Goal: Subscribe to service/newsletter

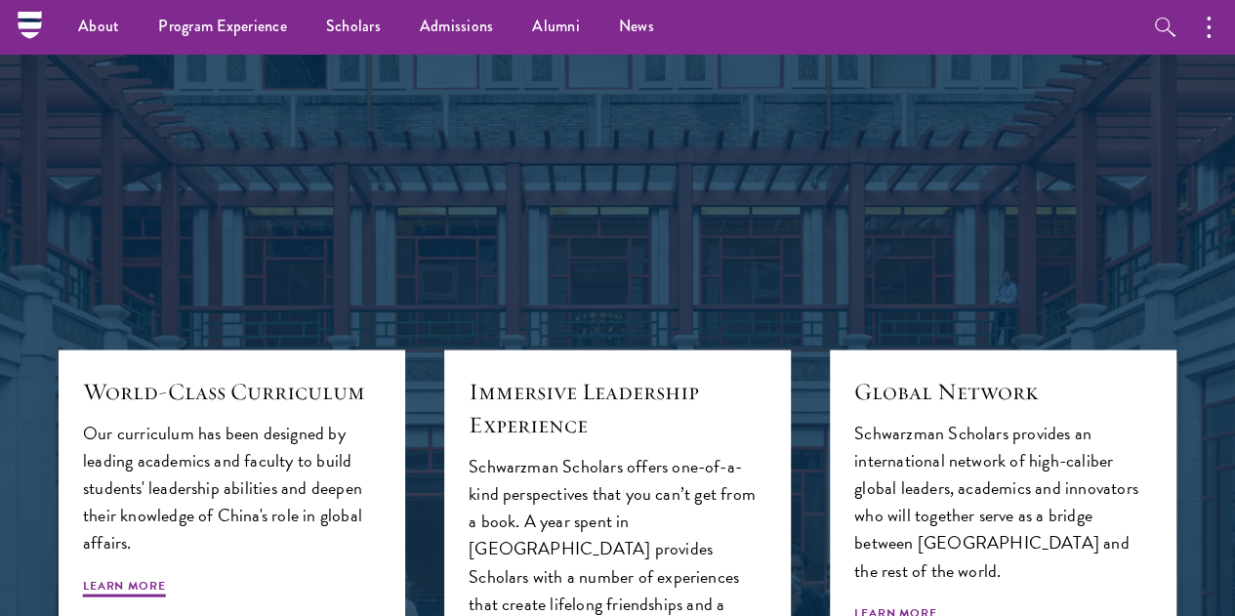
scroll to position [1742, 0]
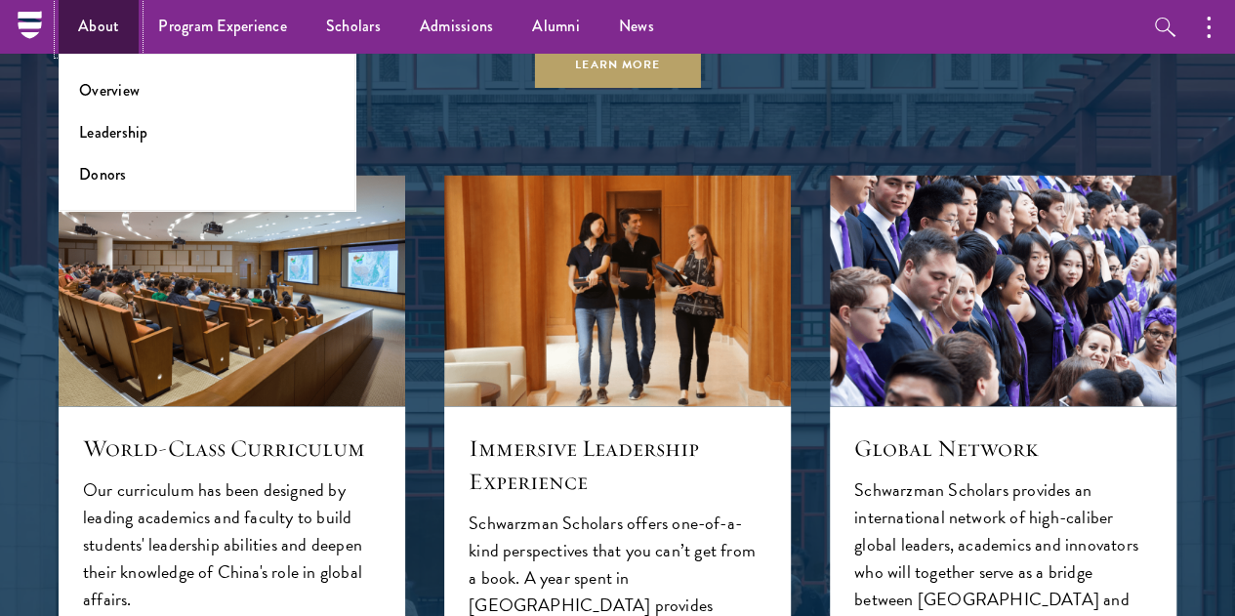
click at [94, 25] on link "About" at bounding box center [99, 27] width 80 height 54
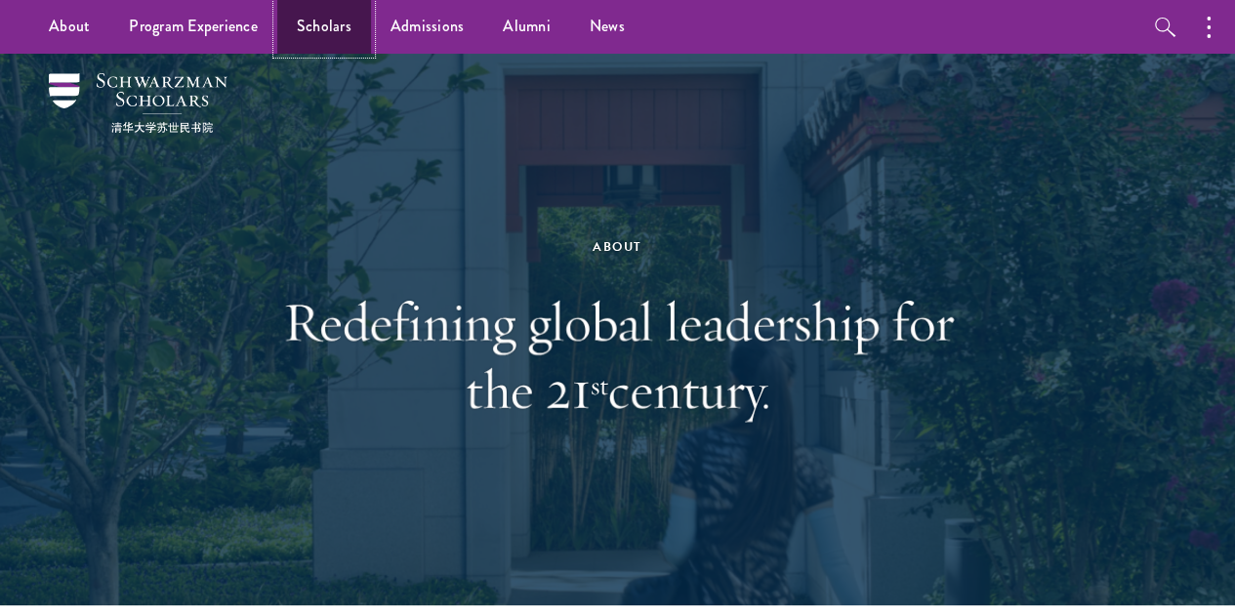
click at [334, 28] on link "Scholars" at bounding box center [324, 27] width 94 height 54
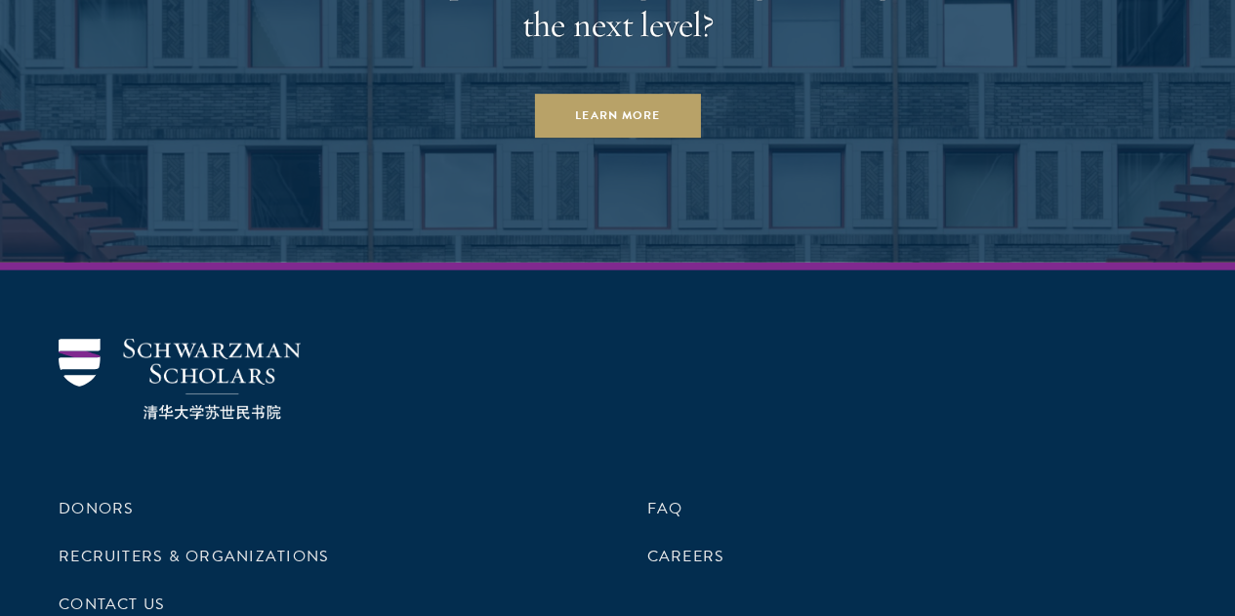
scroll to position [5949, 0]
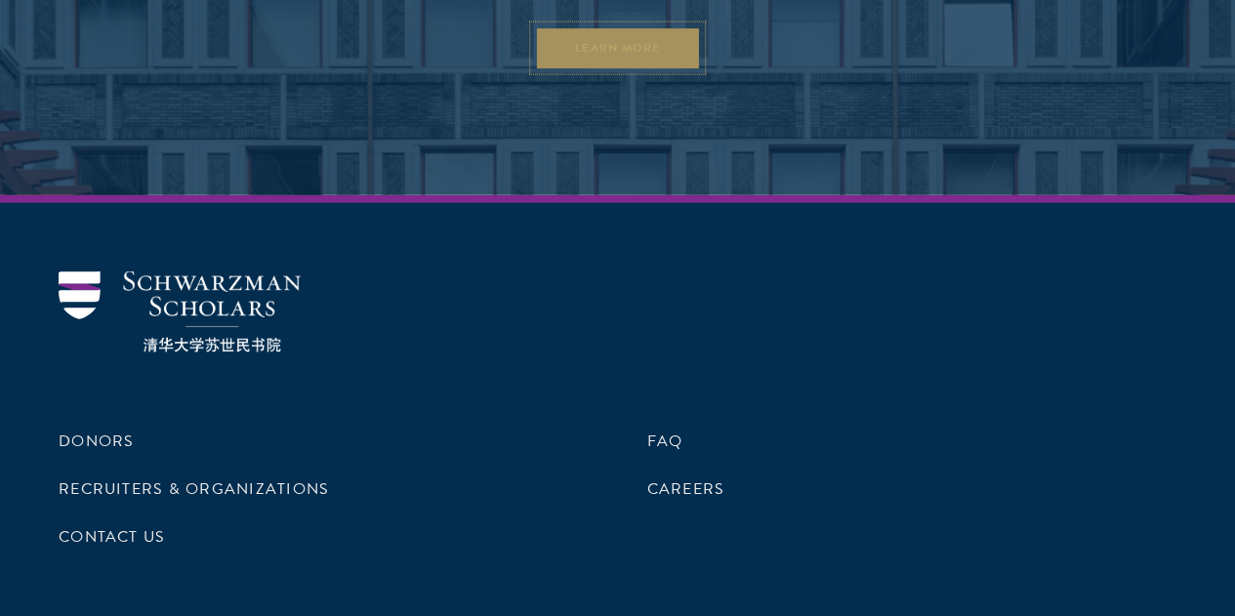
click at [630, 36] on link "Learn More" at bounding box center [617, 48] width 167 height 44
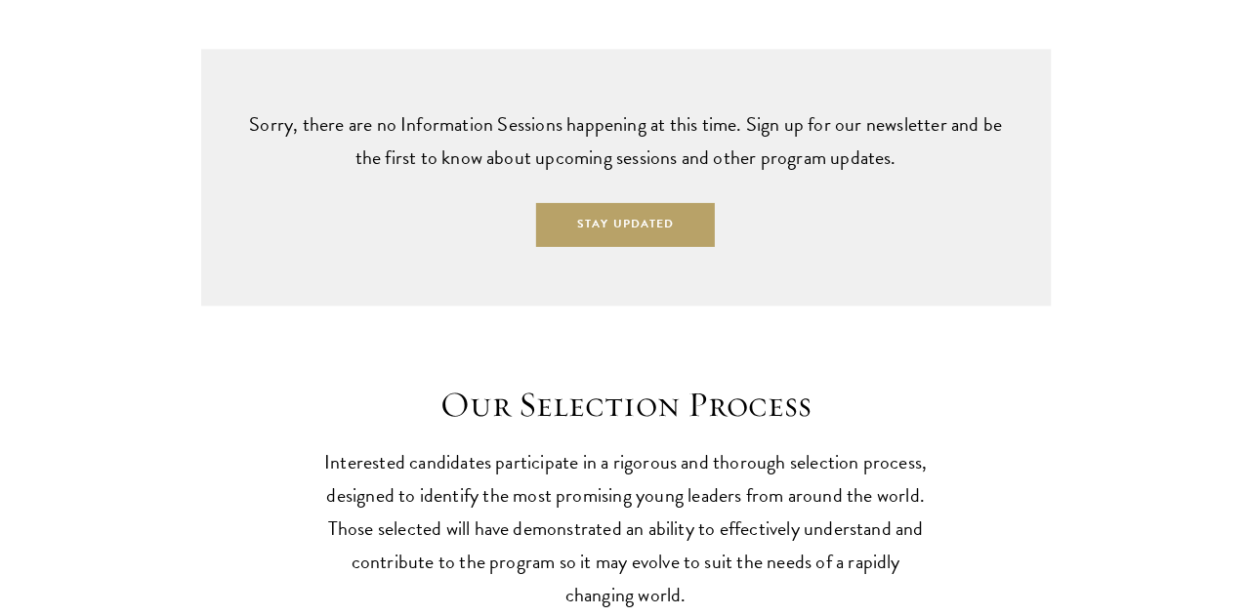
scroll to position [4889, 0]
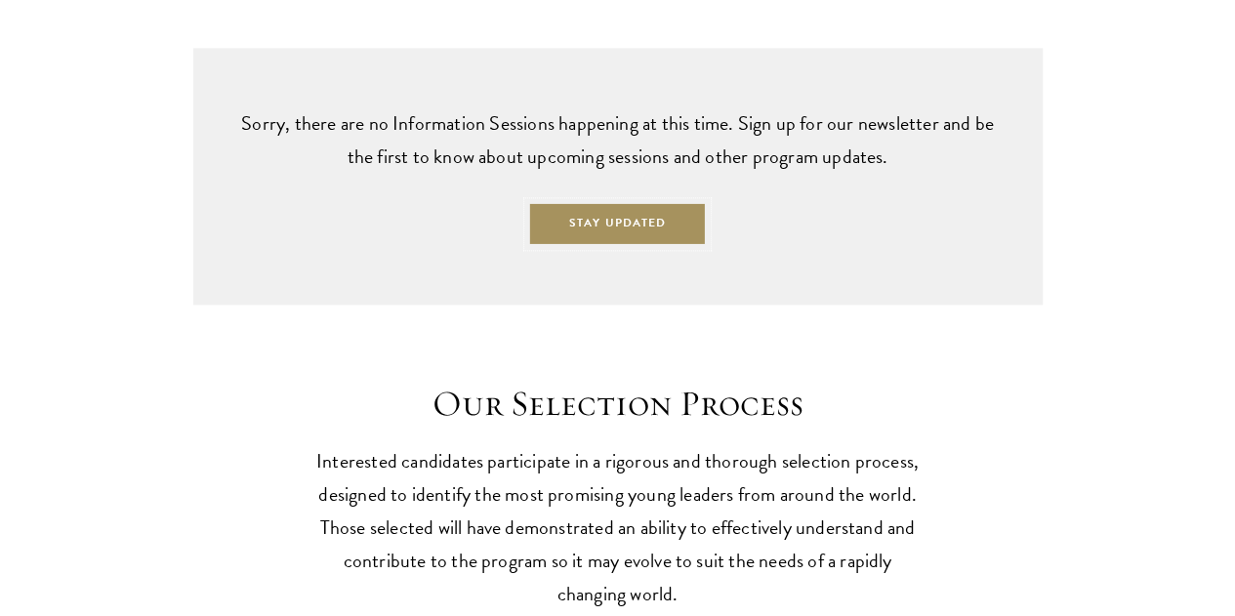
click at [615, 246] on button "Stay Updated" at bounding box center [617, 224] width 179 height 44
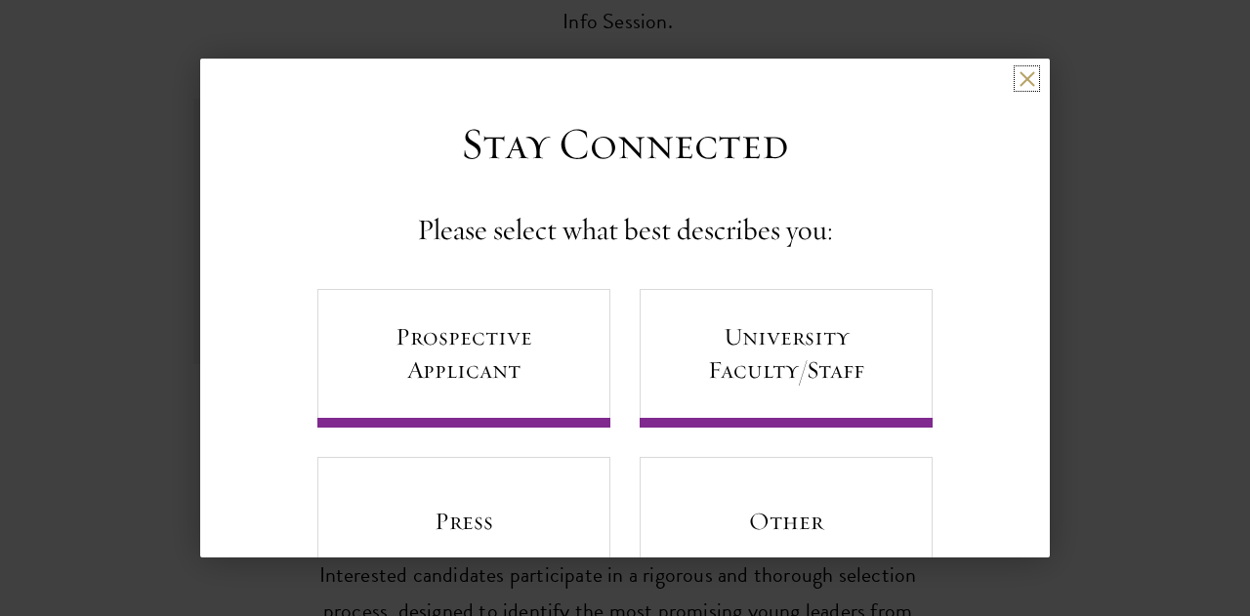
scroll to position [81, 0]
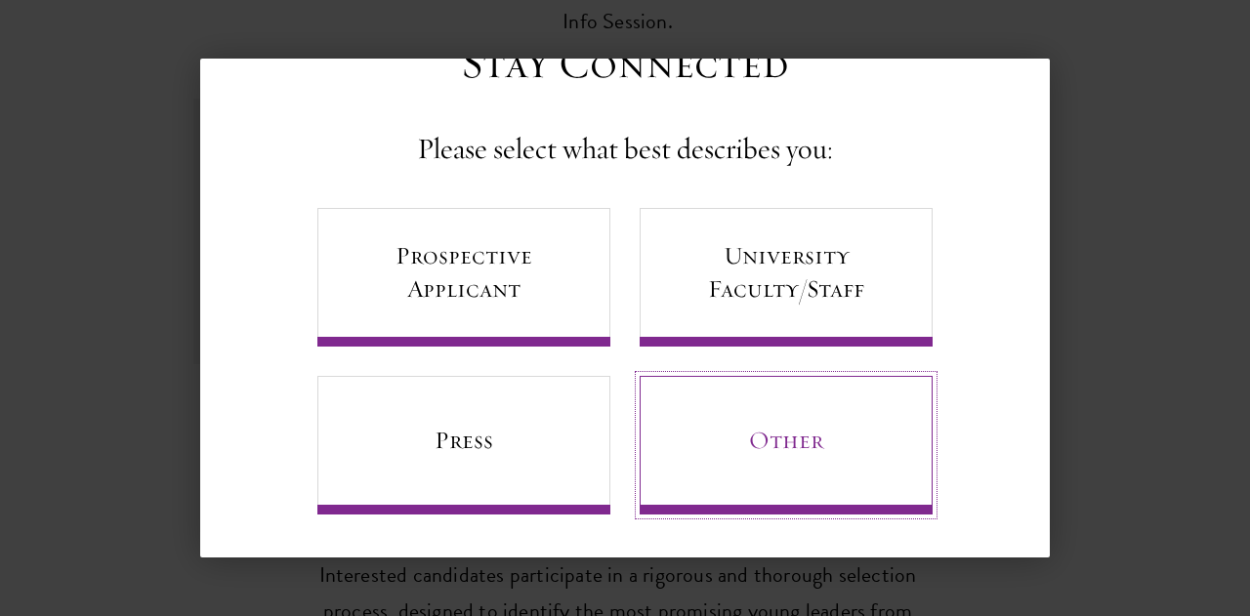
click at [794, 460] on link "Other" at bounding box center [786, 445] width 293 height 139
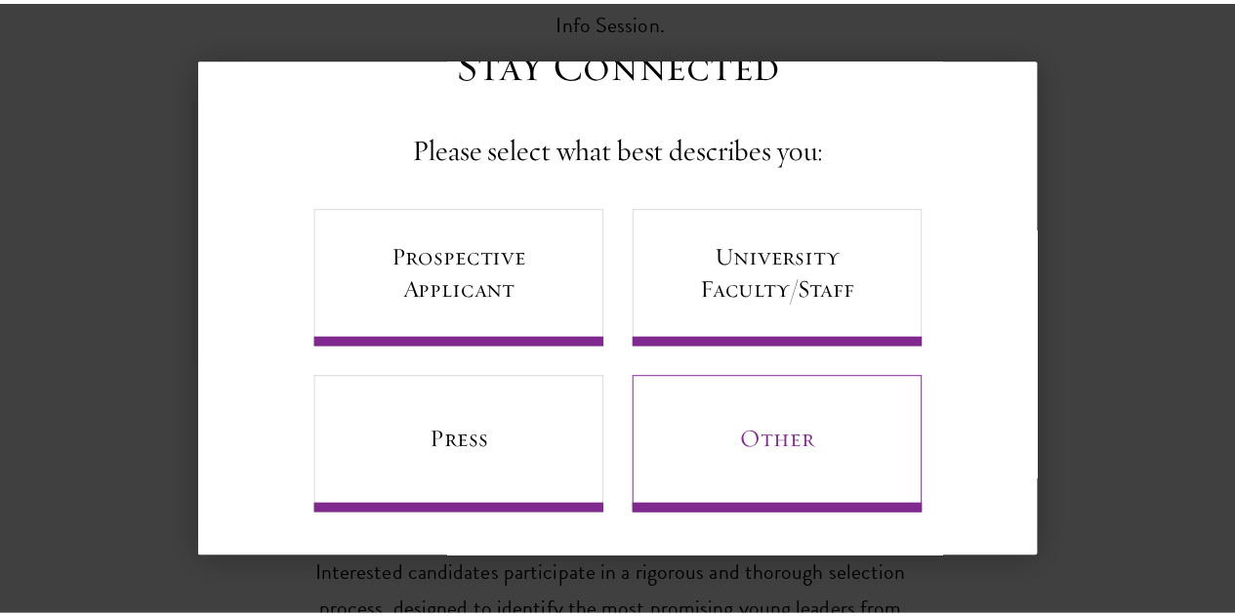
scroll to position [0, 0]
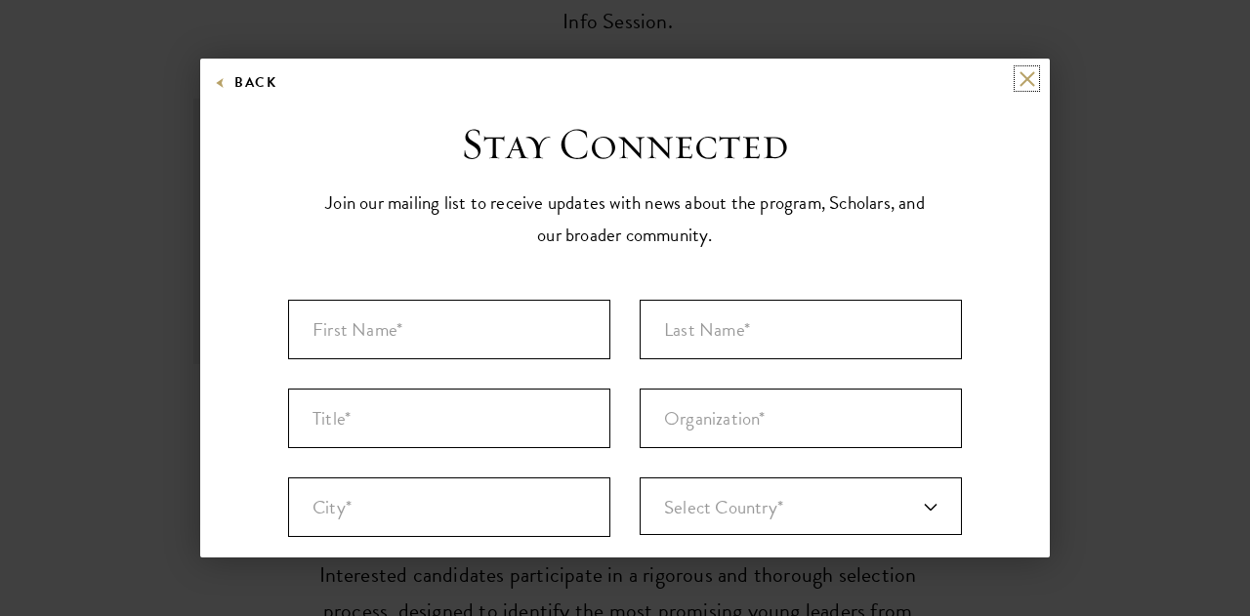
click at [1019, 83] on button at bounding box center [1027, 78] width 17 height 17
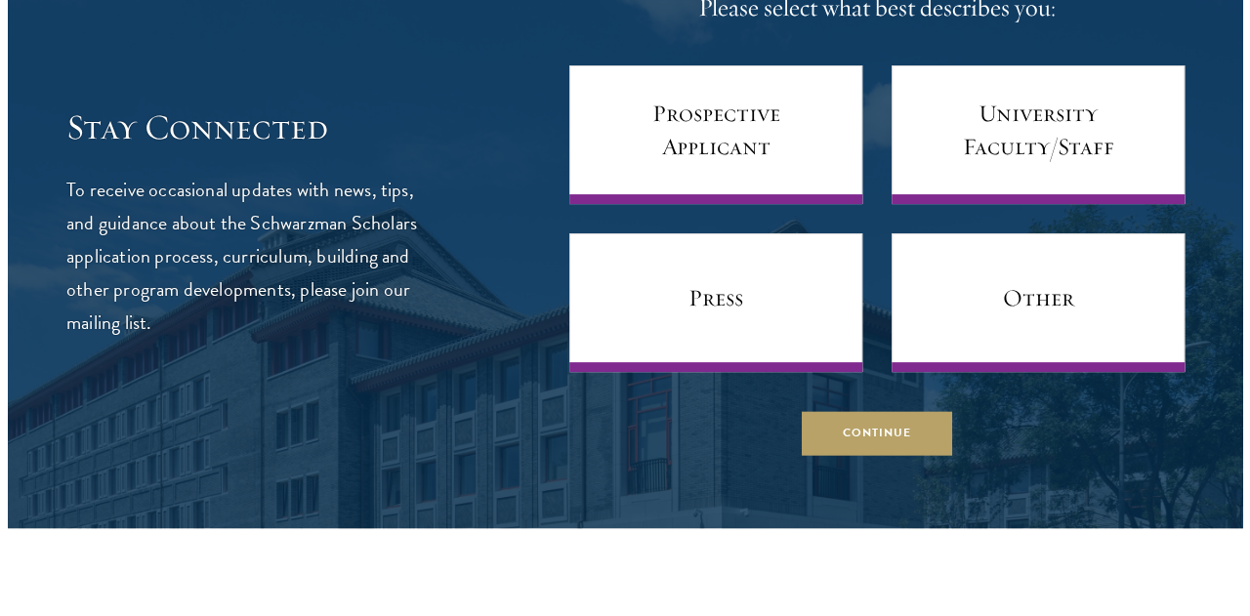
scroll to position [7515, 0]
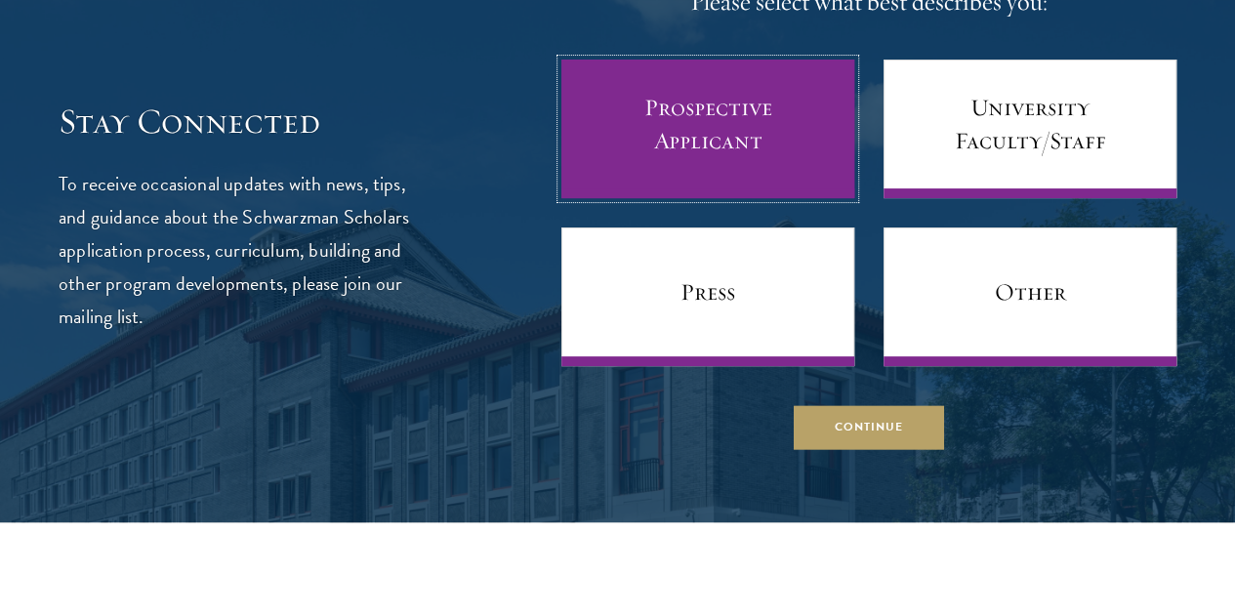
click at [698, 198] on link "Prospective Applicant" at bounding box center [708, 129] width 293 height 139
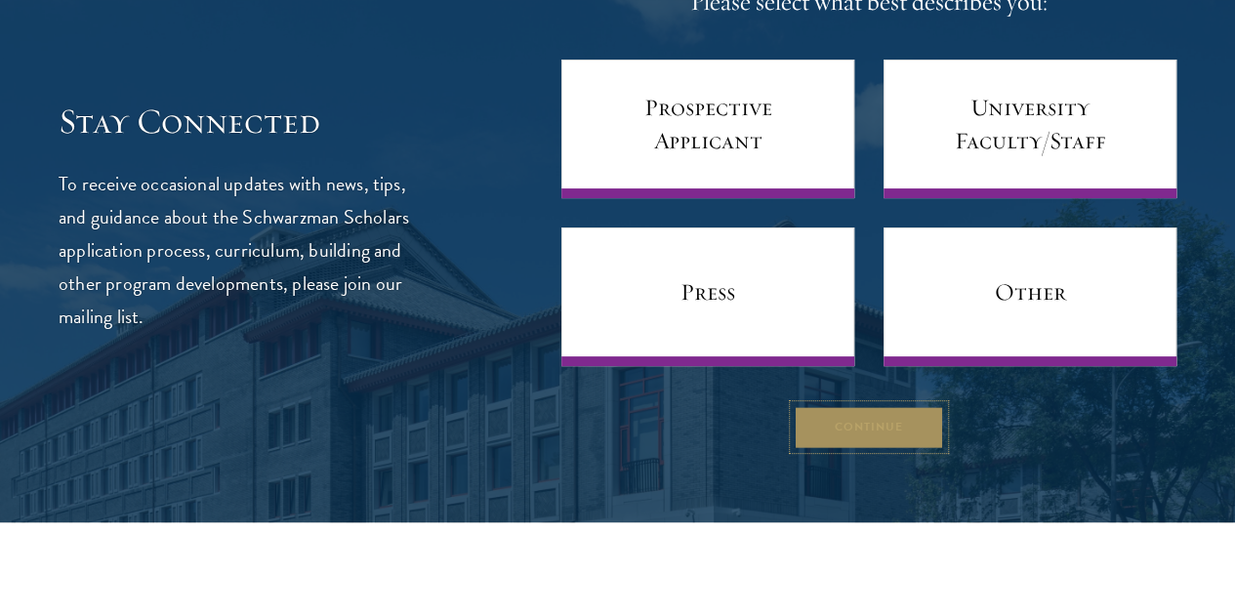
click at [836, 449] on button "Continue" at bounding box center [869, 427] width 150 height 44
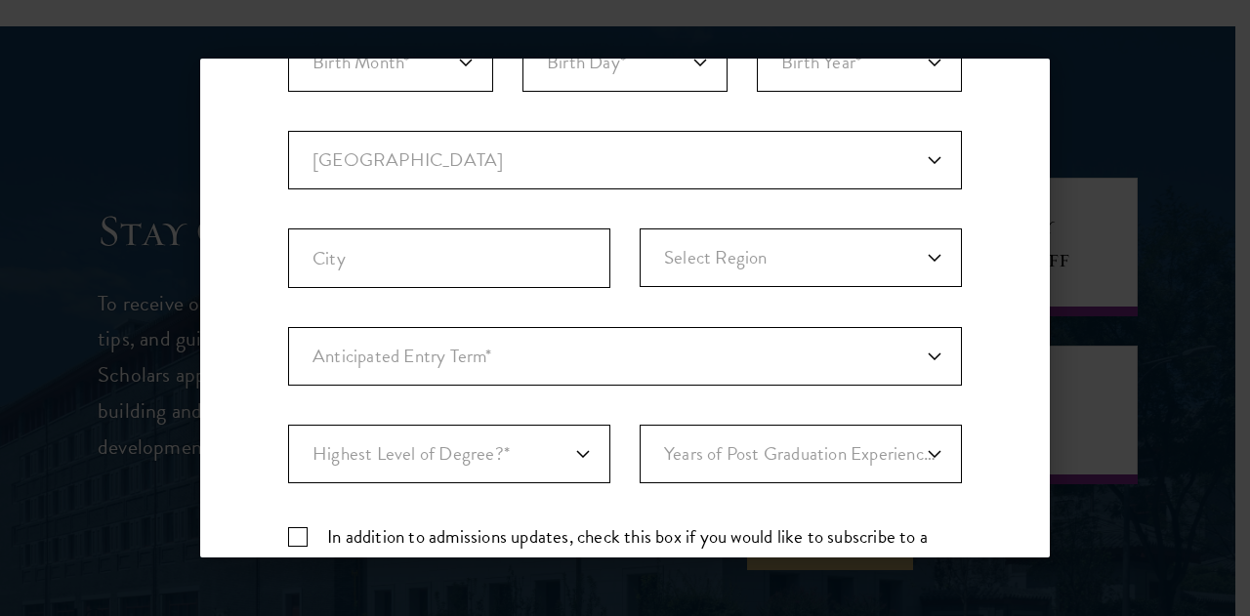
scroll to position [707, 0]
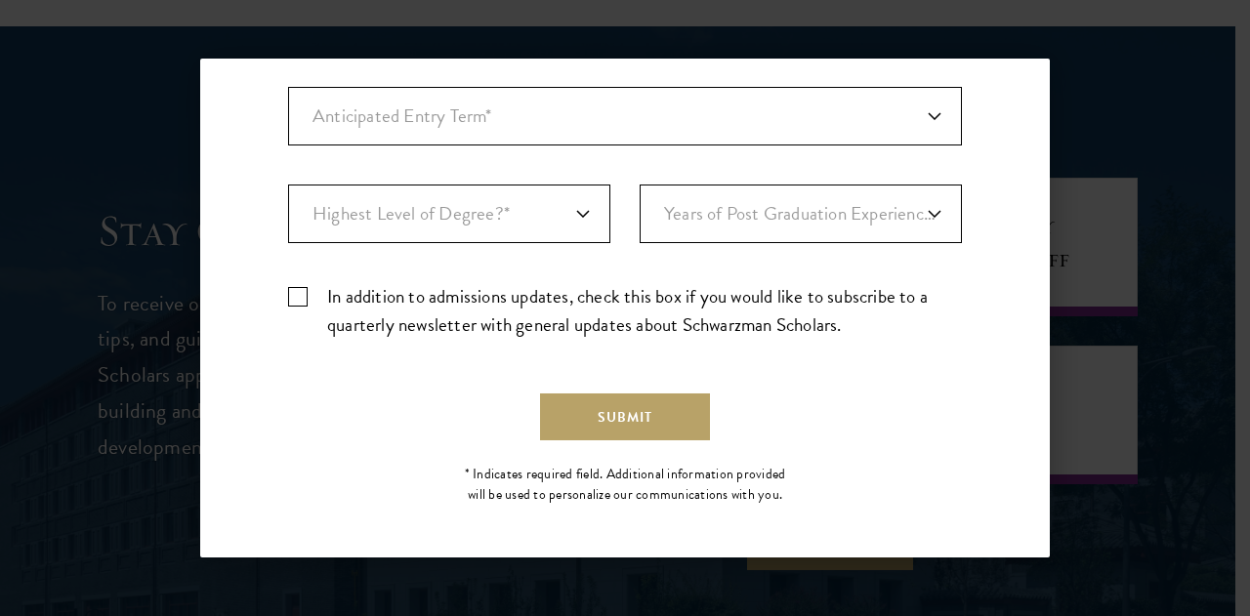
click at [1074, 97] on div "Back Stay Connected Please select what best describes you: Prospective Applican…" at bounding box center [625, 308] width 1250 height 499
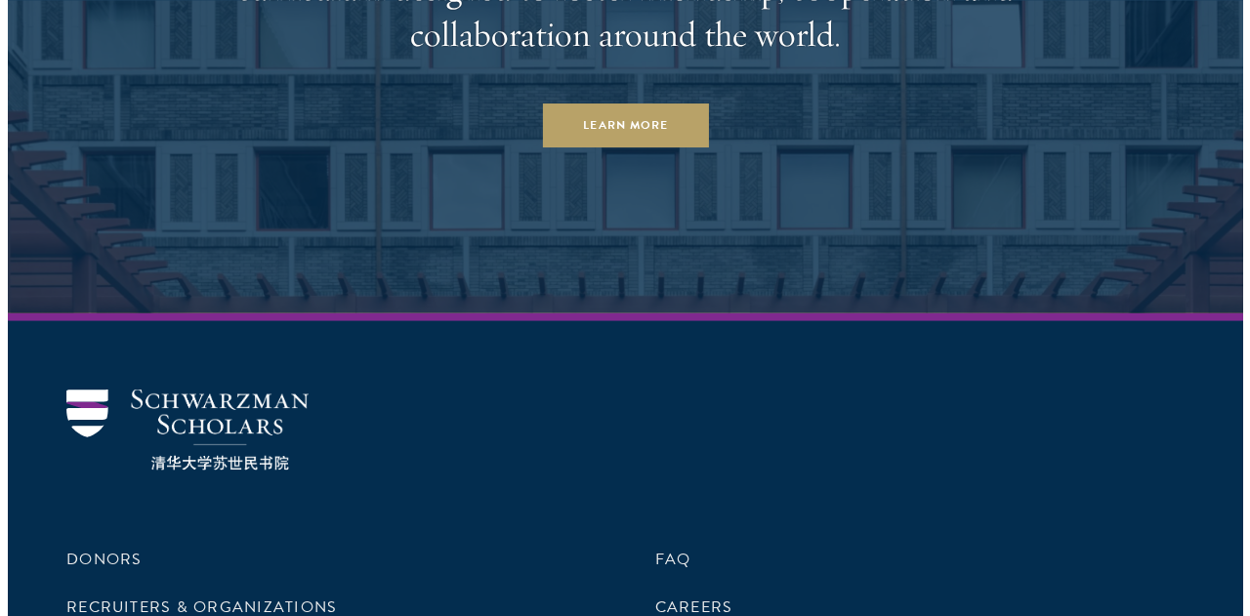
scroll to position [9618, 0]
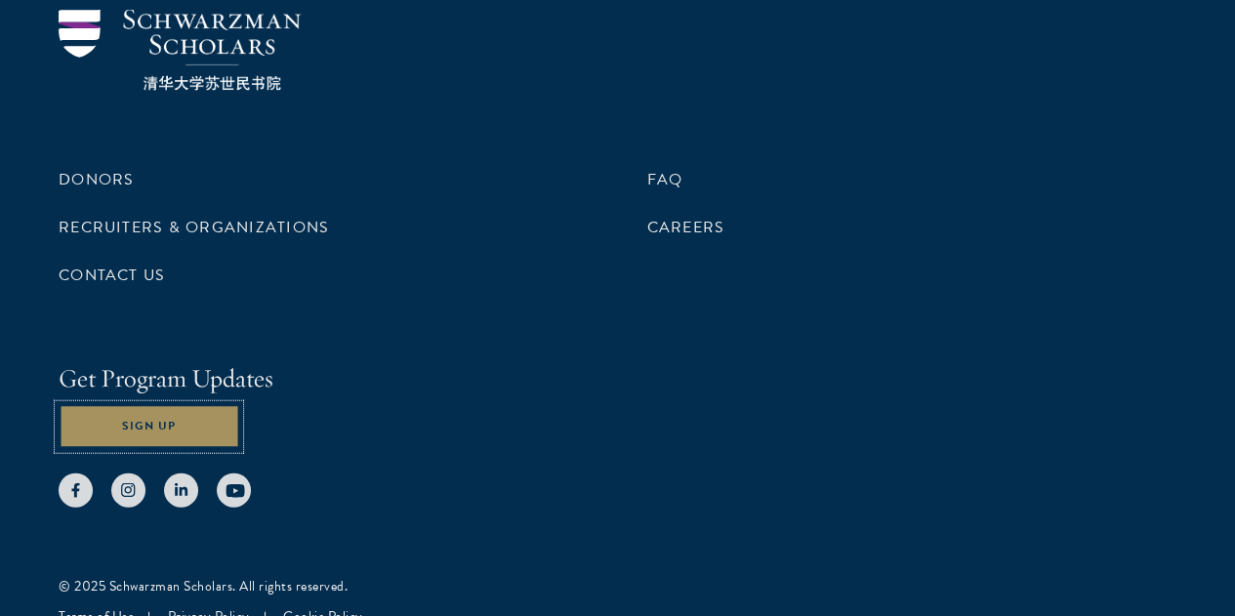
click at [239, 405] on button "Sign Up" at bounding box center [149, 427] width 181 height 44
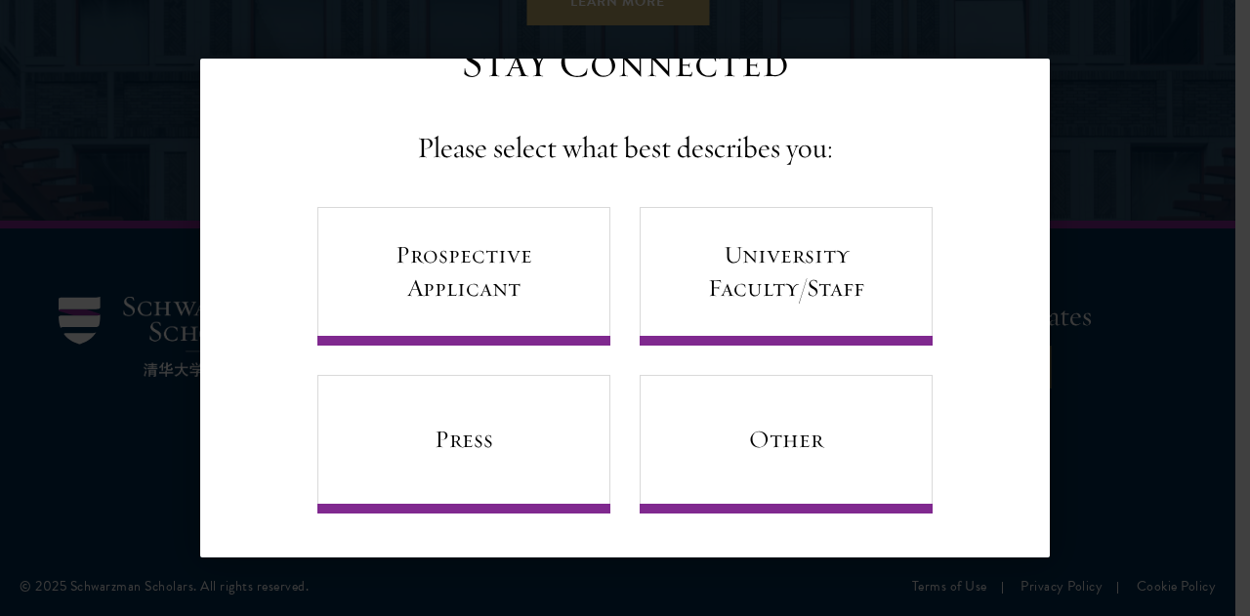
scroll to position [0, 0]
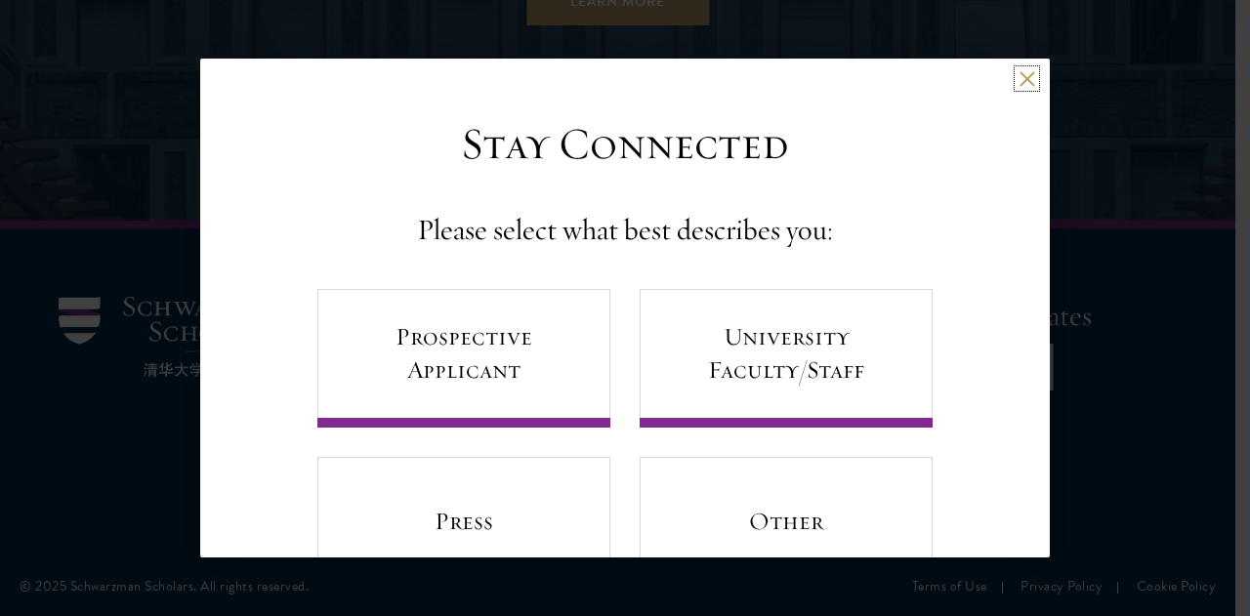
click at [1019, 82] on button at bounding box center [1027, 78] width 17 height 17
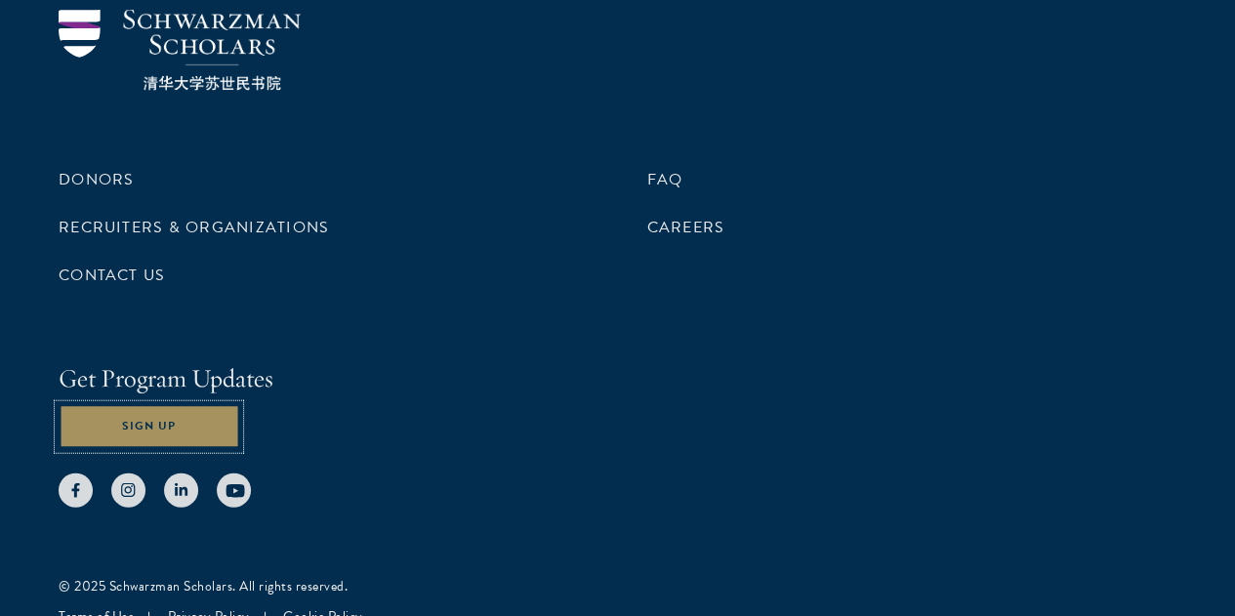
click at [239, 405] on button "Sign Up" at bounding box center [149, 427] width 181 height 44
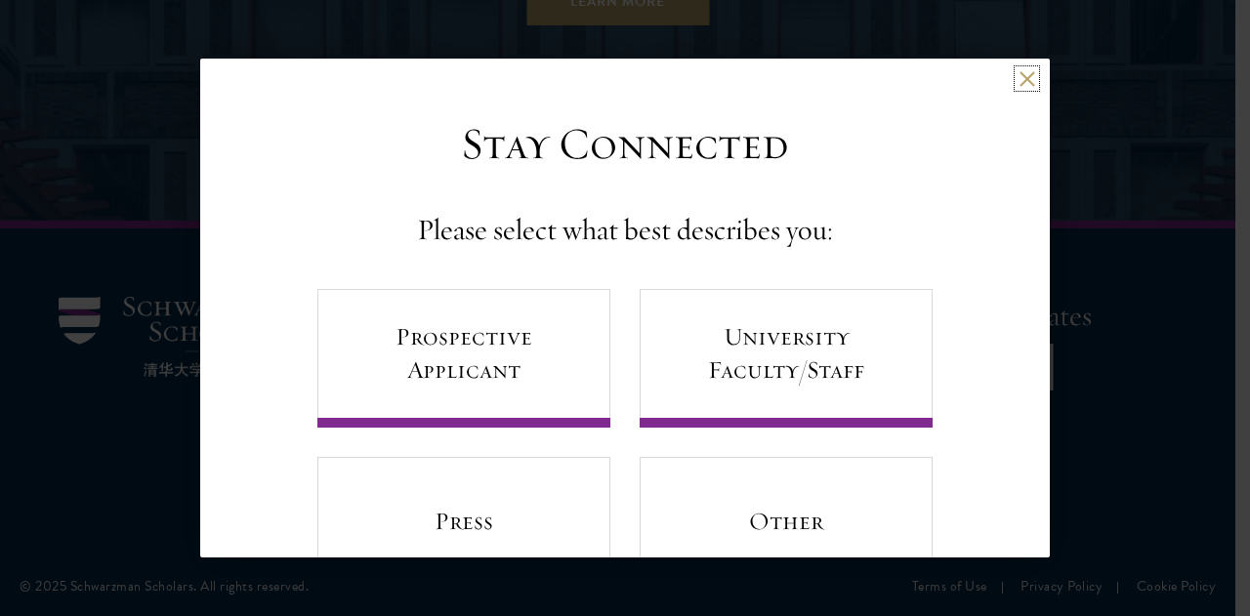
scroll to position [81, 0]
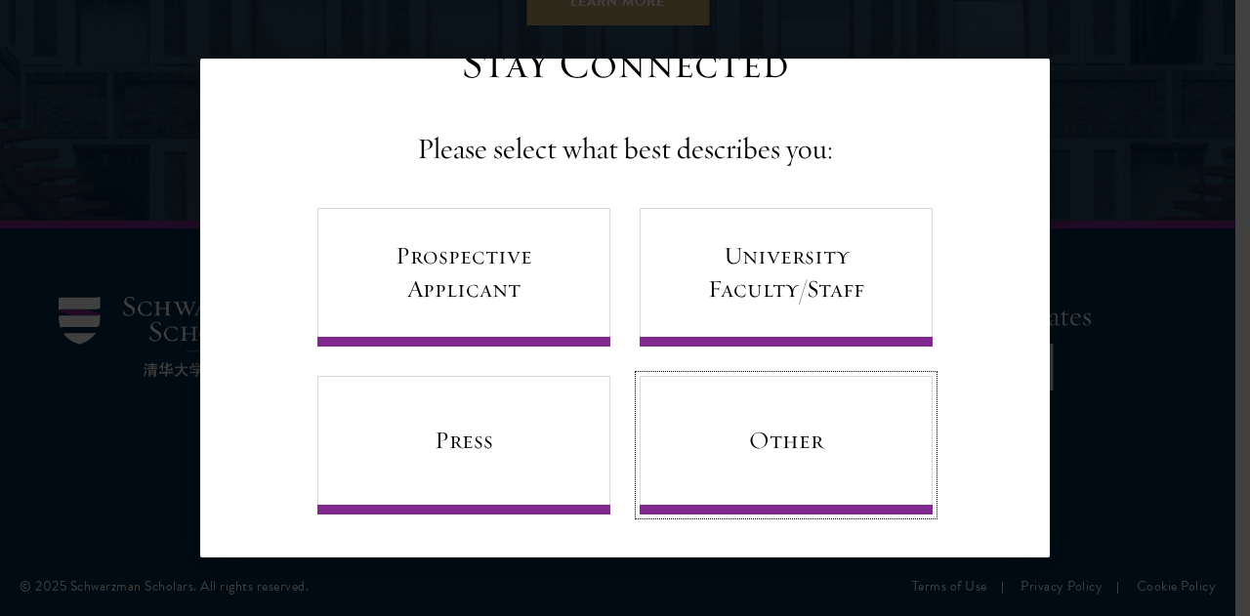
click at [701, 442] on link "Other" at bounding box center [786, 445] width 293 height 139
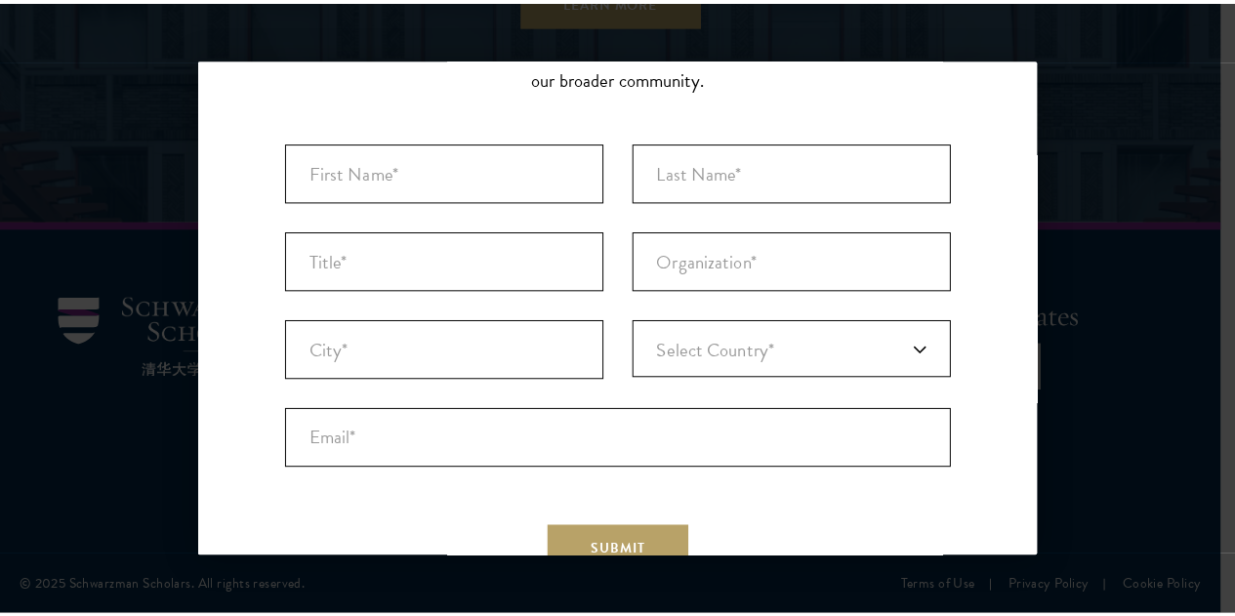
scroll to position [0, 0]
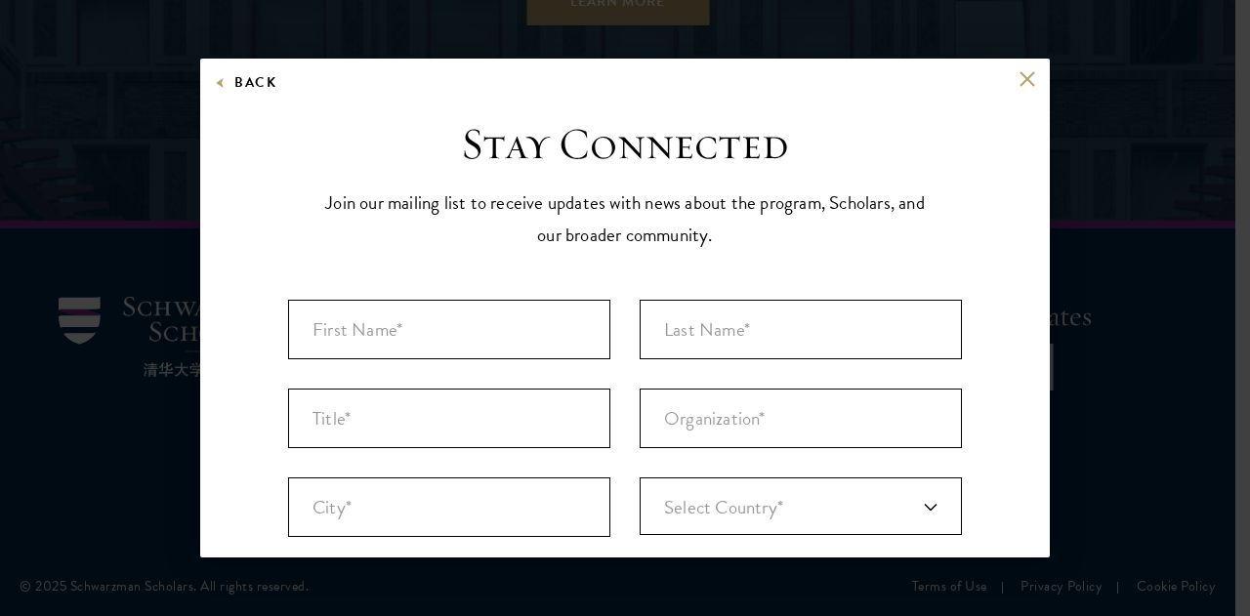
click at [1002, 76] on div "Back" at bounding box center [625, 93] width 850 height 47
click at [1019, 75] on button at bounding box center [1027, 78] width 17 height 17
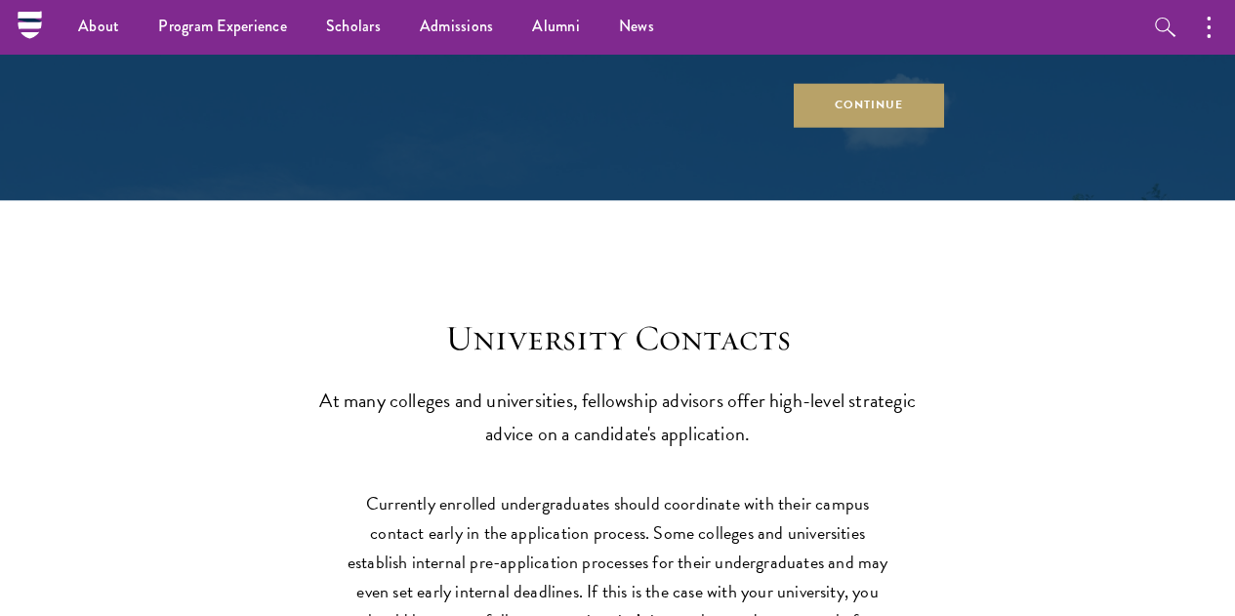
scroll to position [7676, 0]
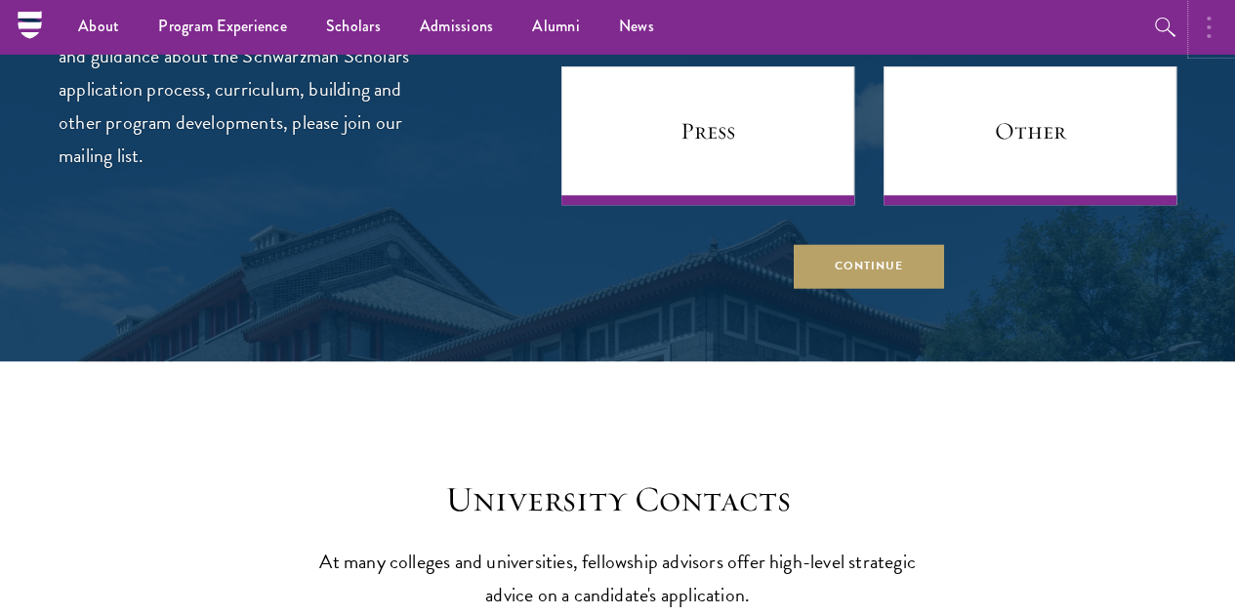
click at [1210, 36] on circle "button" at bounding box center [1209, 36] width 4 height 4
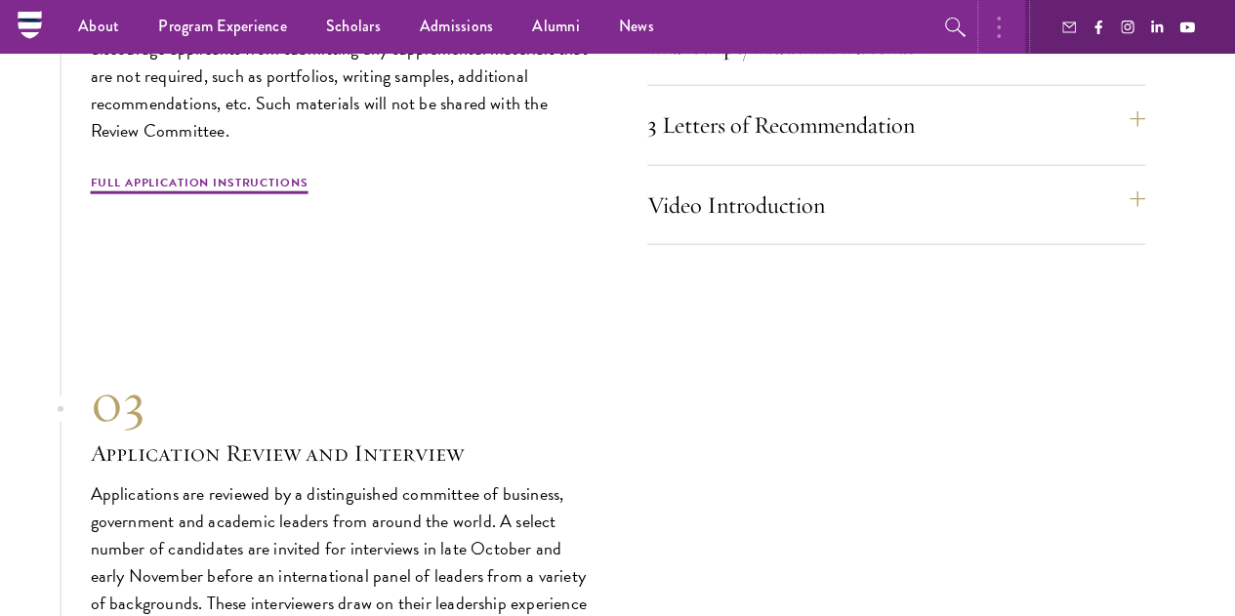
scroll to position [6116, 0]
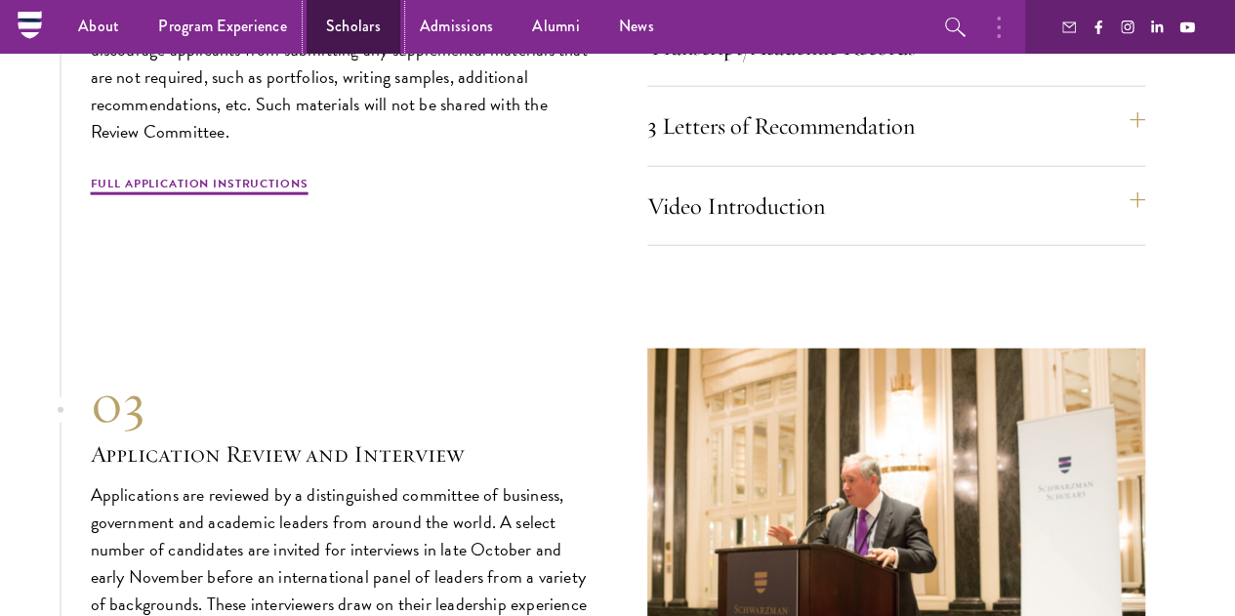
click at [355, 24] on link "Scholars" at bounding box center [354, 27] width 94 height 54
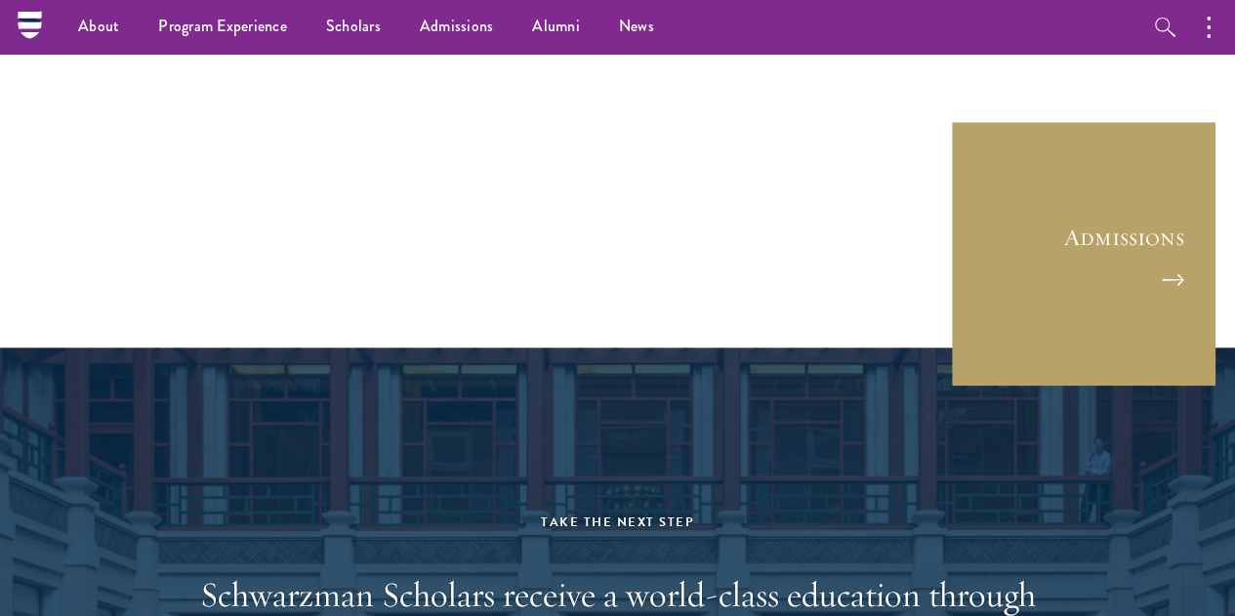
scroll to position [5037, 0]
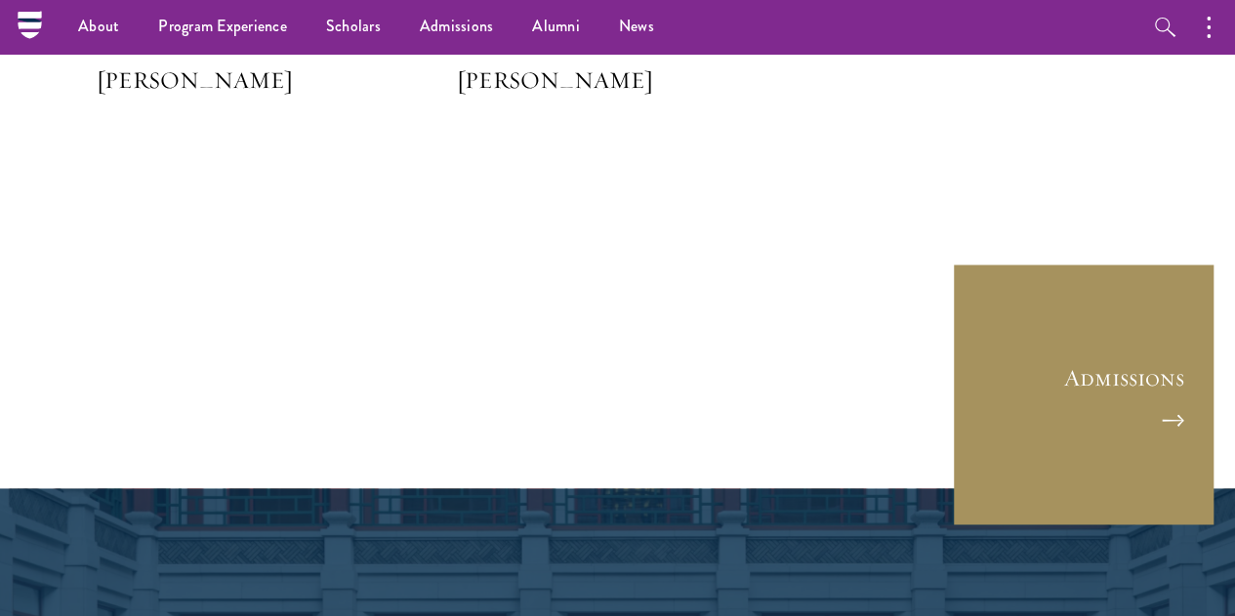
click at [1008, 360] on link "Admissions" at bounding box center [1084, 395] width 264 height 264
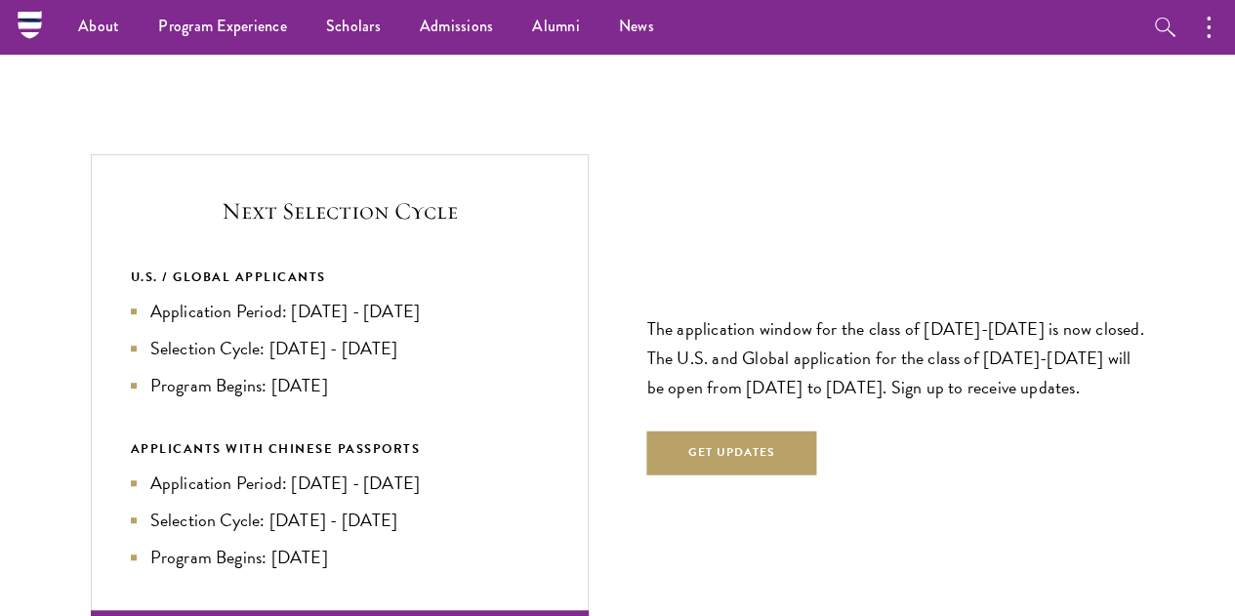
scroll to position [4019, 0]
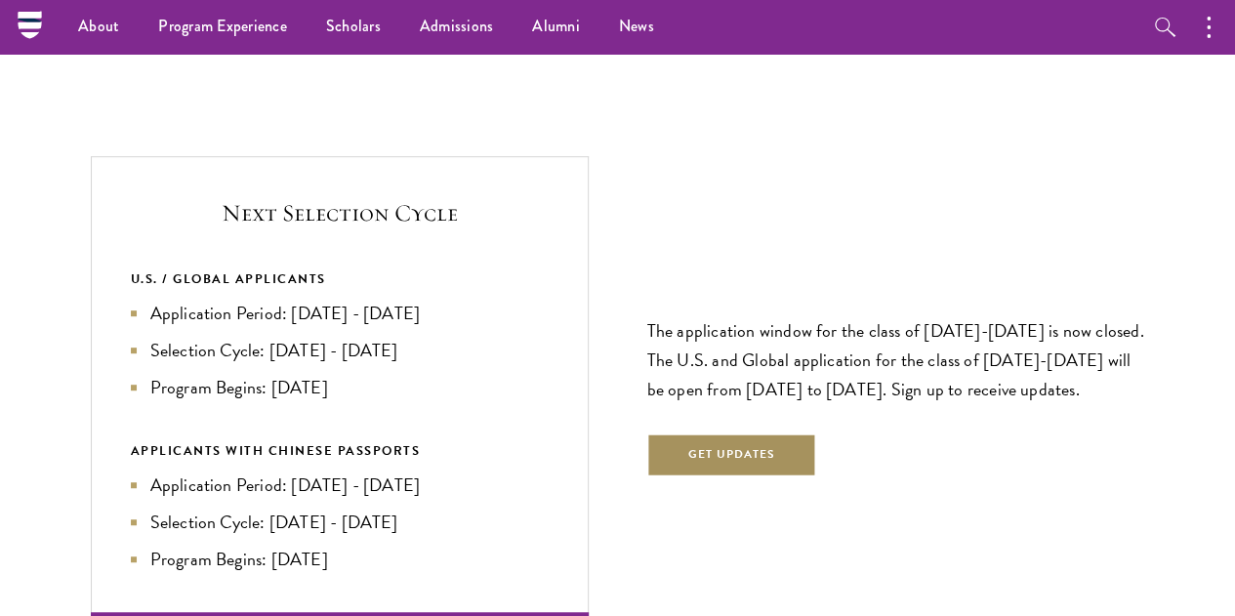
click at [760, 434] on button "Get Updates" at bounding box center [733, 456] width 170 height 44
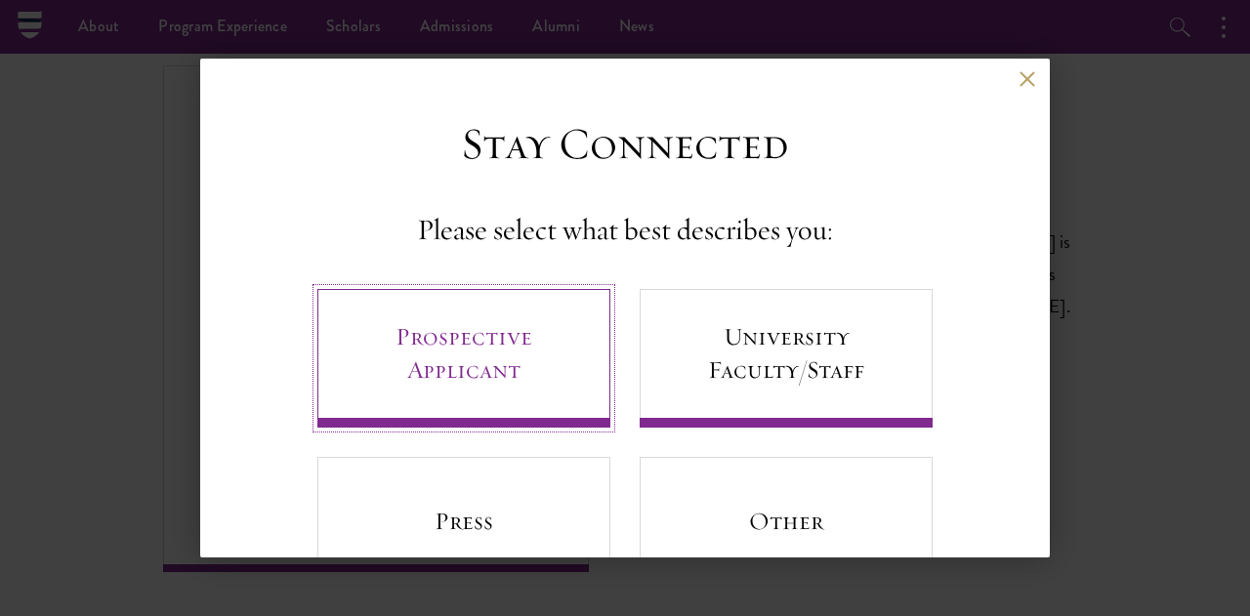
click at [479, 324] on link "Prospective Applicant" at bounding box center [463, 358] width 293 height 139
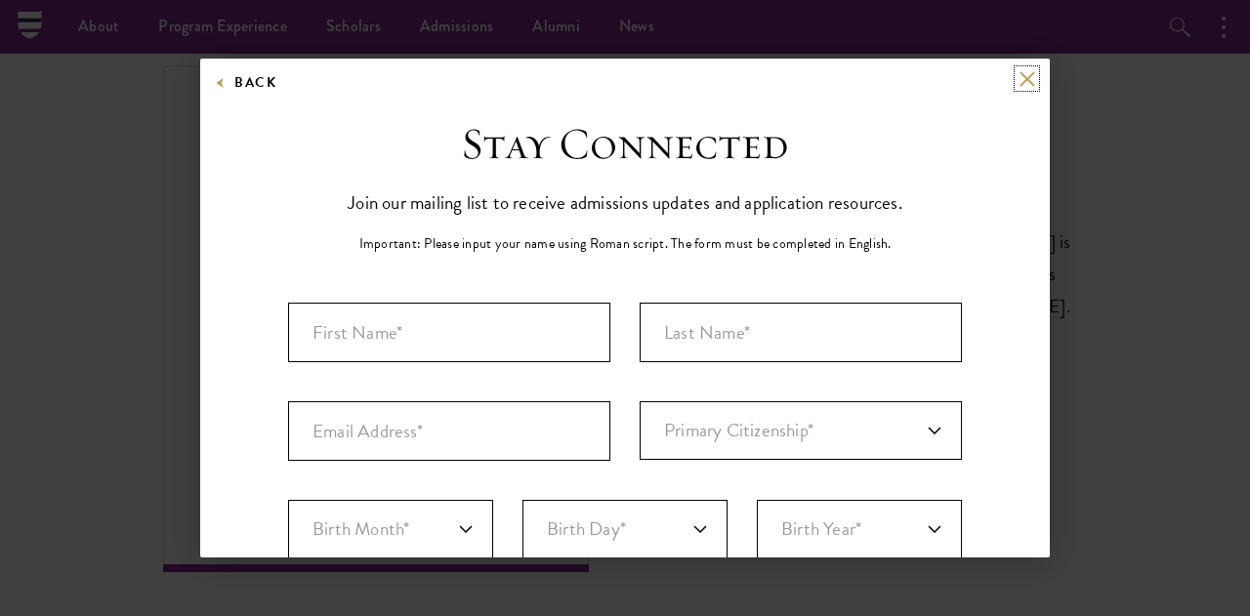
click at [1019, 76] on button at bounding box center [1027, 78] width 17 height 17
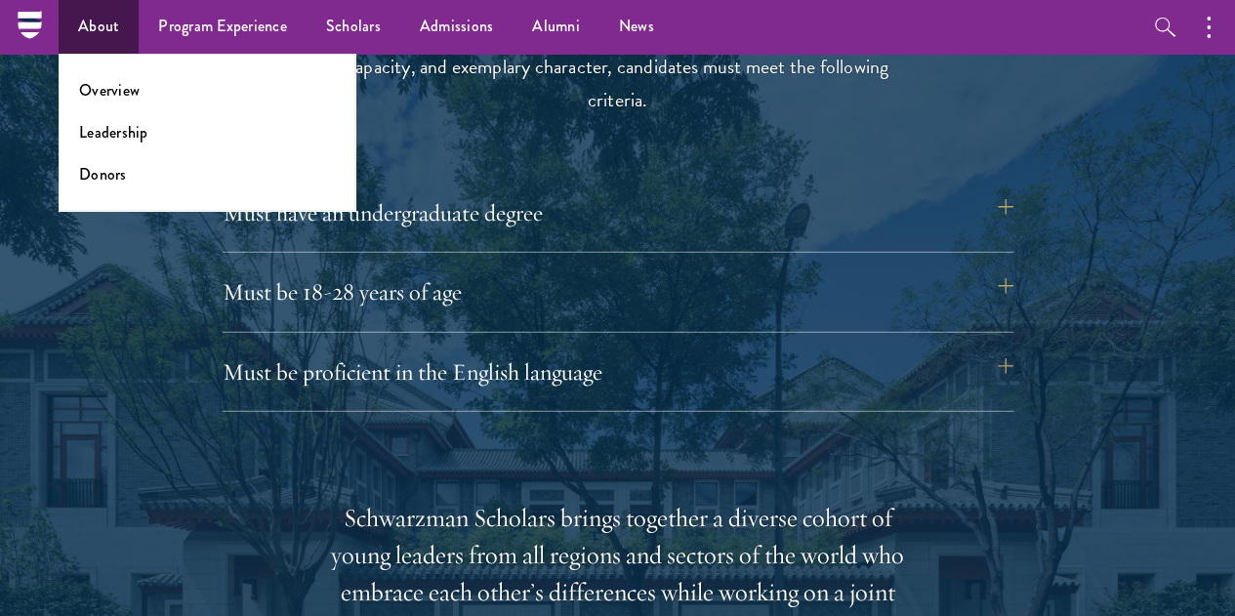
scroll to position [2598, 0]
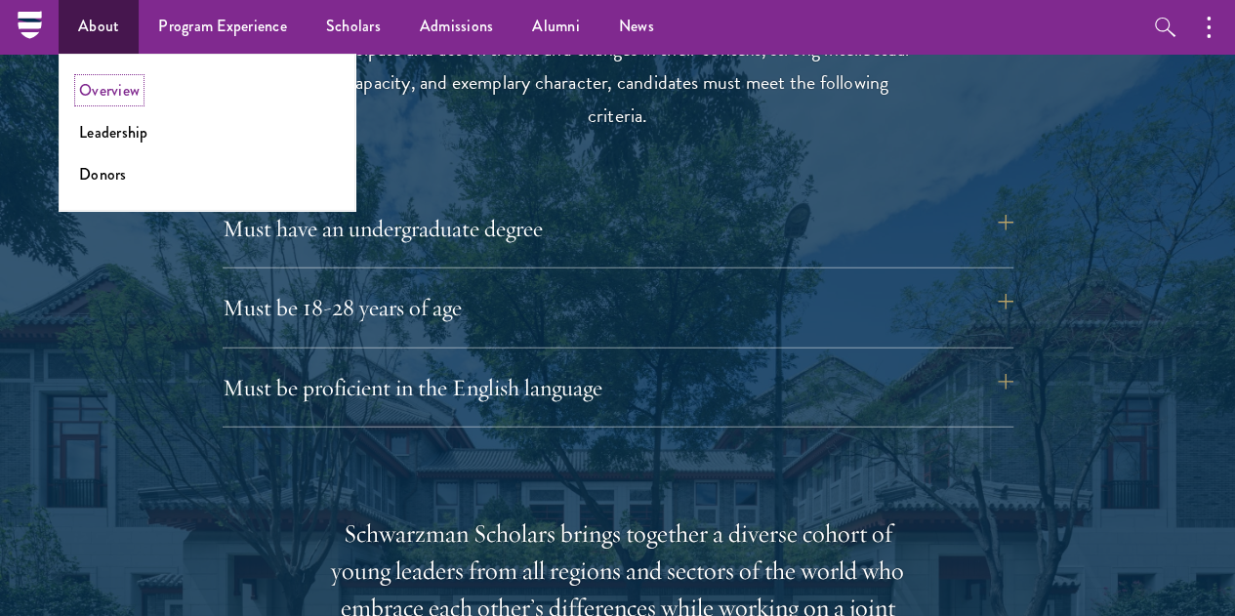
click at [106, 97] on link "Overview" at bounding box center [109, 90] width 61 height 22
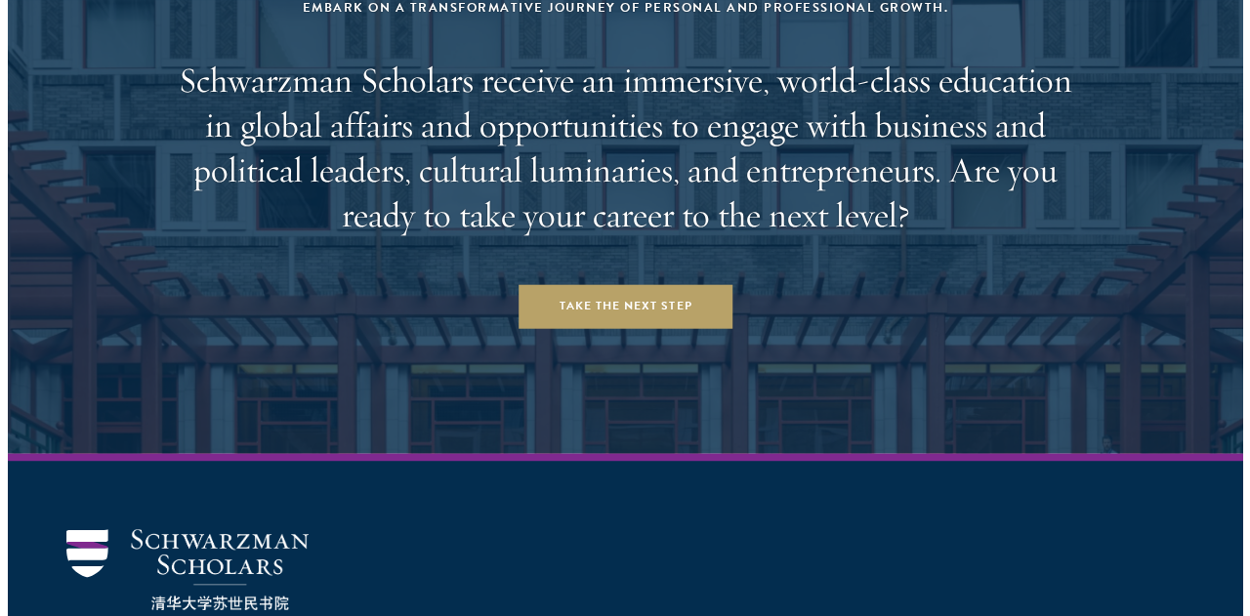
scroll to position [7976, 0]
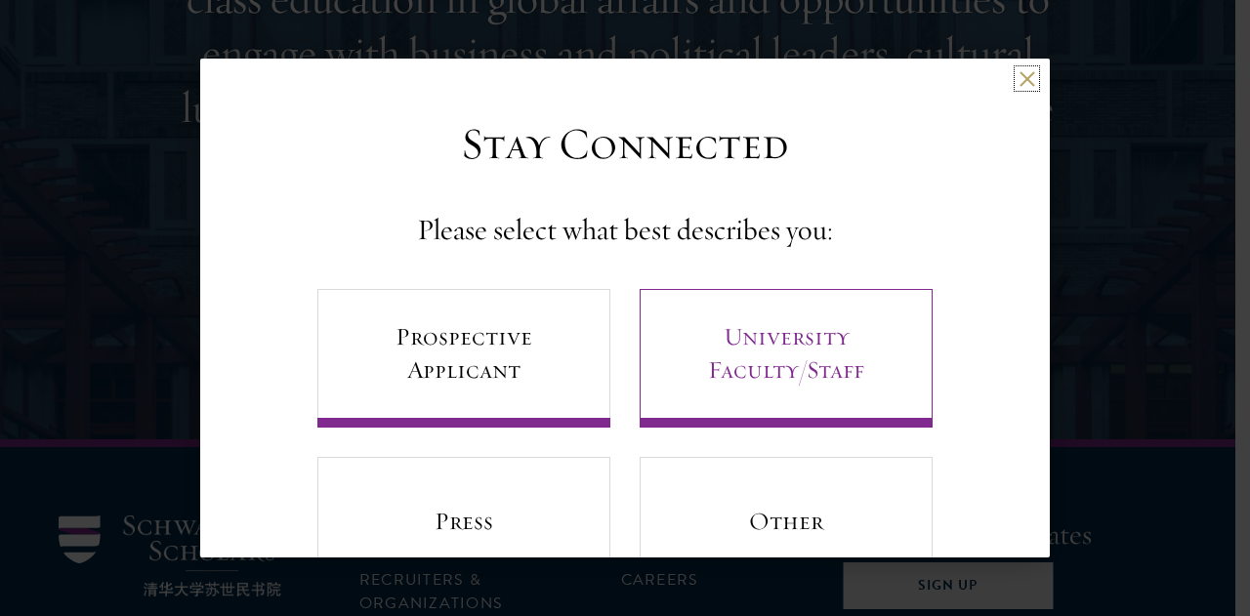
scroll to position [81, 0]
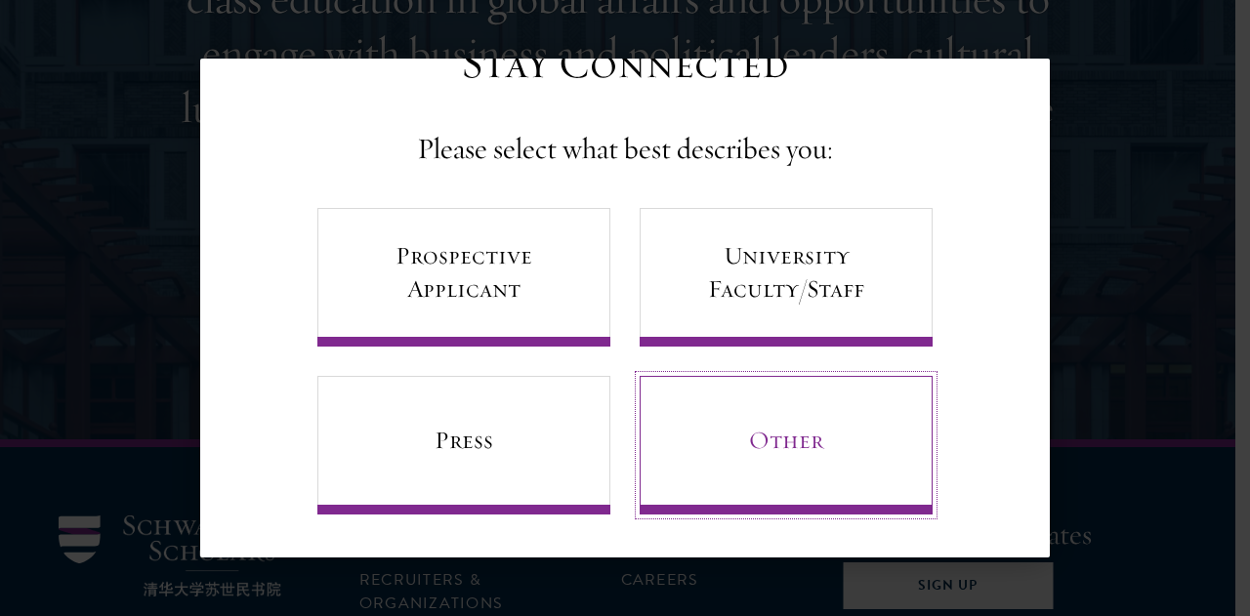
click at [825, 460] on link "Other" at bounding box center [786, 445] width 293 height 139
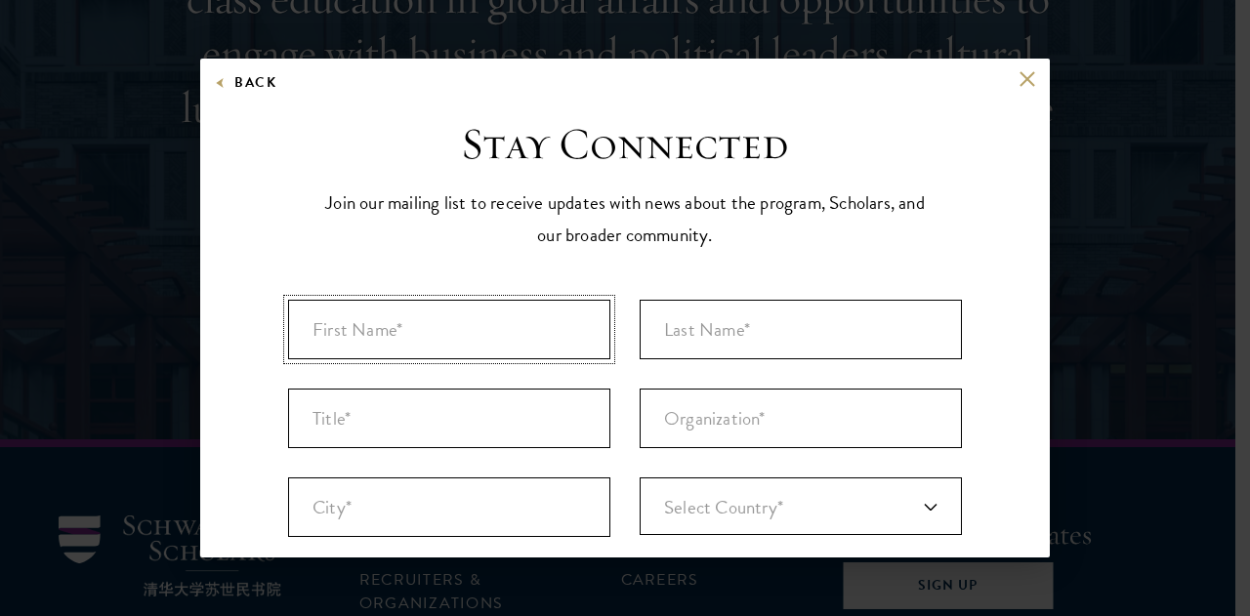
click at [436, 320] on input "First Name* *" at bounding box center [449, 330] width 322 height 60
type input "Cindy Febriyanti"
type input "Medan"
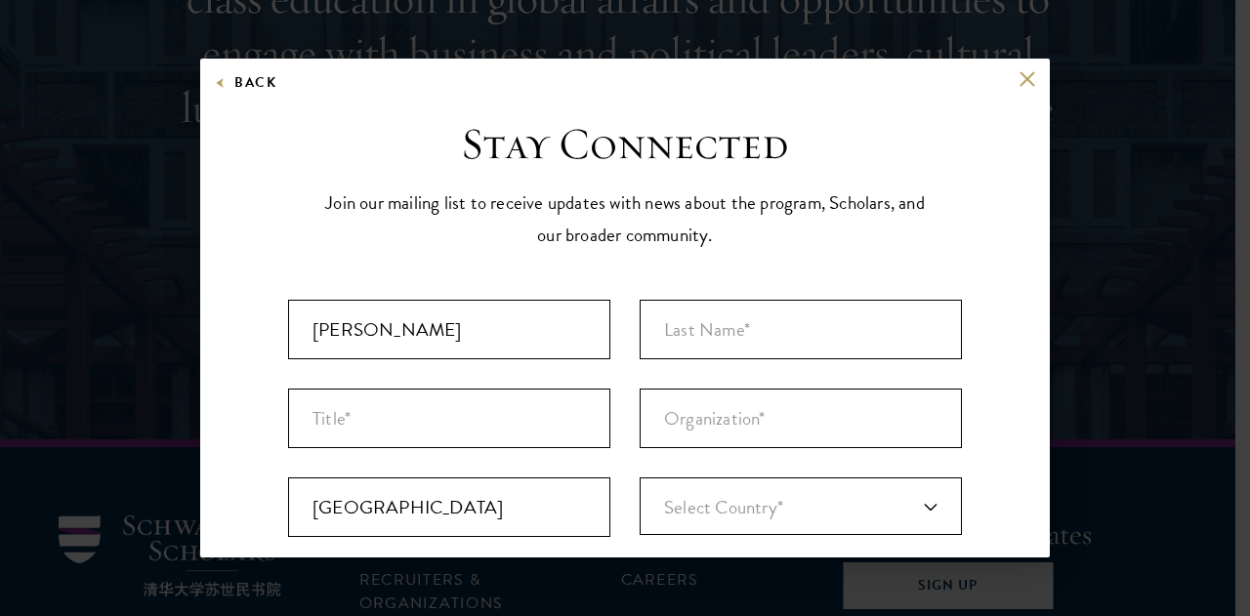
type input "[GEOGRAPHIC_DATA]"
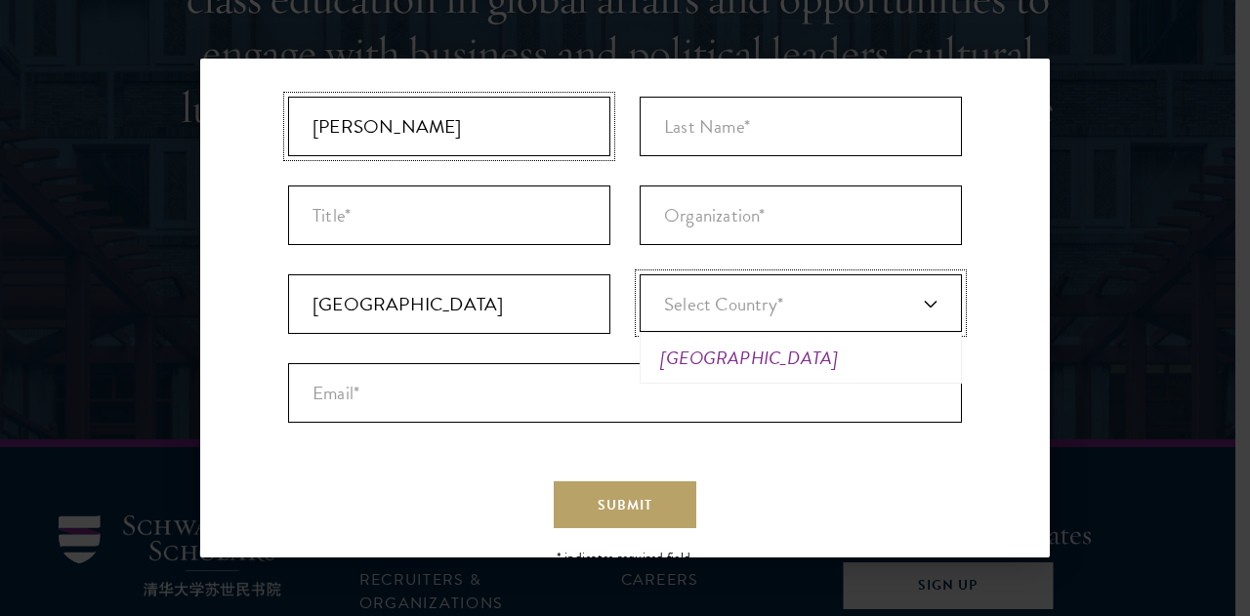
scroll to position [204, 0]
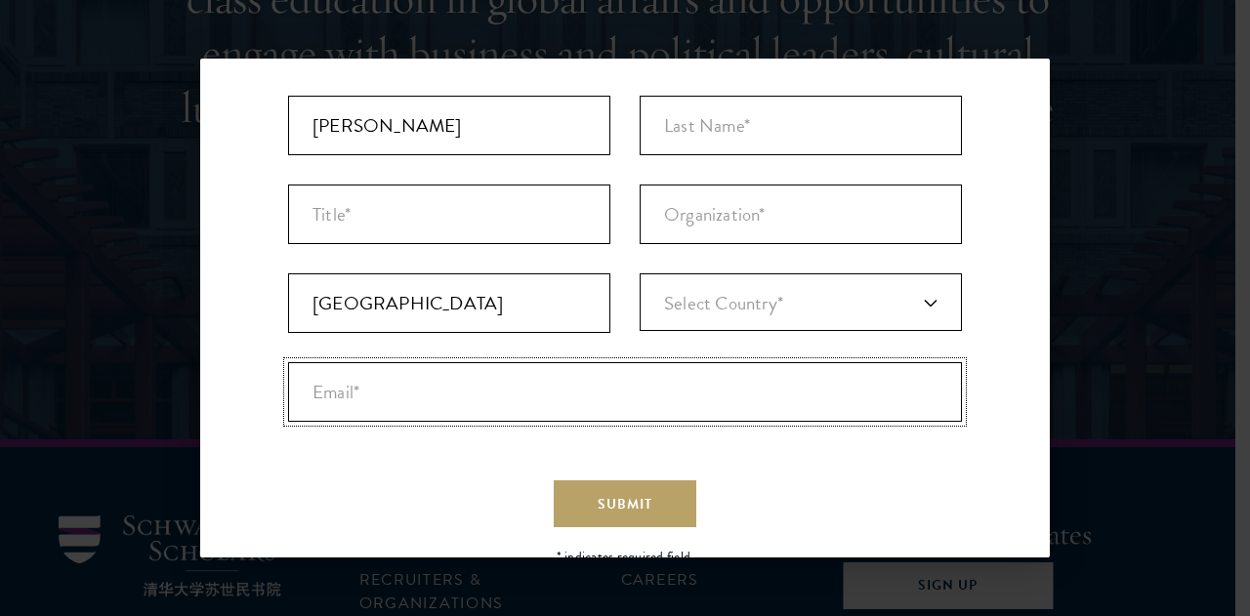
click at [452, 392] on input "Email* *" at bounding box center [625, 392] width 674 height 60
type input "indysmj@gmail.com"
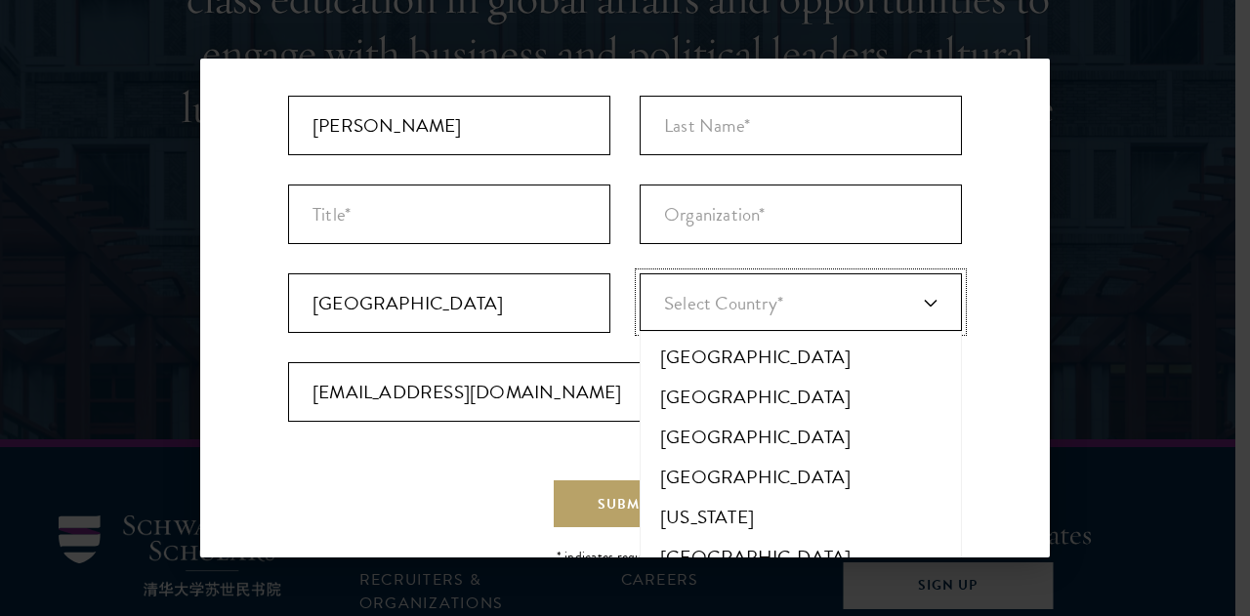
click at [921, 284] on link "Select Country*" at bounding box center [801, 302] width 322 height 58
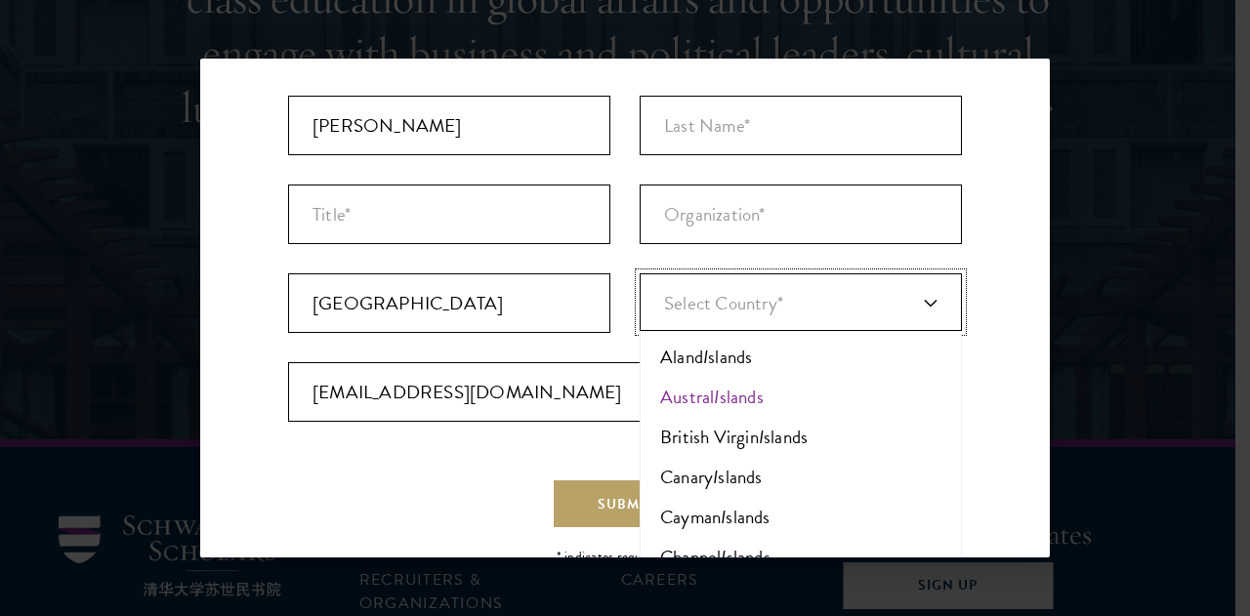
type input "[GEOGRAPHIC_DATA]"
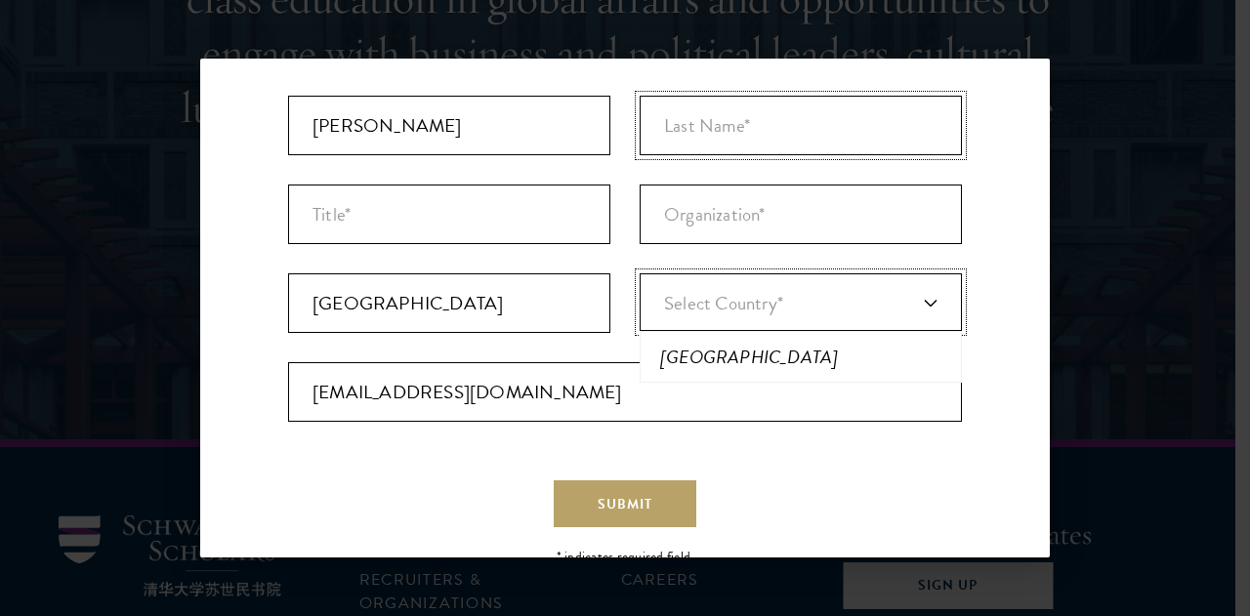
click at [820, 113] on input "Last Name* *" at bounding box center [801, 126] width 322 height 60
type input "s"
type input "Simanjuntak"
click at [779, 194] on input "Organization *" at bounding box center [801, 215] width 322 height 60
click at [789, 308] on link "Select Country*" at bounding box center [801, 302] width 322 height 58
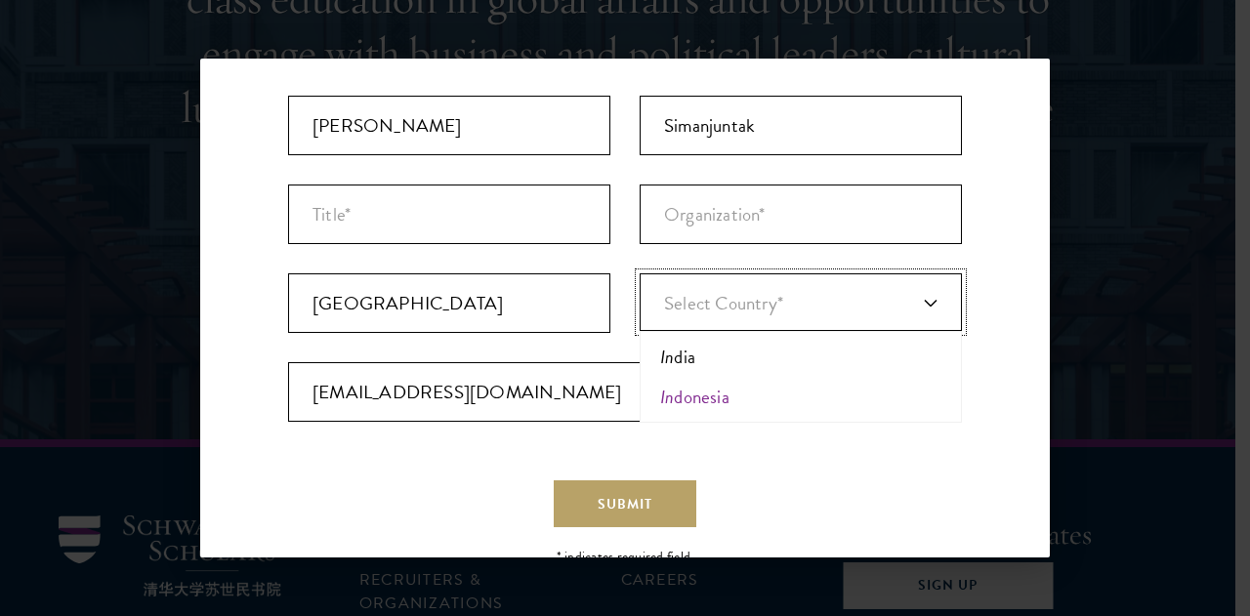
type input "[GEOGRAPHIC_DATA]"
click at [762, 286] on link "Select Country*" at bounding box center [801, 302] width 322 height 58
click at [778, 132] on input "Simanjuntak" at bounding box center [801, 126] width 322 height 60
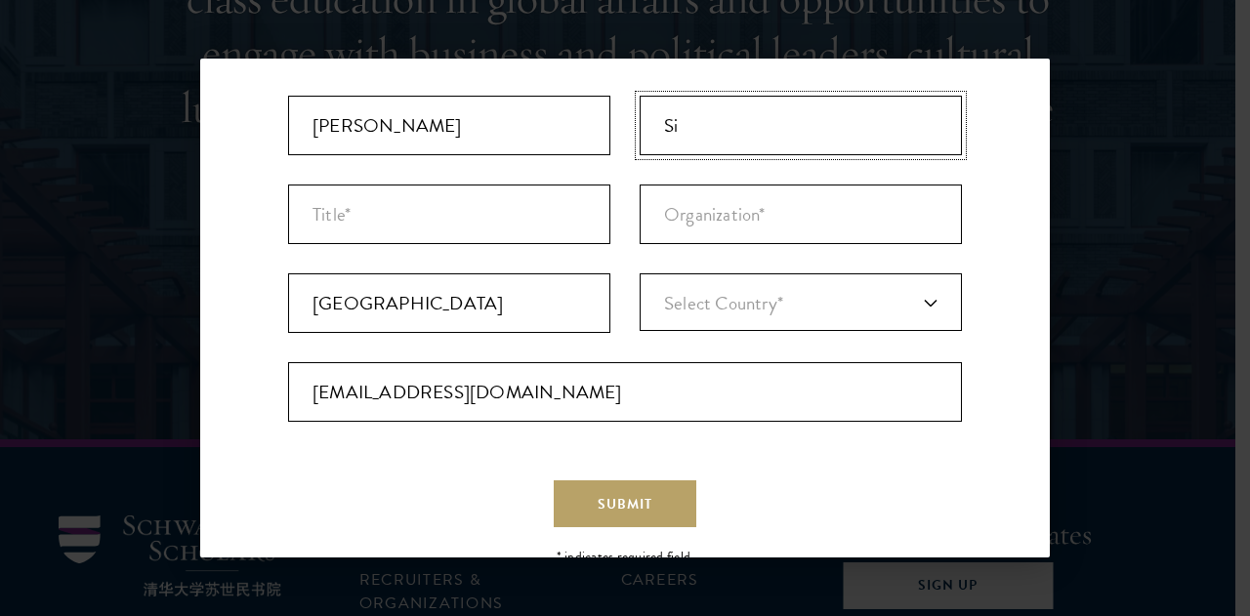
type input "S"
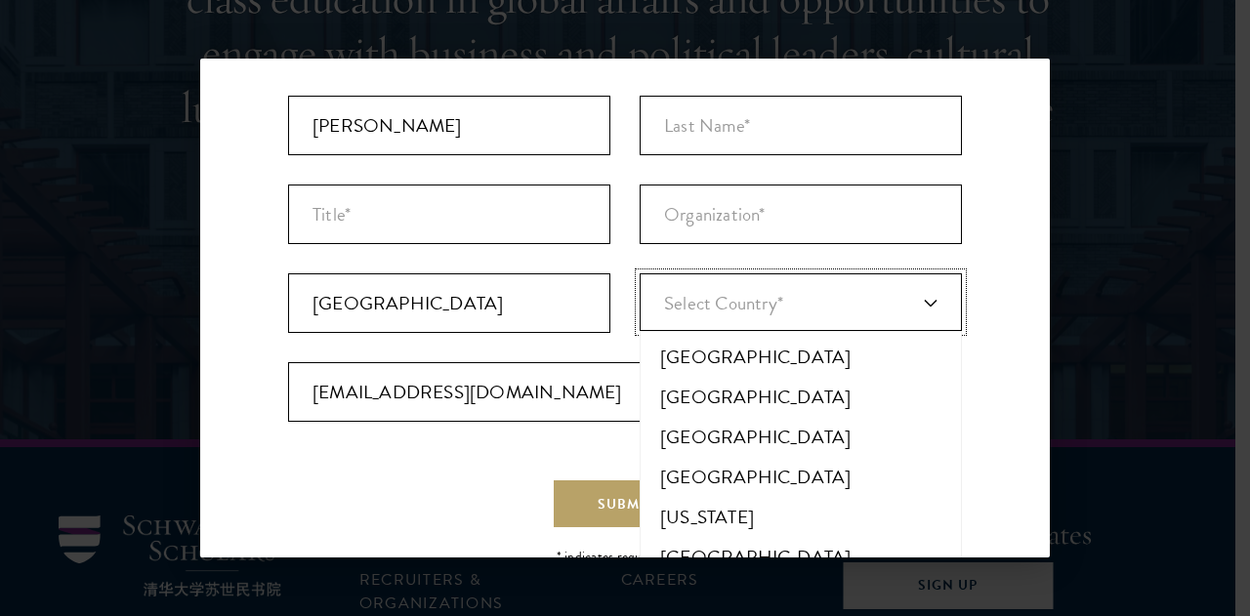
click at [919, 302] on link "Select Country*" at bounding box center [801, 302] width 322 height 58
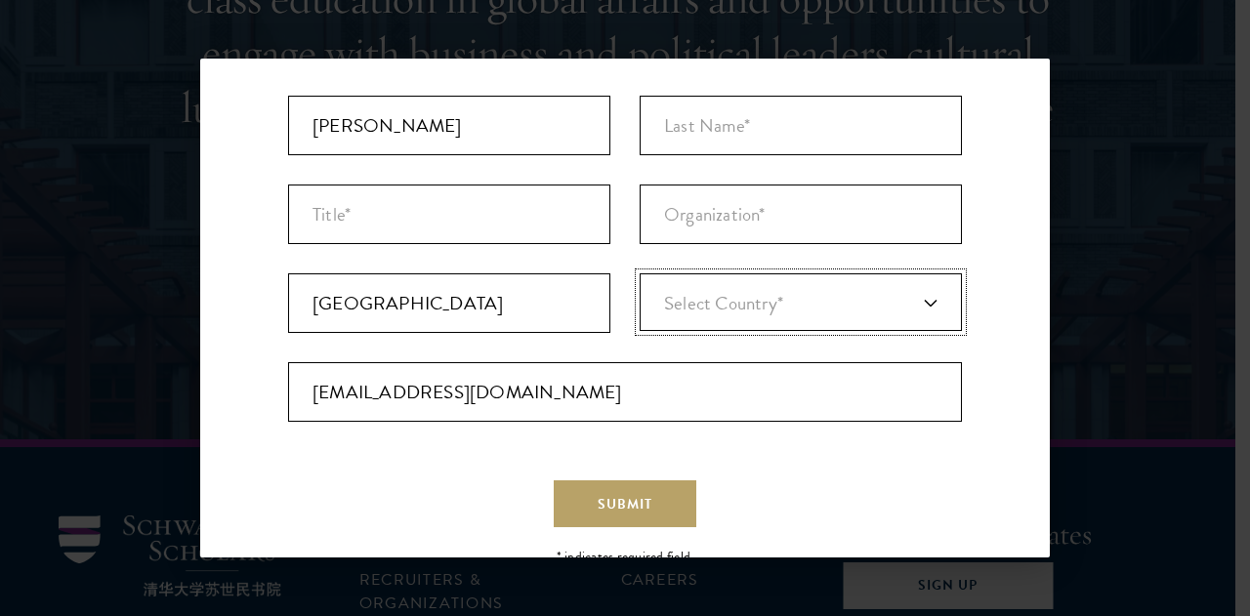
click at [849, 302] on link "Select Country*" at bounding box center [801, 302] width 322 height 58
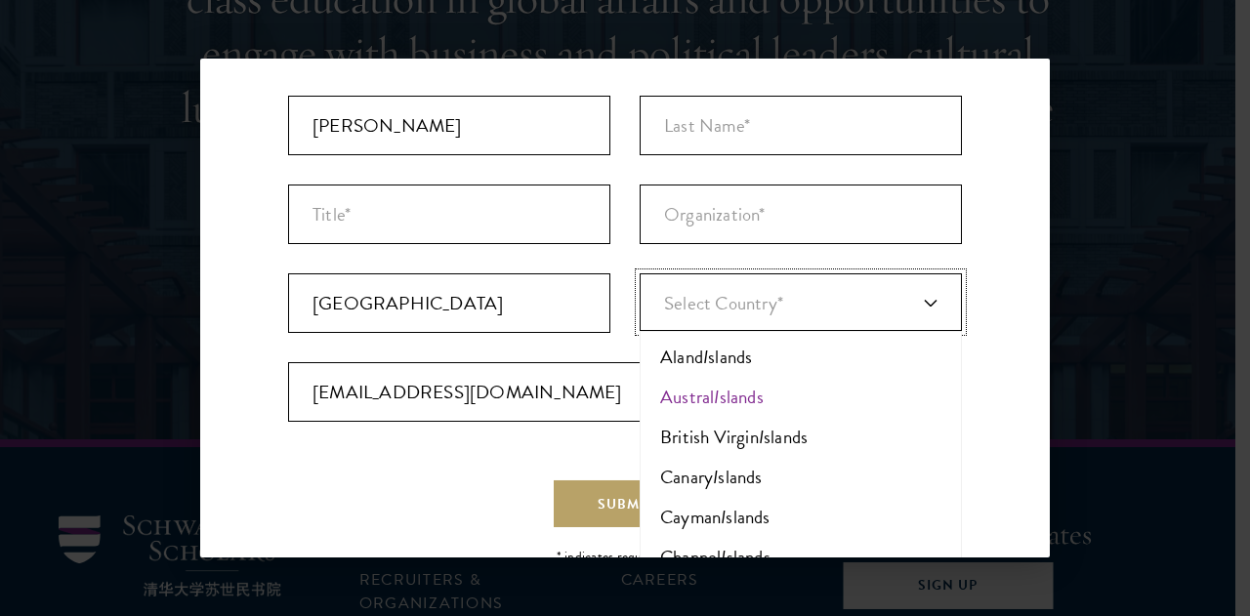
type input "[GEOGRAPHIC_DATA]"
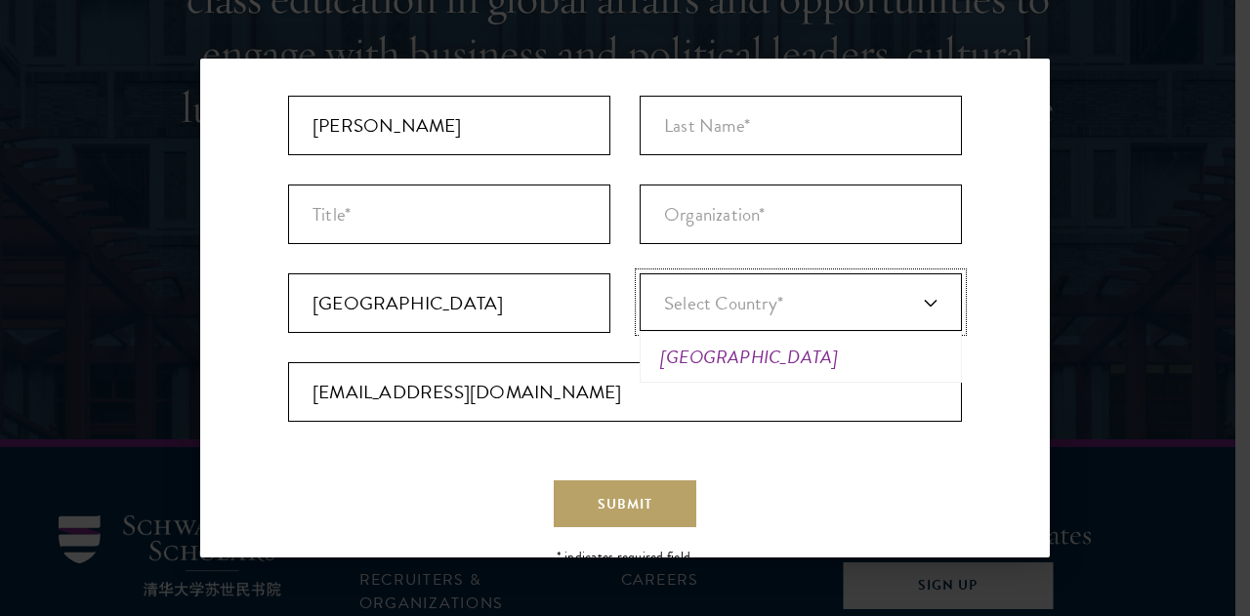
click at [747, 356] on li "[GEOGRAPHIC_DATA]" at bounding box center [801, 357] width 311 height 40
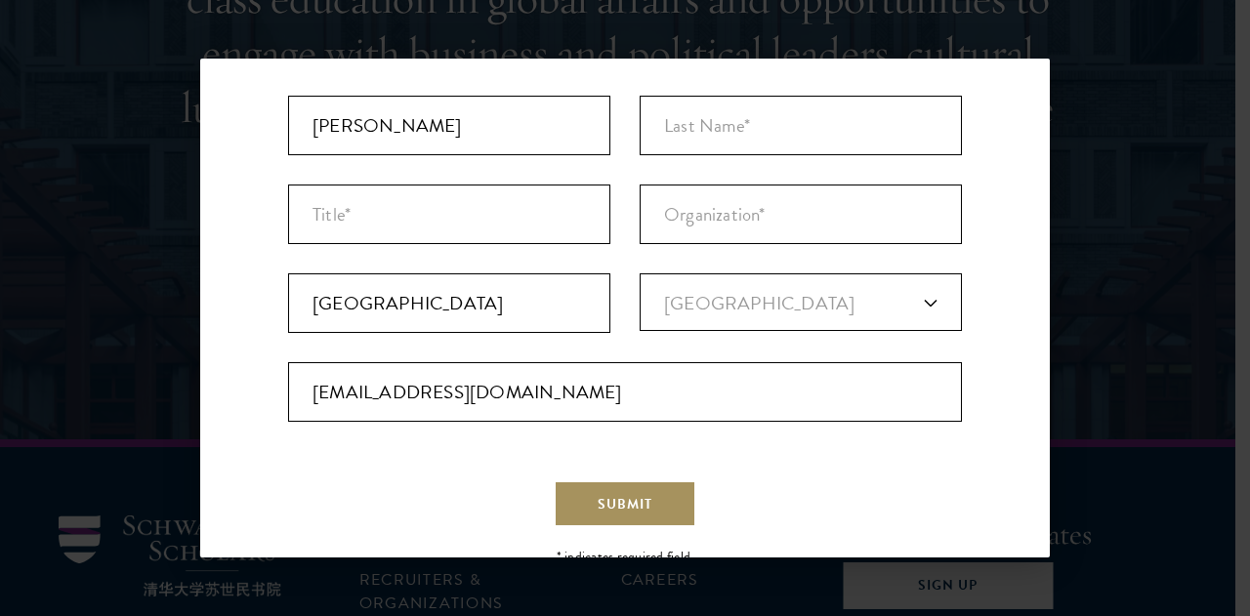
click at [607, 503] on span "Submit" at bounding box center [625, 504] width 55 height 21
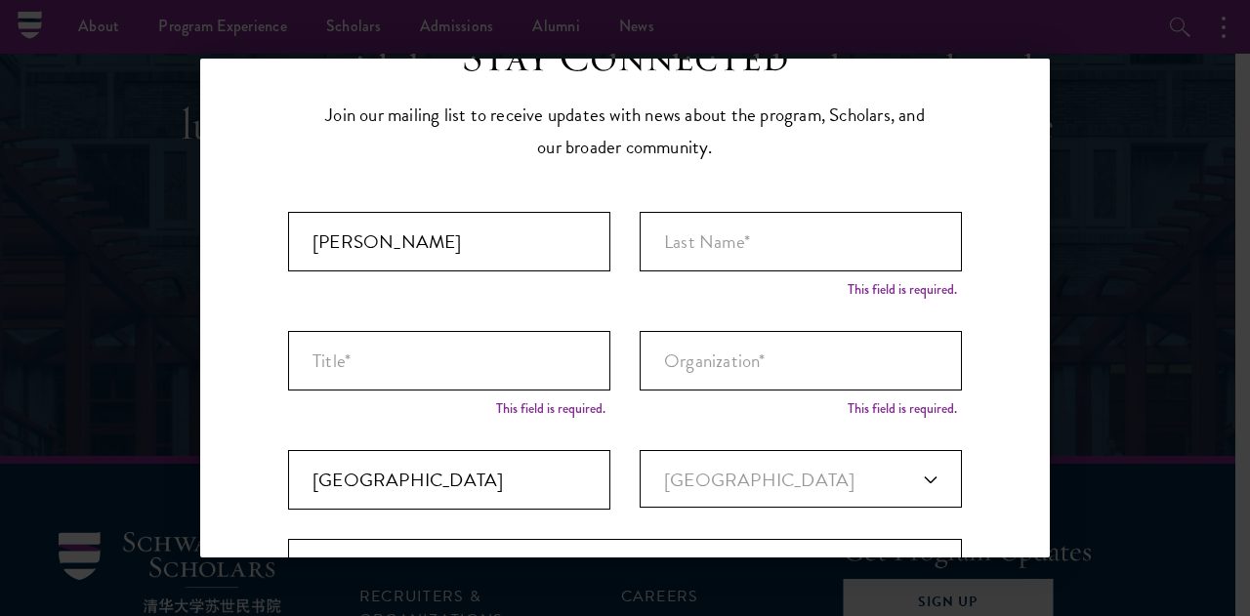
scroll to position [87, 0]
click at [510, 368] on input "Title *" at bounding box center [449, 362] width 322 height 60
click at [553, 407] on div "This field is required." at bounding box center [550, 409] width 119 height 24
click at [693, 371] on input "Organization *" at bounding box center [801, 362] width 322 height 60
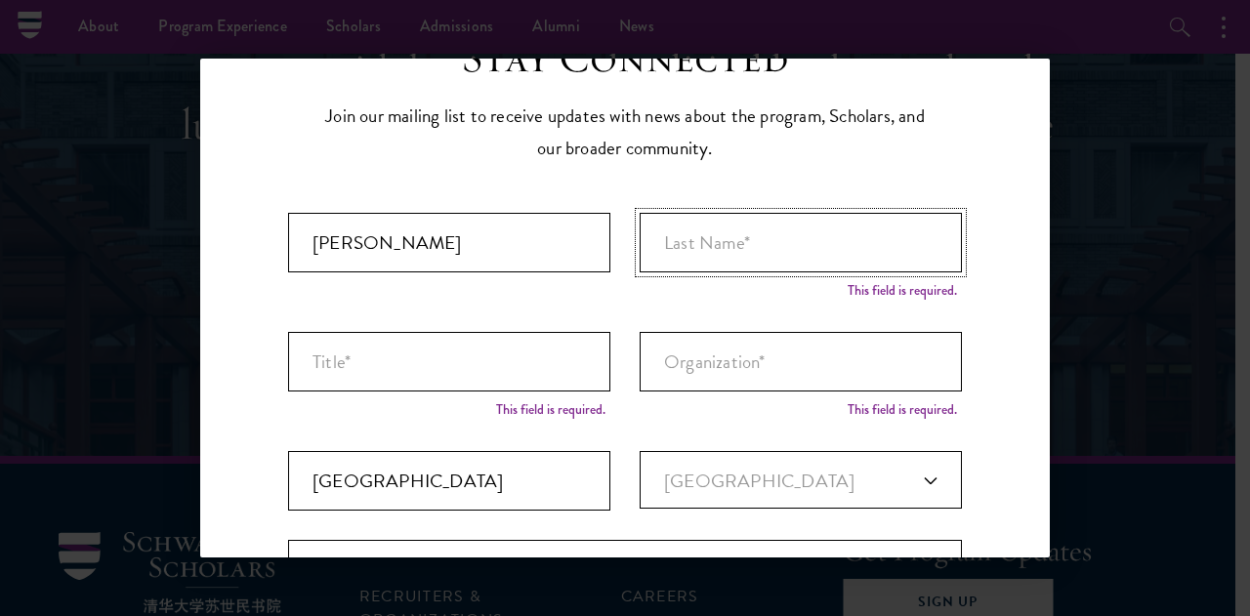
click at [797, 263] on input "Last Name* *" at bounding box center [801, 243] width 322 height 60
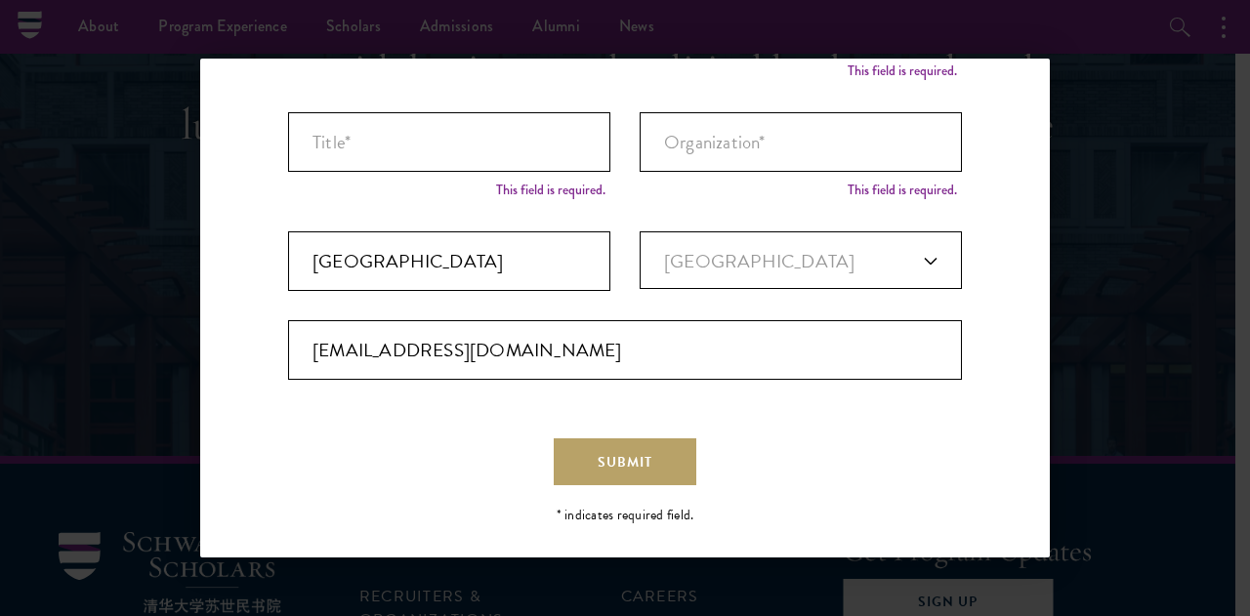
scroll to position [314, 0]
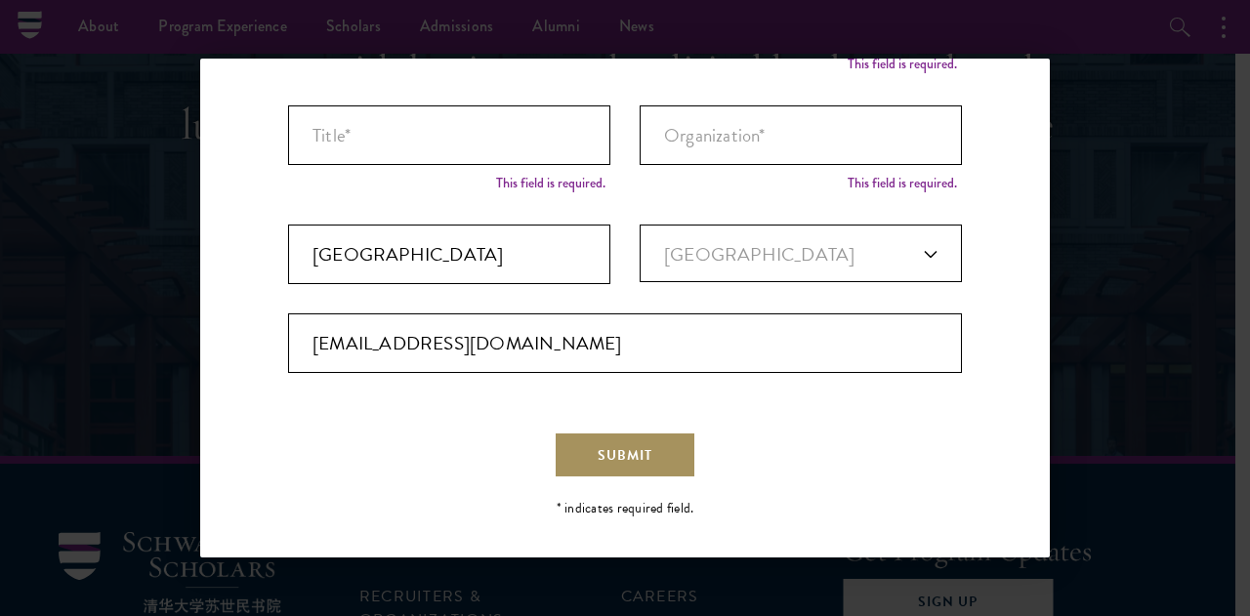
type input "simanjuntak"
click at [615, 454] on span "Submit" at bounding box center [625, 455] width 55 height 21
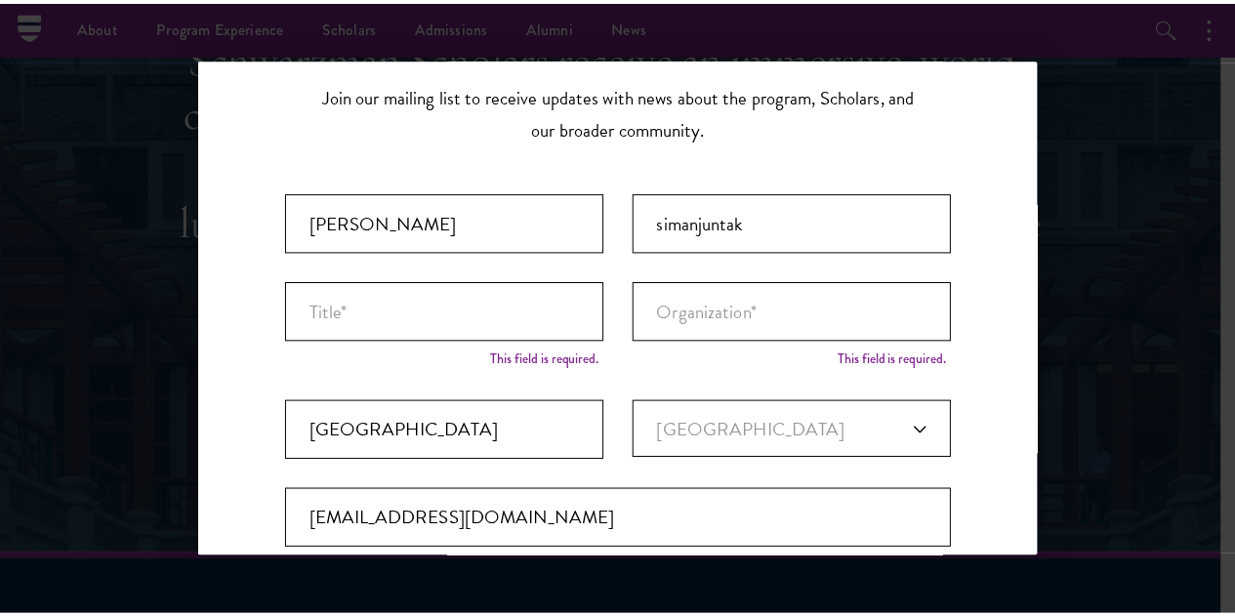
scroll to position [70, 0]
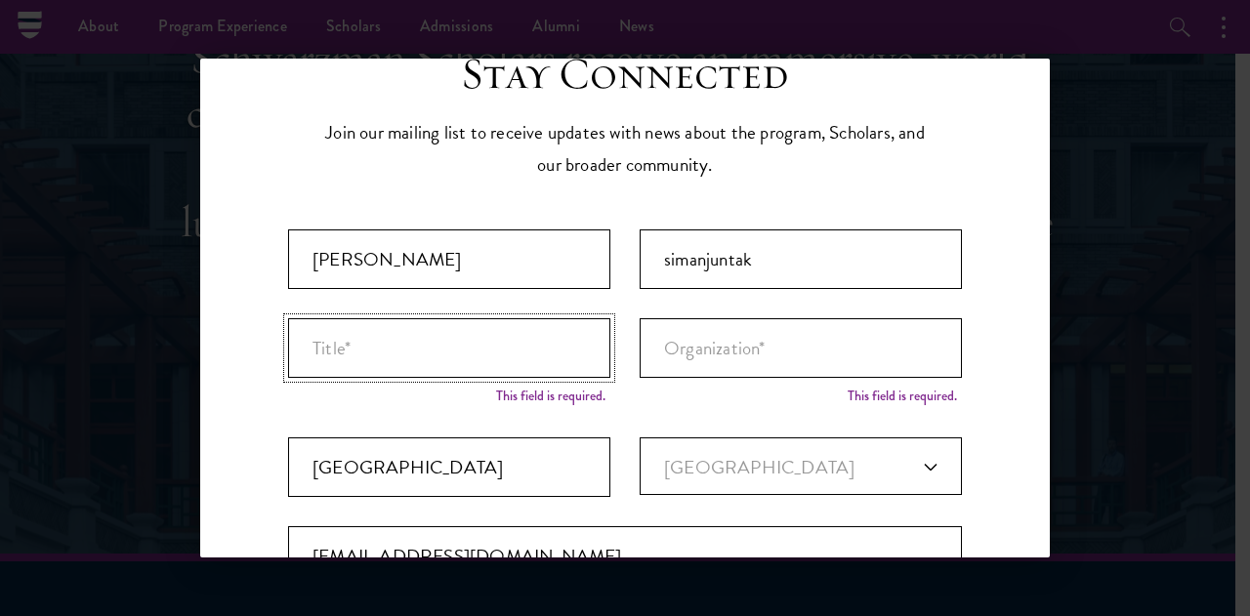
click at [511, 347] on input "Title *" at bounding box center [449, 348] width 322 height 60
click at [1122, 184] on div "Back Stay Connected Please select what best describes you: Prospective Applican…" at bounding box center [625, 308] width 1250 height 499
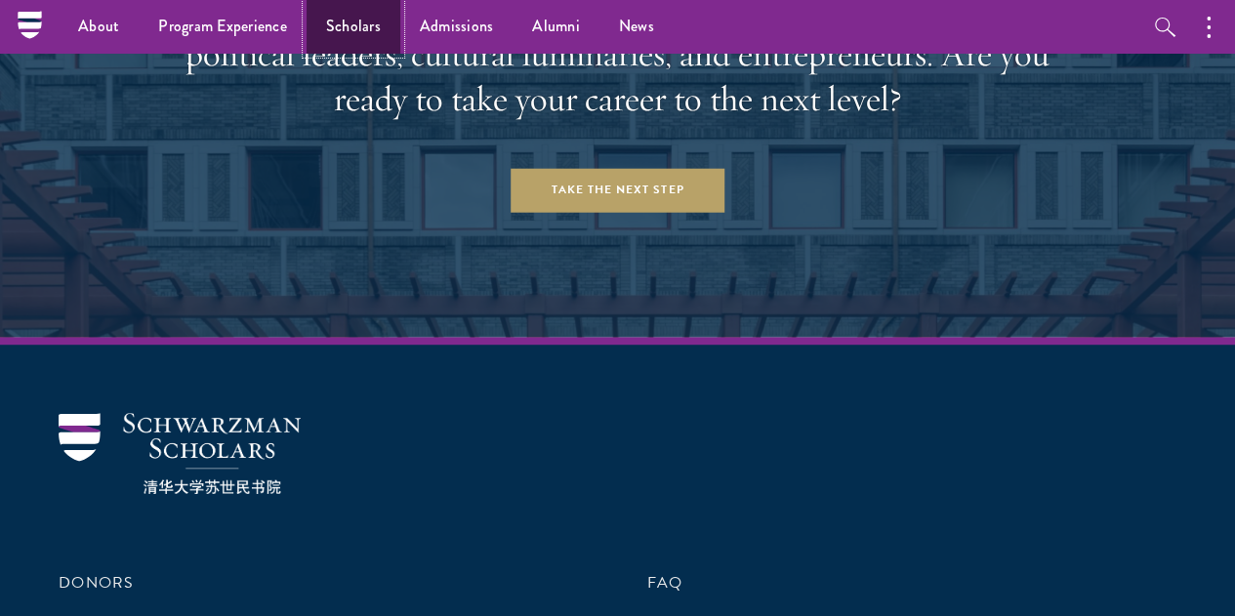
click at [344, 24] on link "Scholars" at bounding box center [354, 27] width 94 height 54
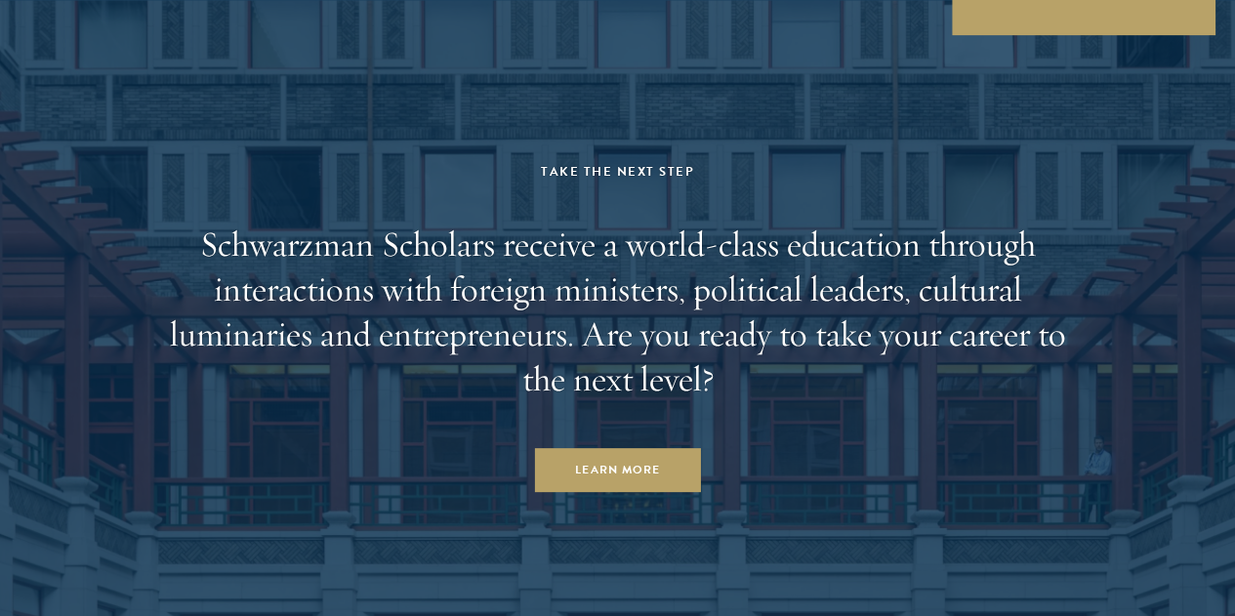
scroll to position [5531, 0]
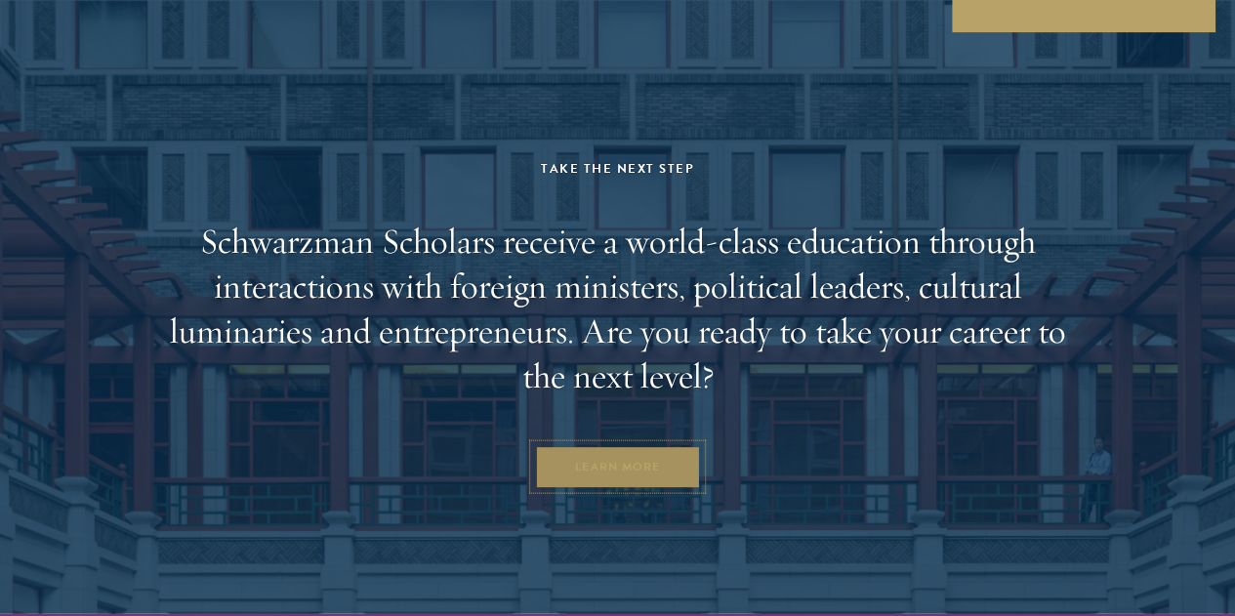
click at [643, 464] on link "Learn More" at bounding box center [617, 466] width 167 height 44
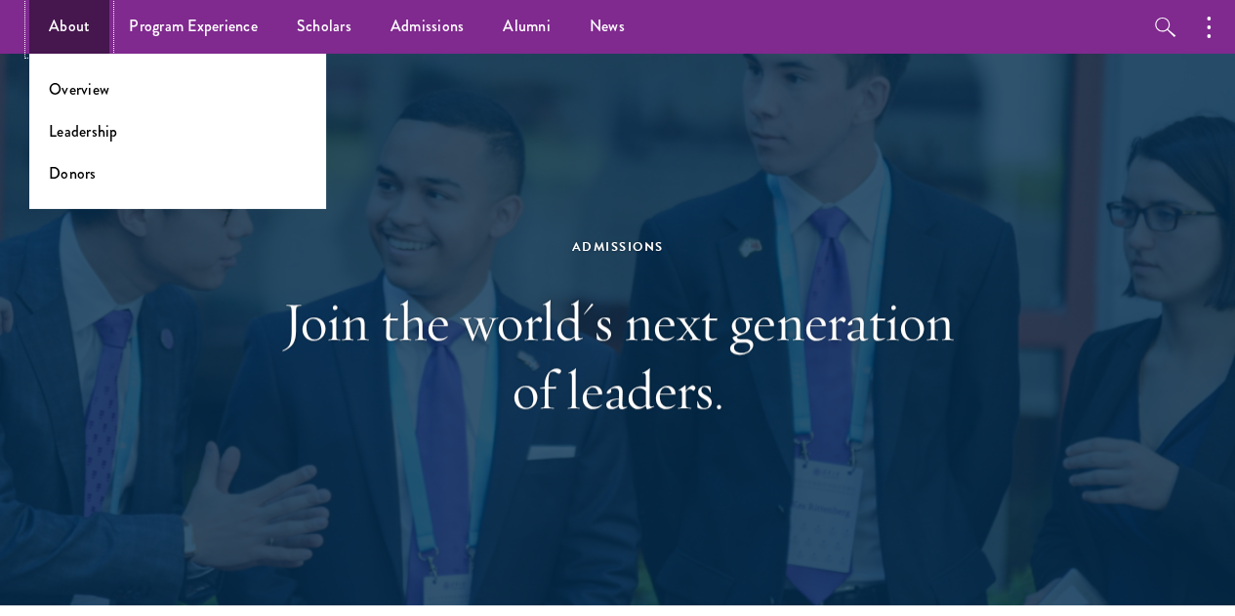
click at [49, 23] on link "About" at bounding box center [69, 27] width 80 height 54
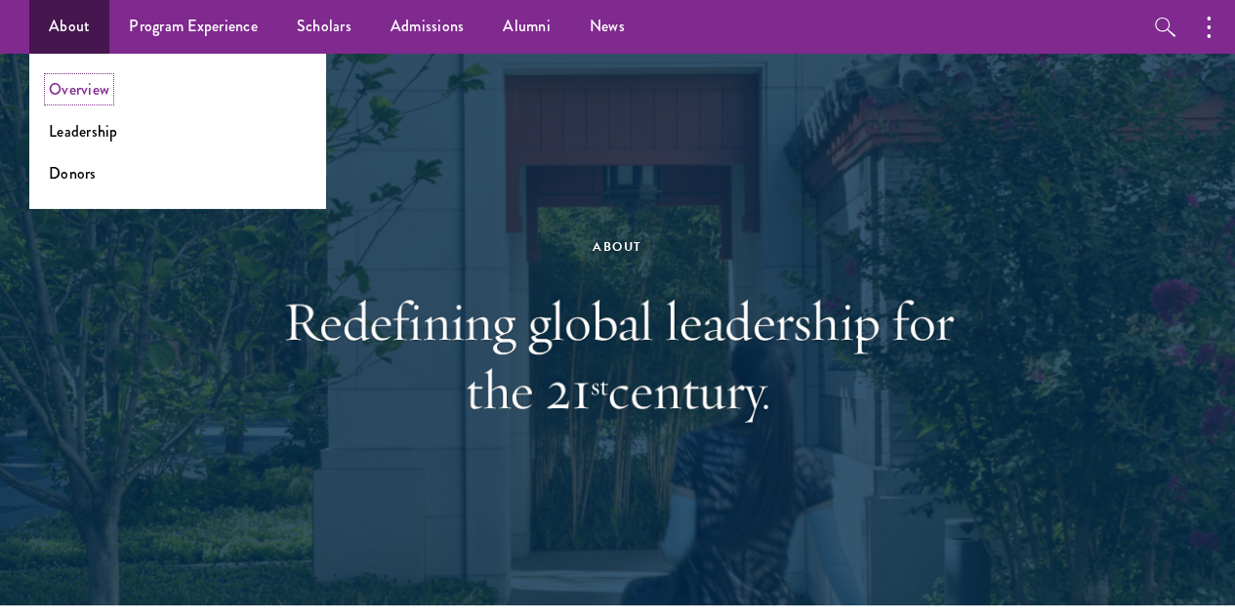
click at [76, 93] on link "Overview" at bounding box center [79, 89] width 61 height 22
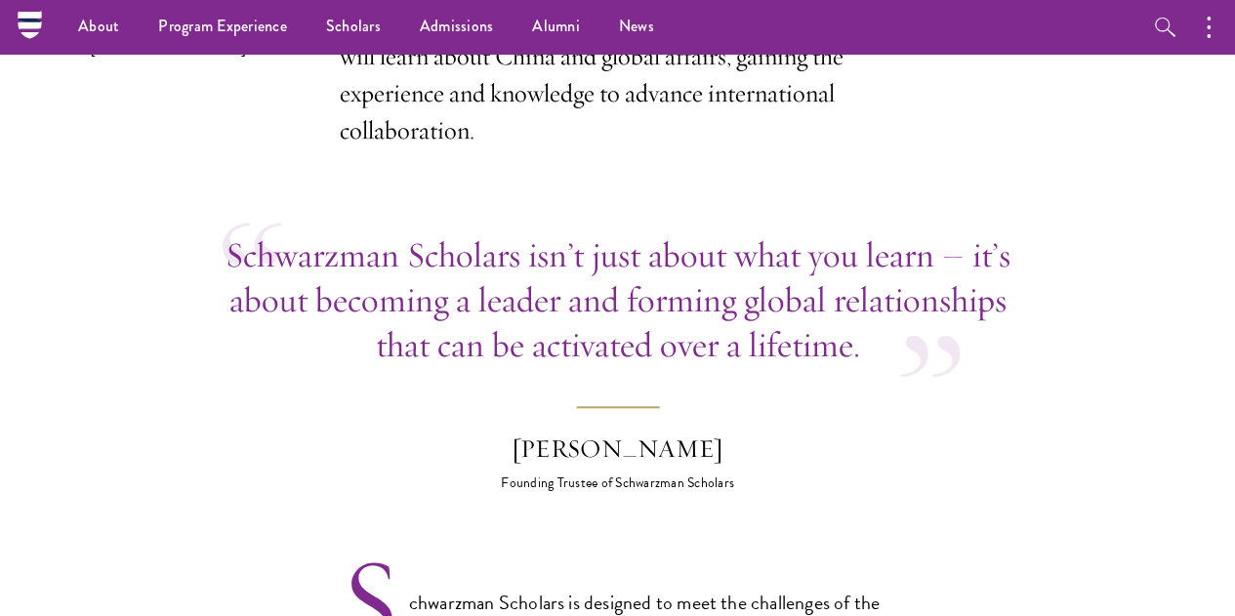
scroll to position [730, 0]
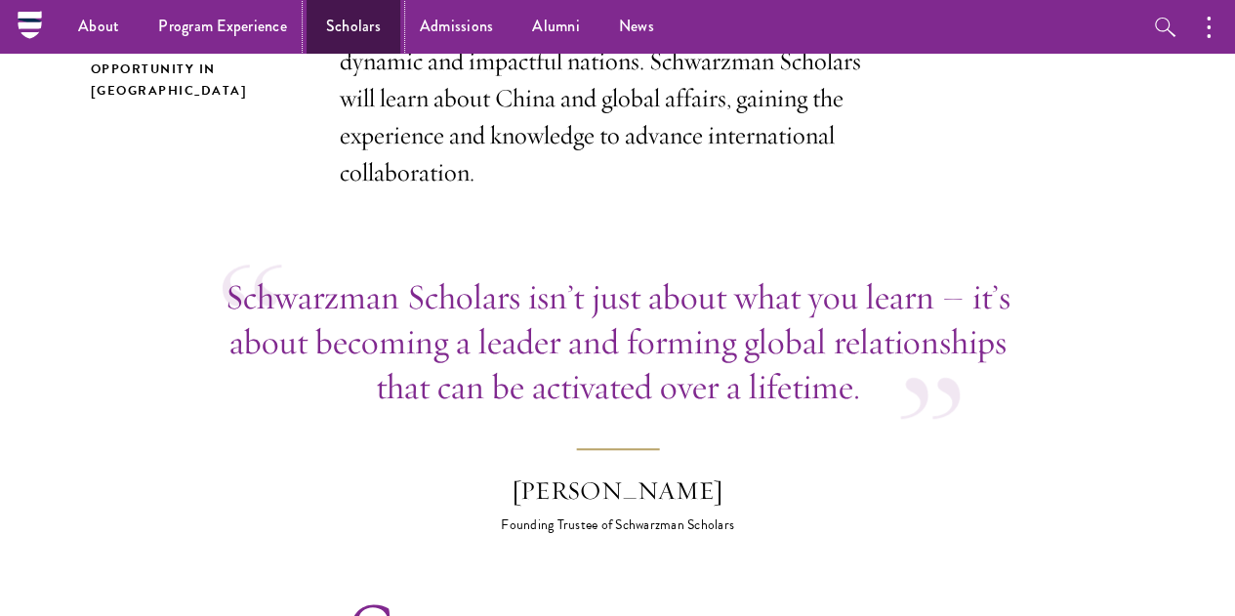
click at [373, 37] on link "Scholars" at bounding box center [354, 27] width 94 height 54
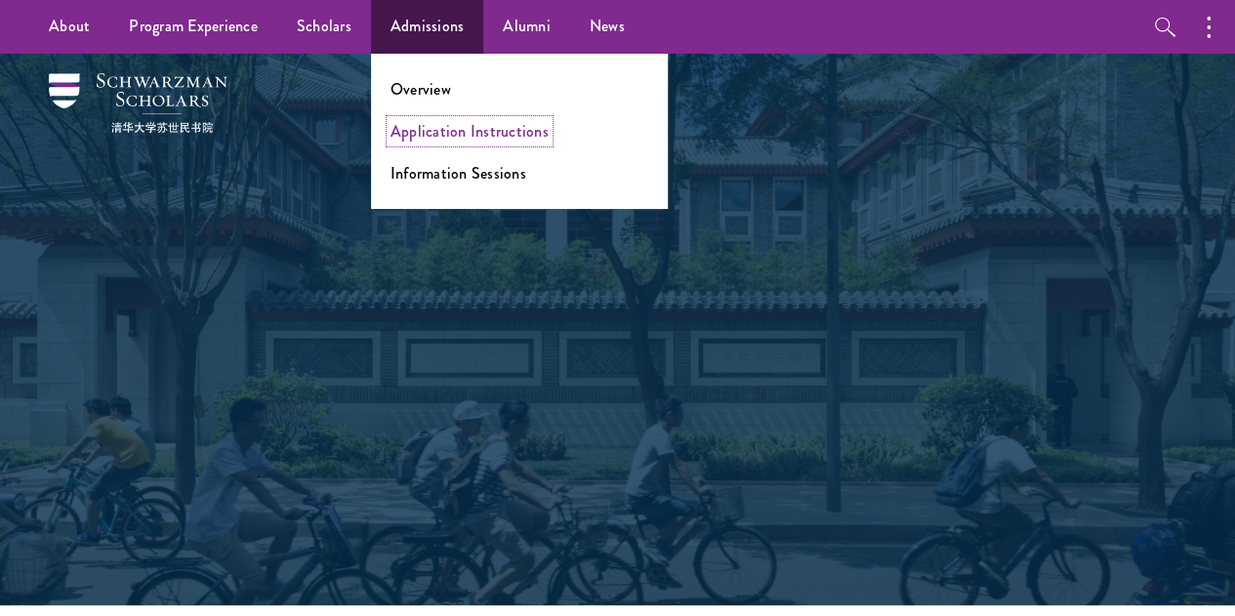
click at [451, 128] on link "Application Instructions" at bounding box center [470, 131] width 158 height 22
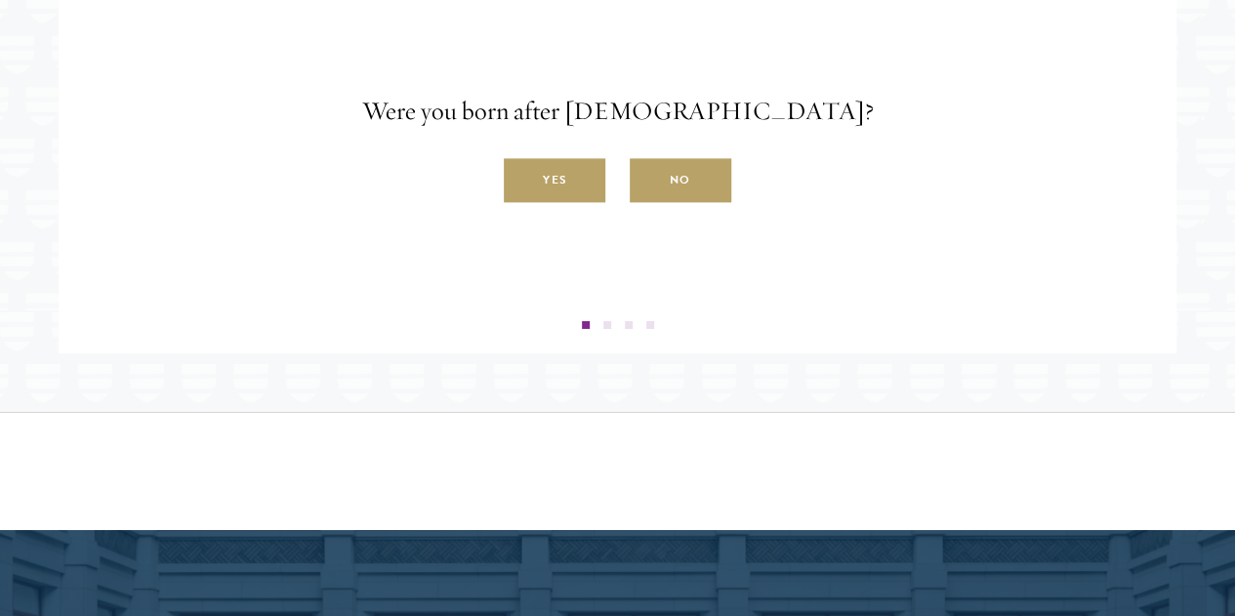
scroll to position [3081, 0]
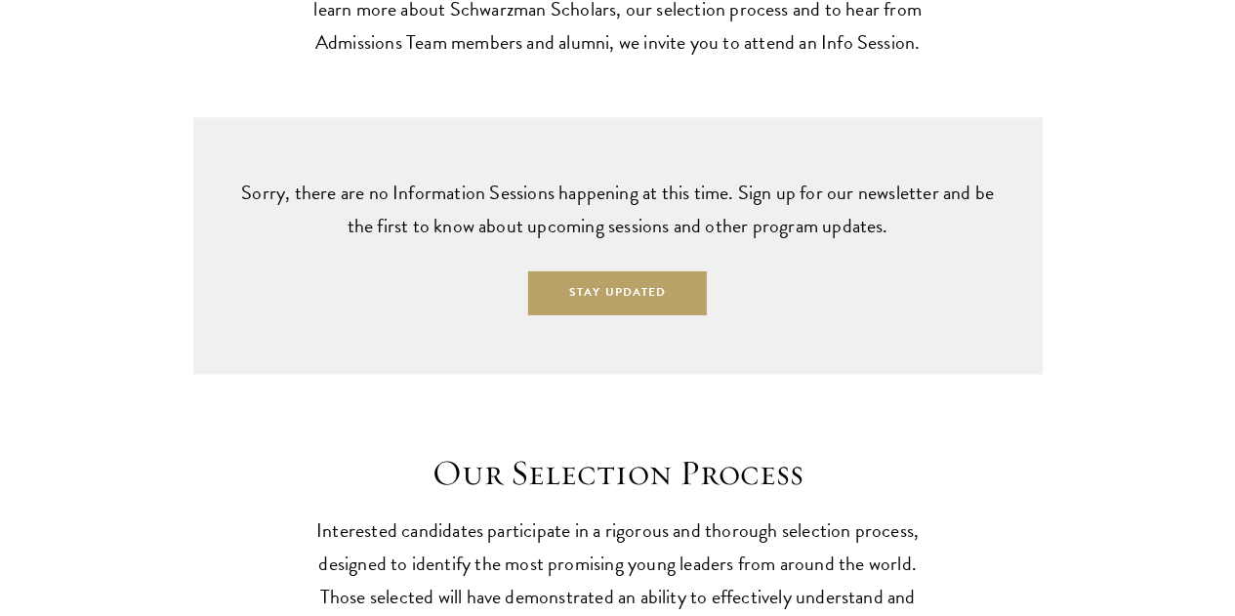
scroll to position [4843, 0]
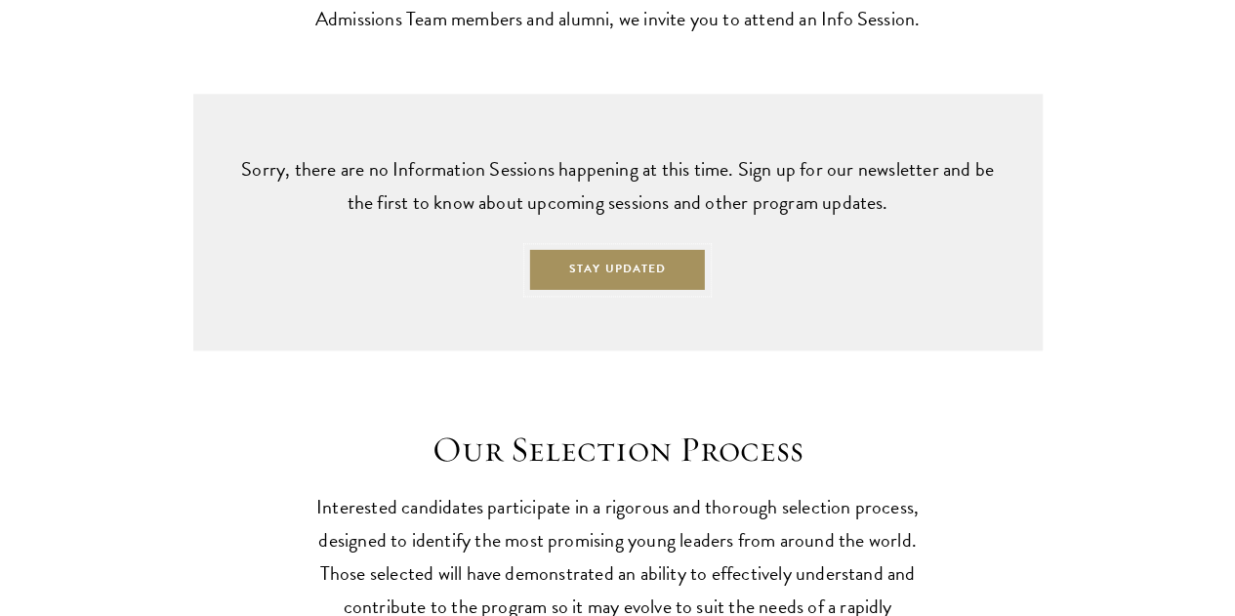
click at [675, 292] on button "Stay Updated" at bounding box center [617, 270] width 179 height 44
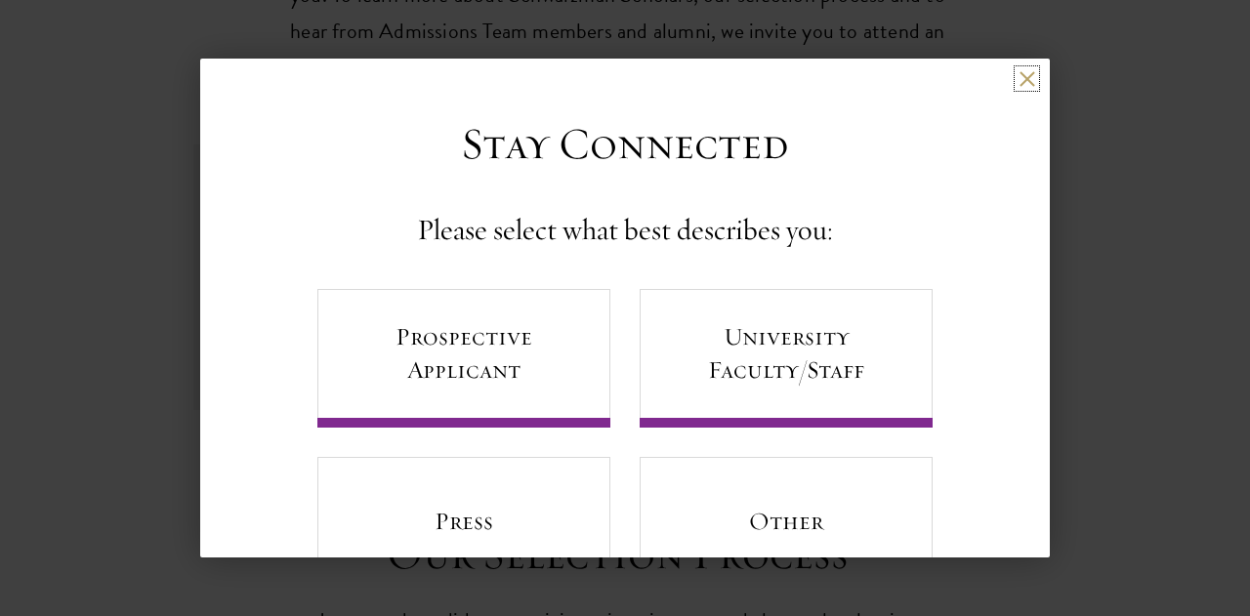
click at [1019, 73] on button at bounding box center [1027, 78] width 17 height 17
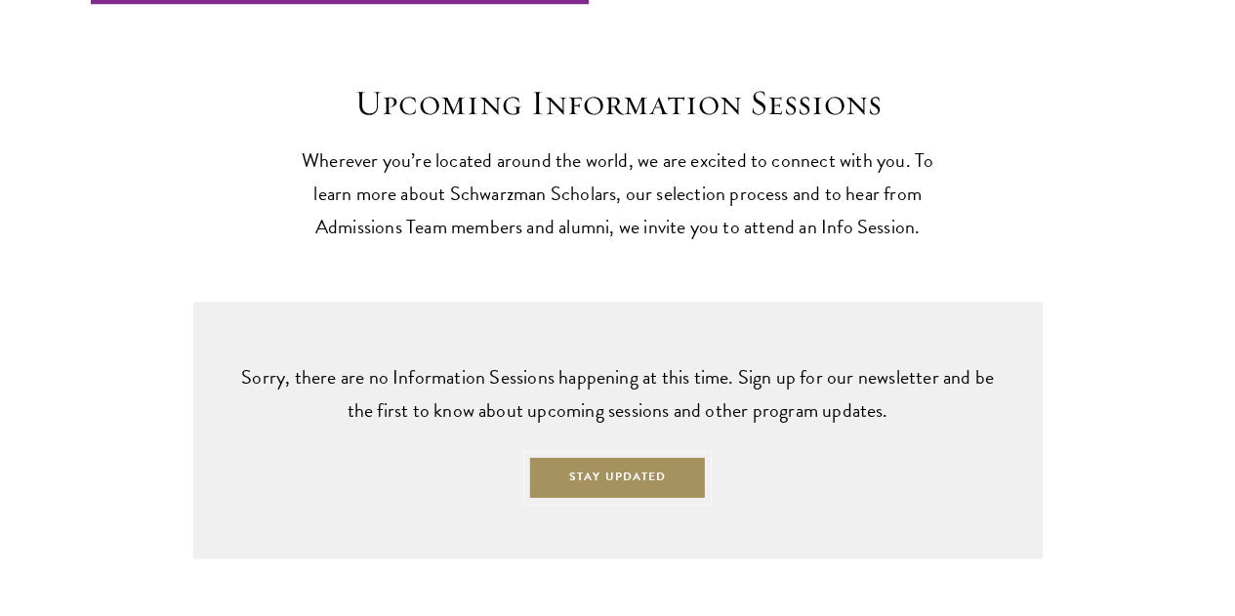
scroll to position [4631, 0]
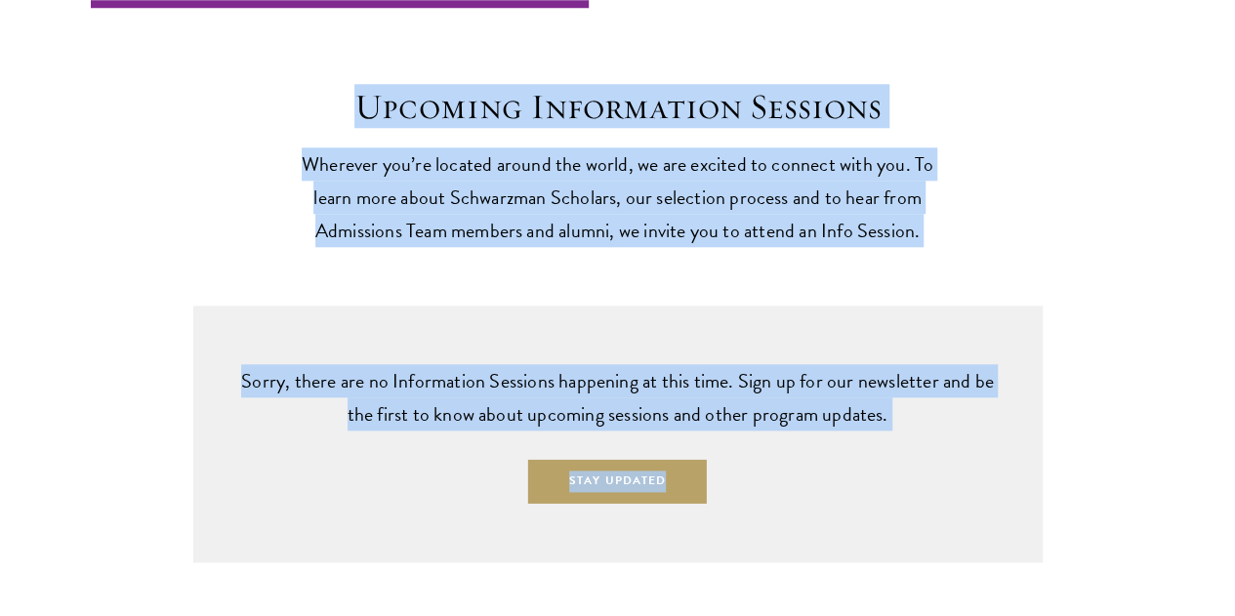
drag, startPoint x: 288, startPoint y: 117, endPoint x: 951, endPoint y: 511, distance: 771.1
click at [951, 511] on div "Upcoming Information Sessions Wherever you’re located around the world, we are …" at bounding box center [617, 285] width 1235 height 555
copy div "Upcoming Information Sessions Wherever you’re located around the world, we are …"
click at [514, 333] on div "Upcoming Information Sessions Wherever you’re located around the world, we are …" at bounding box center [617, 285] width 1235 height 555
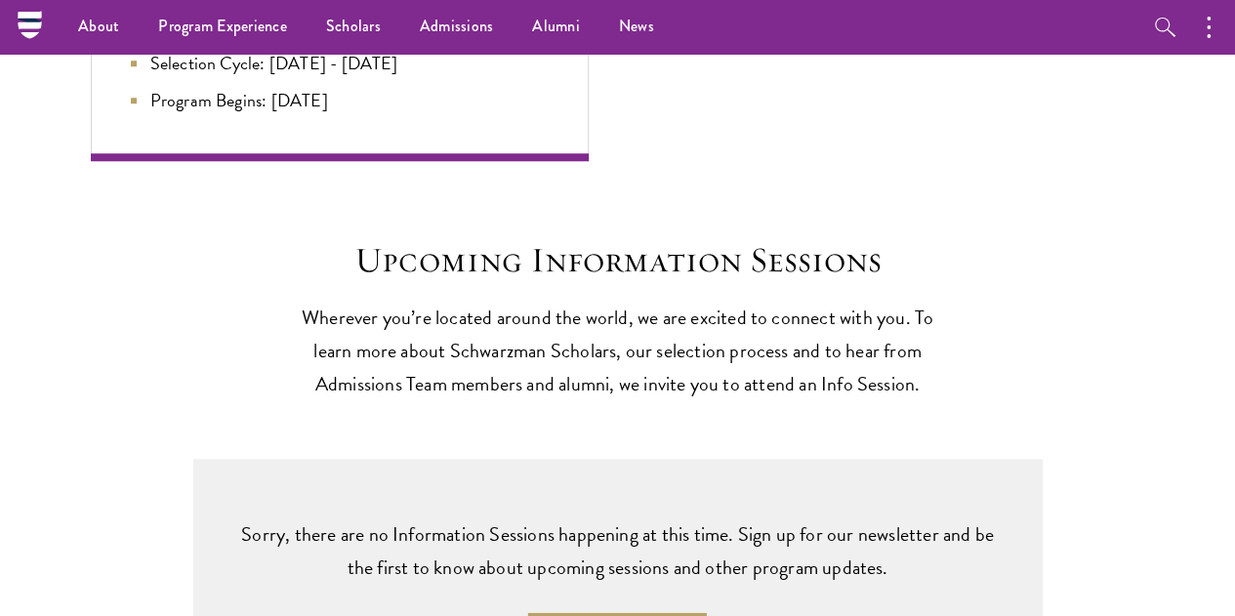
scroll to position [4167, 0]
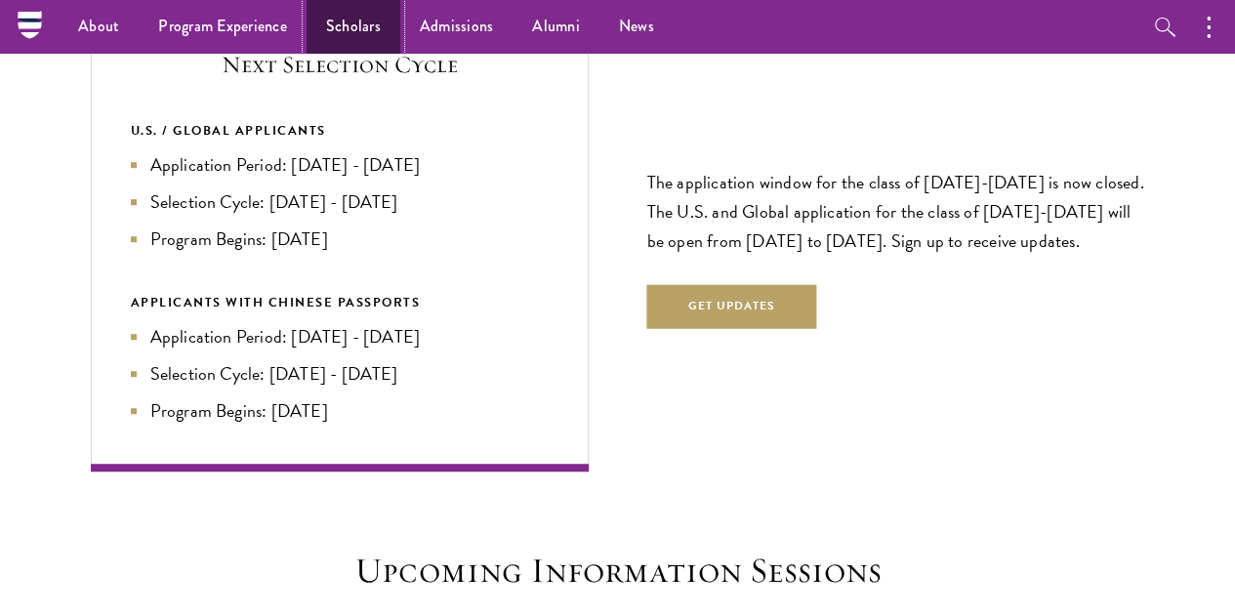
click at [348, 31] on link "Scholars" at bounding box center [354, 27] width 94 height 54
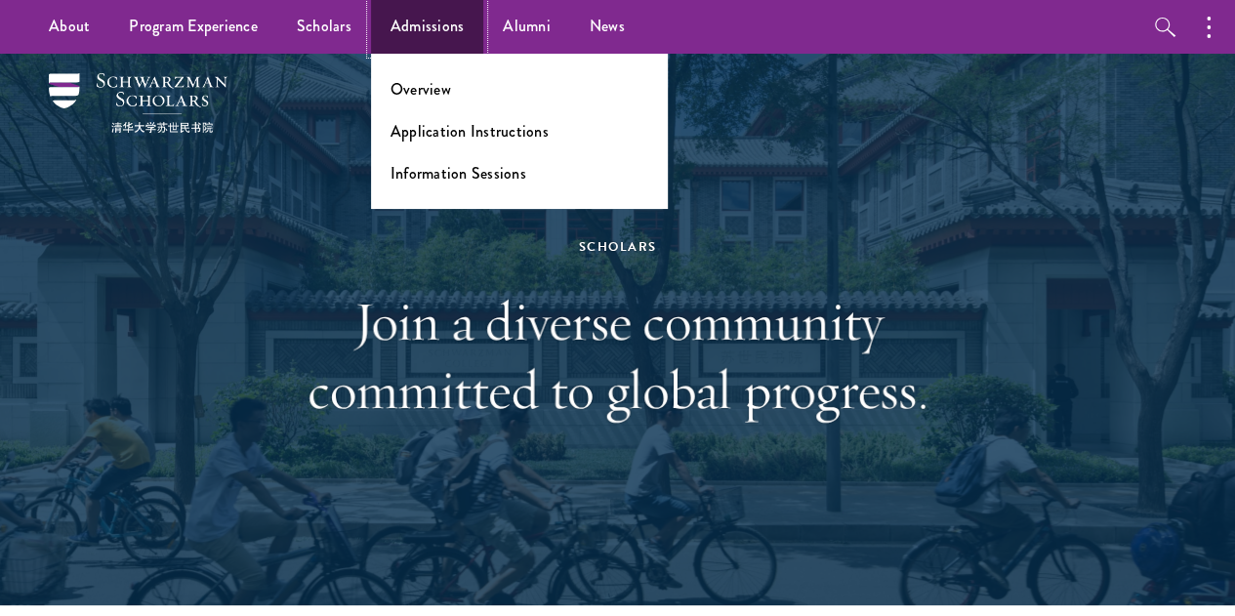
click at [440, 24] on link "Admissions" at bounding box center [427, 27] width 113 height 54
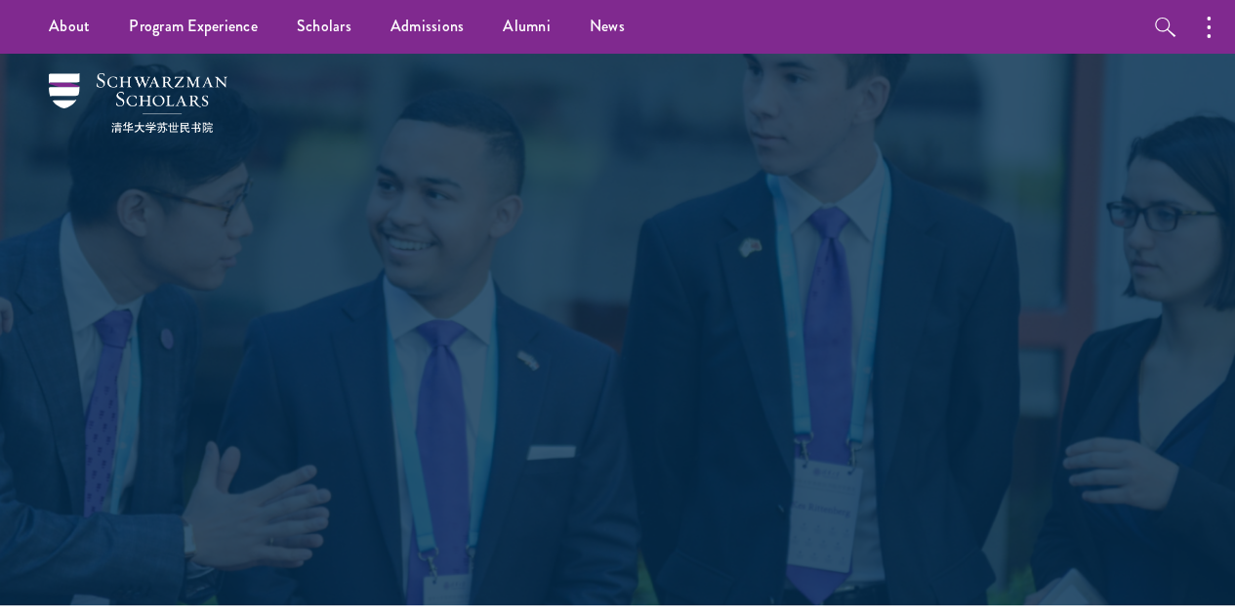
click at [440, 24] on link "Admissions" at bounding box center [427, 27] width 113 height 54
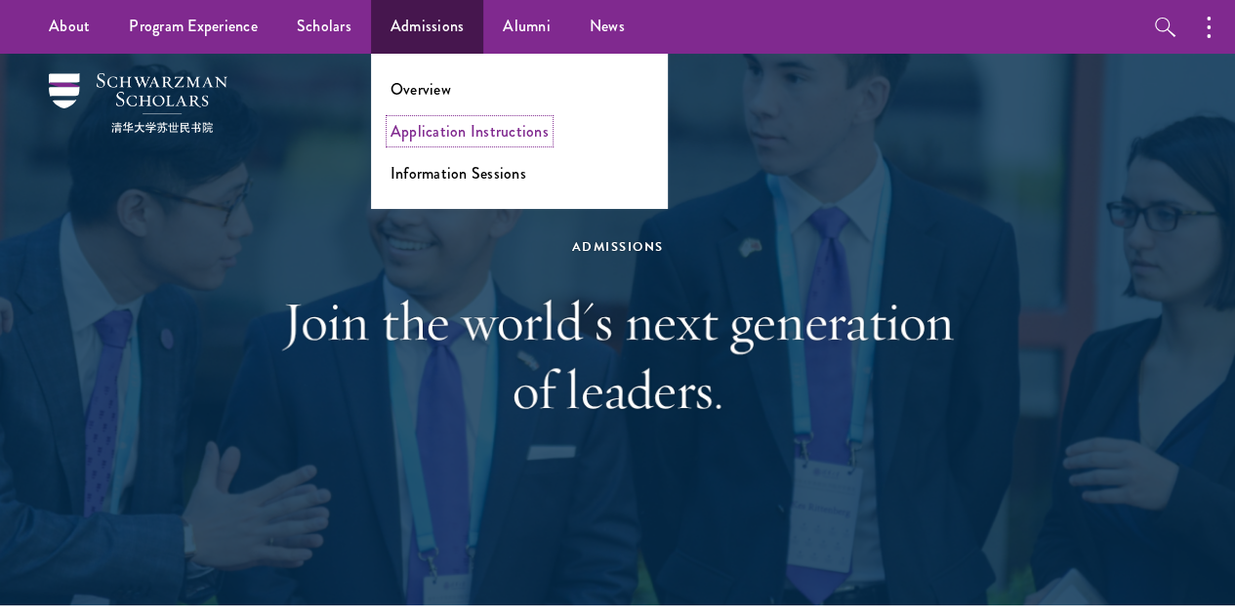
click at [486, 129] on link "Application Instructions" at bounding box center [470, 131] width 158 height 22
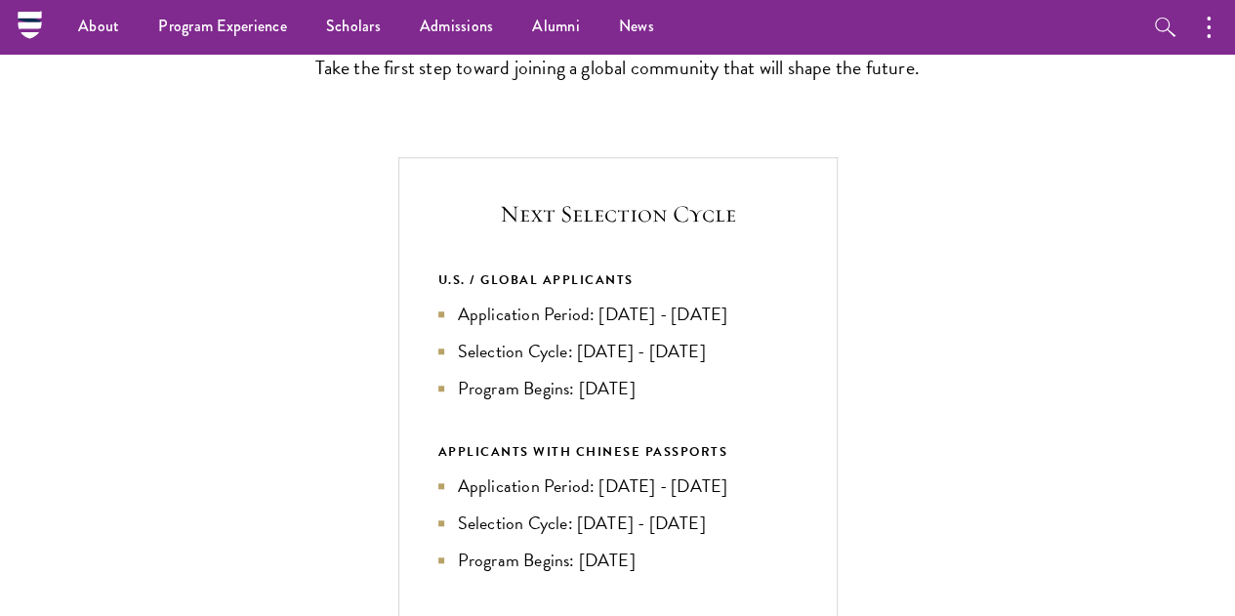
scroll to position [578, 0]
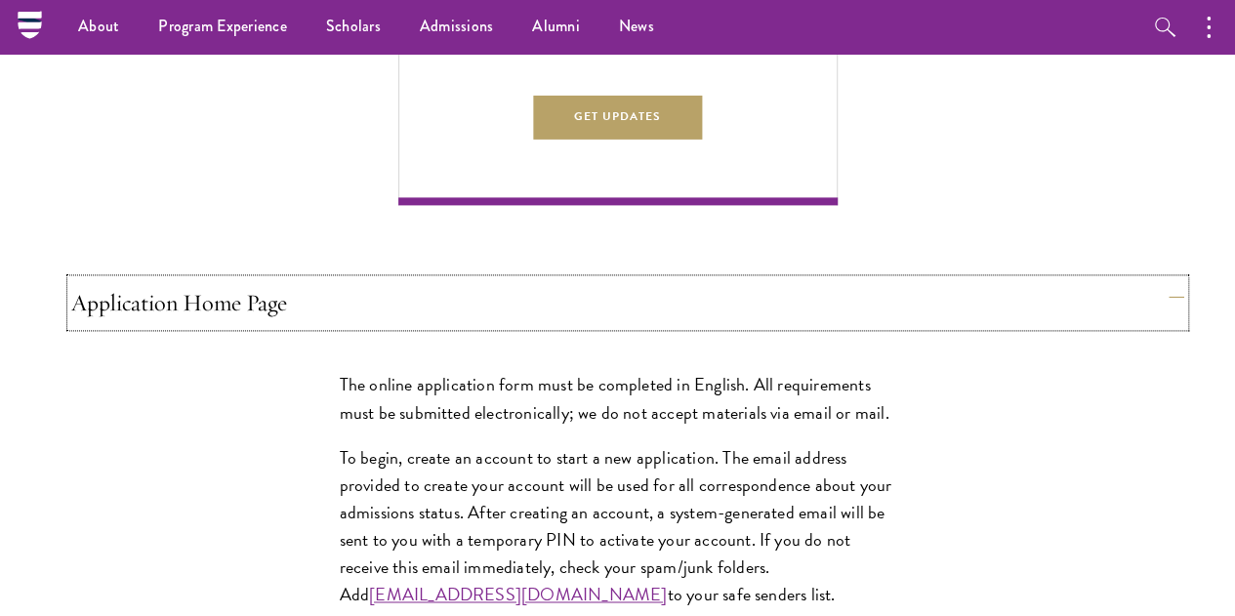
scroll to position [1226, 0]
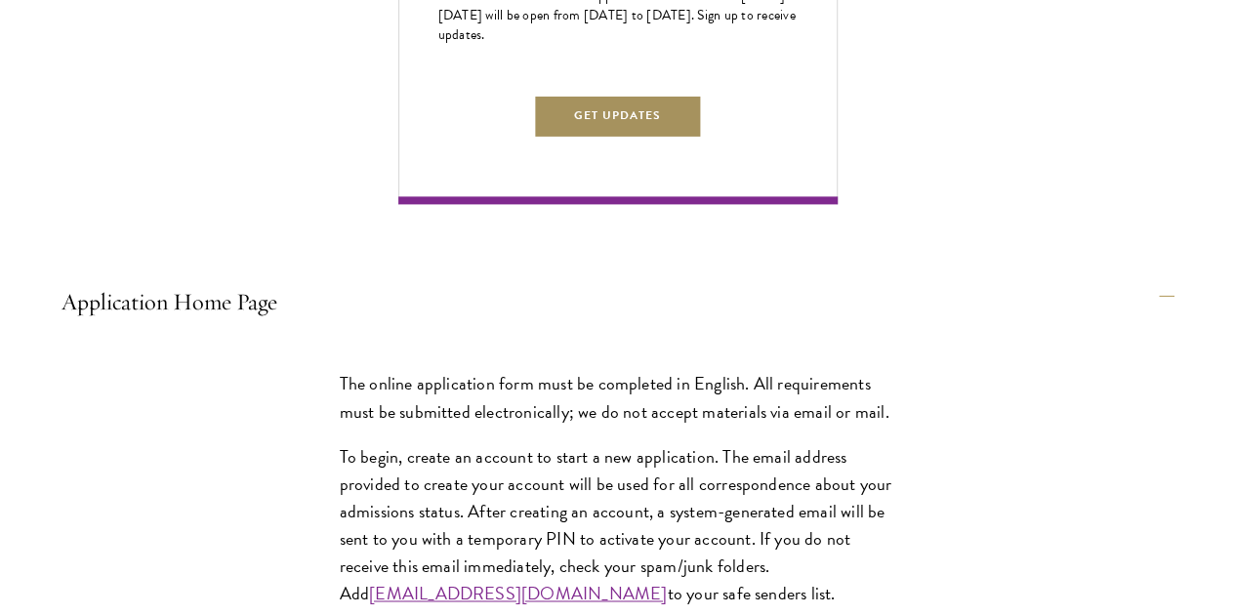
click at [703, 138] on button "Get Updates" at bounding box center [618, 116] width 170 height 44
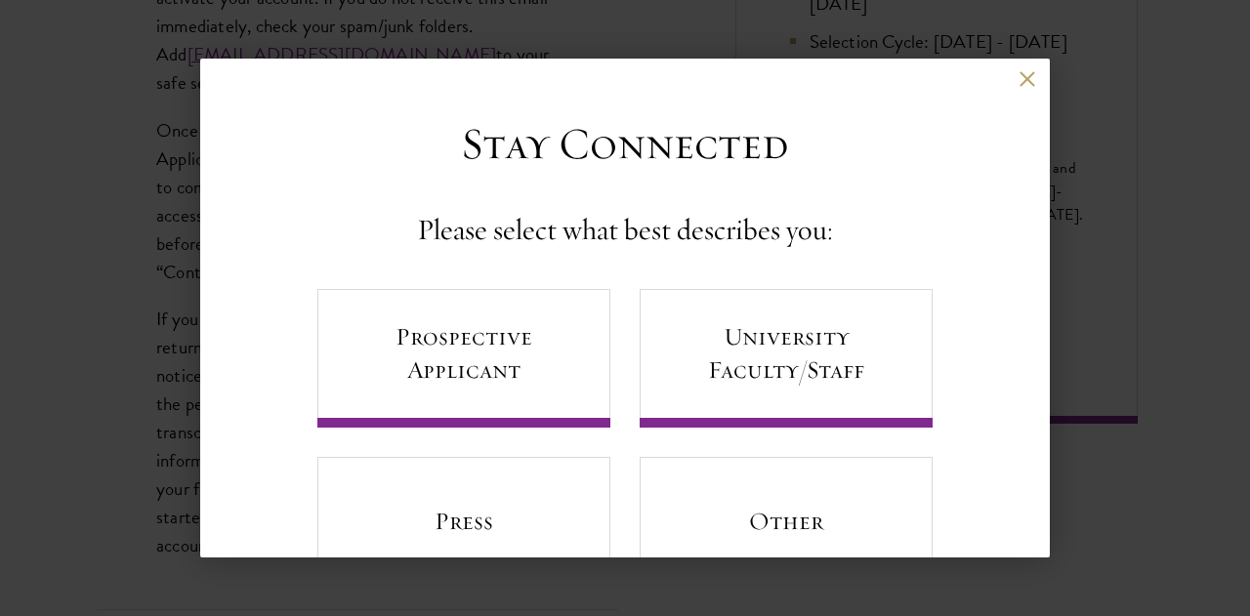
click at [1008, 69] on div "Back Stay Connected Please select what best describes you: Prospective Applican…" at bounding box center [625, 308] width 850 height 499
click at [1023, 93] on div "Back" at bounding box center [625, 93] width 850 height 47
click at [1009, 62] on div "Back Stay Connected Please select what best describes you: Prospective Applican…" at bounding box center [625, 308] width 850 height 499
click at [1019, 76] on button at bounding box center [1027, 78] width 17 height 17
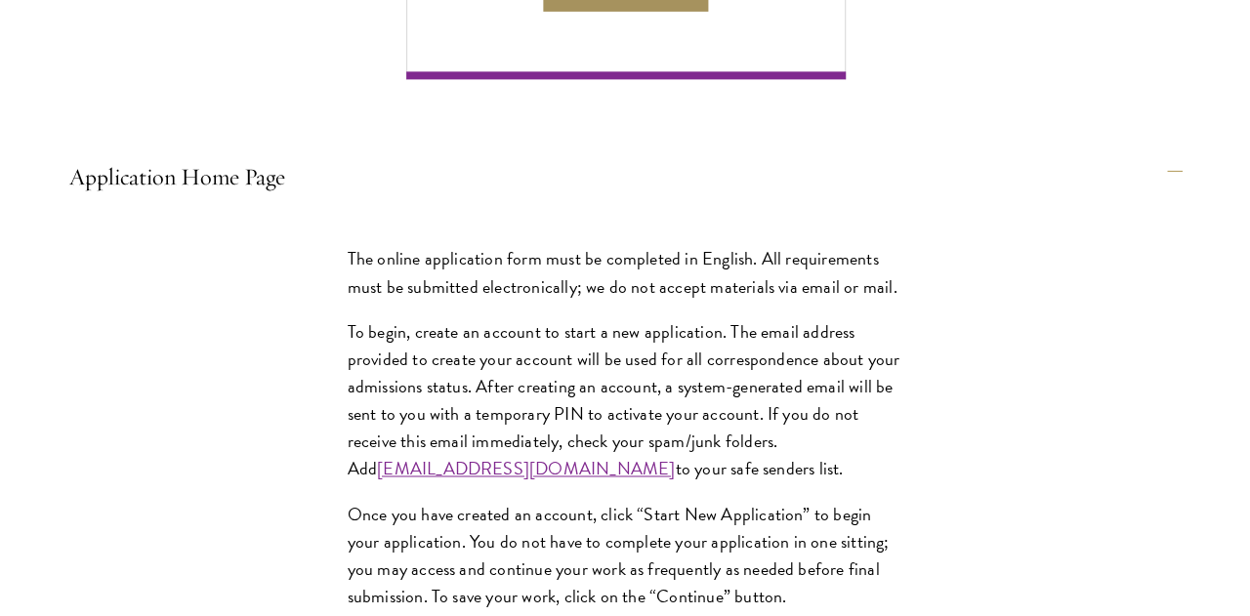
scroll to position [1353, 0]
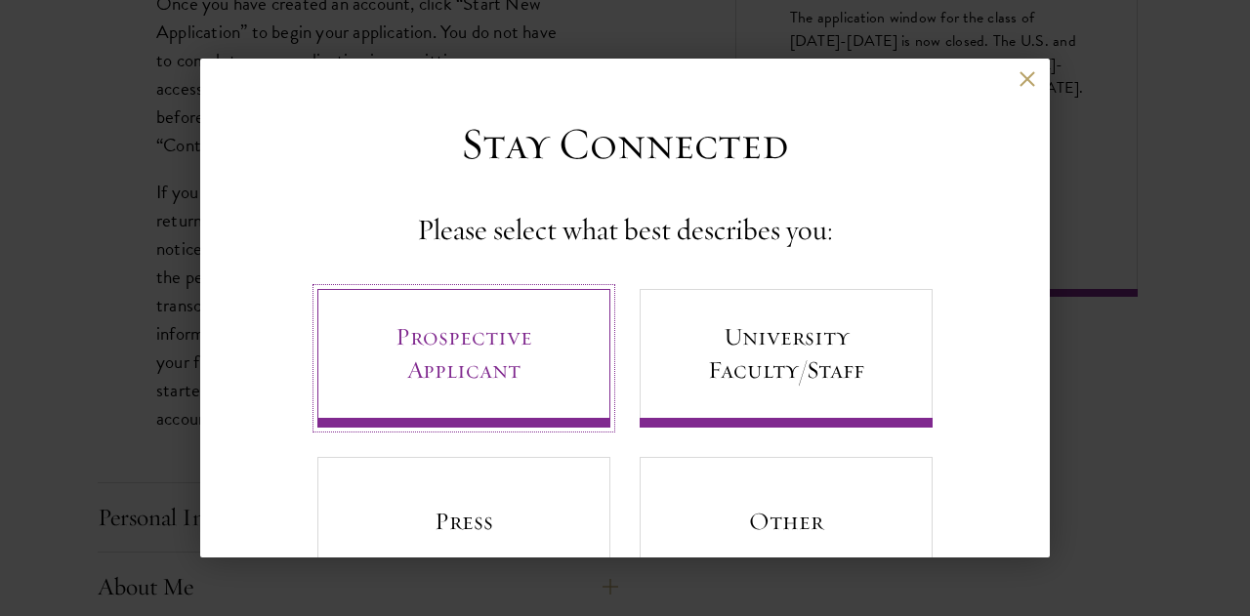
click at [457, 365] on link "Prospective Applicant" at bounding box center [463, 358] width 293 height 139
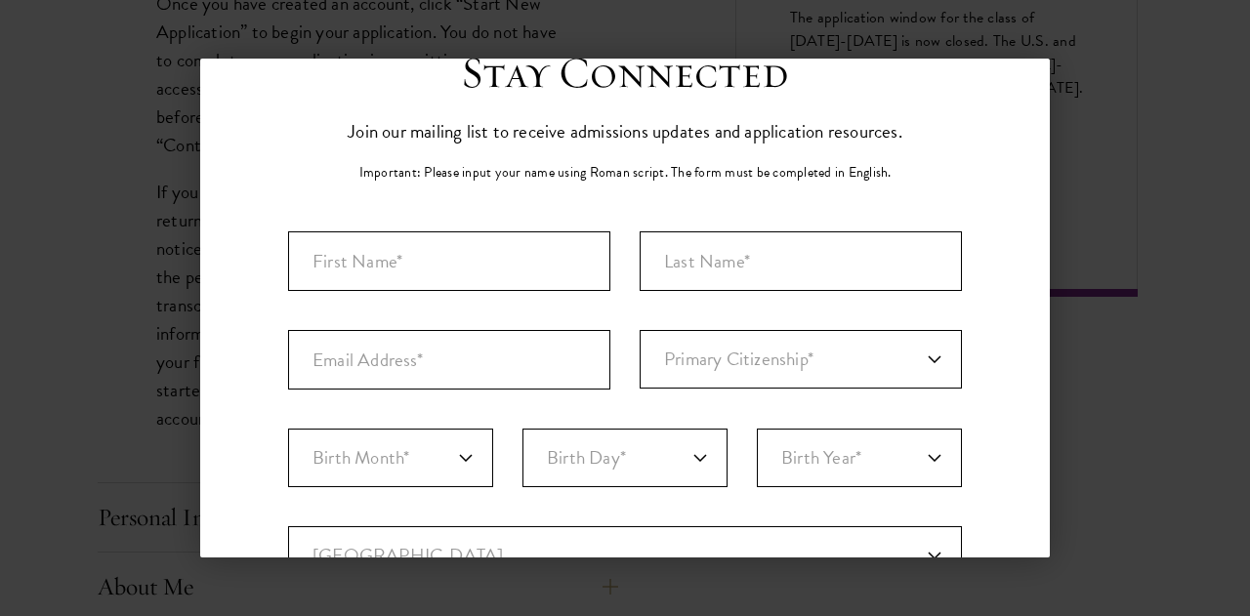
scroll to position [73, 0]
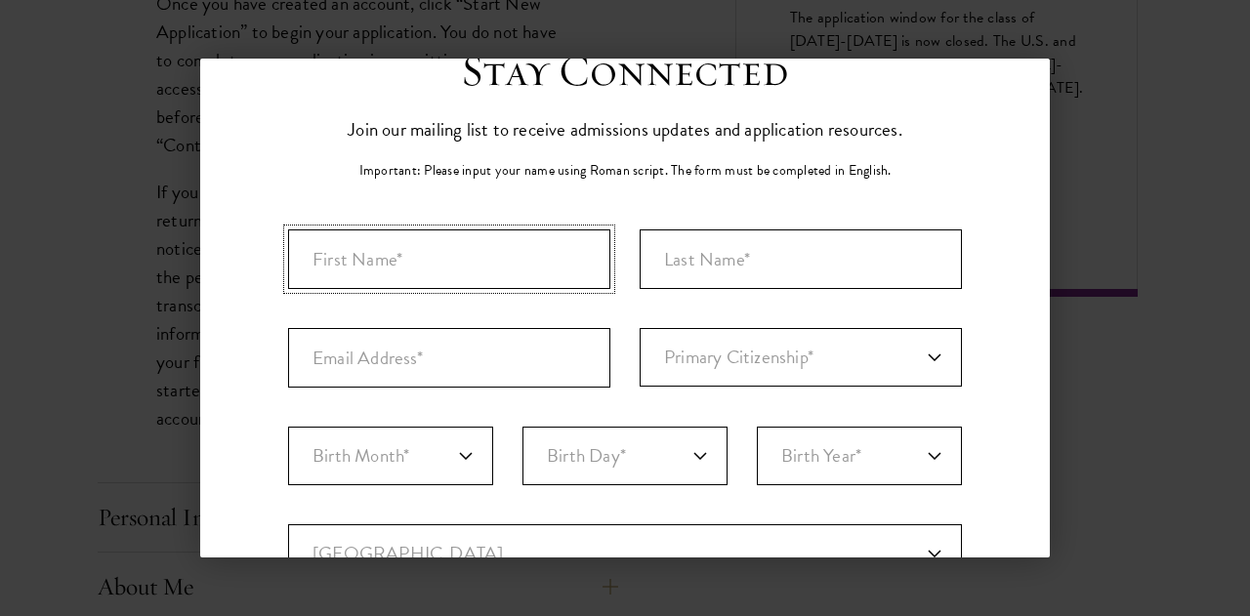
click at [427, 257] on input "First Name*" at bounding box center [449, 260] width 322 height 60
type input "[PERSON_NAME]"
select select "ID"
type input "[GEOGRAPHIC_DATA]"
select select
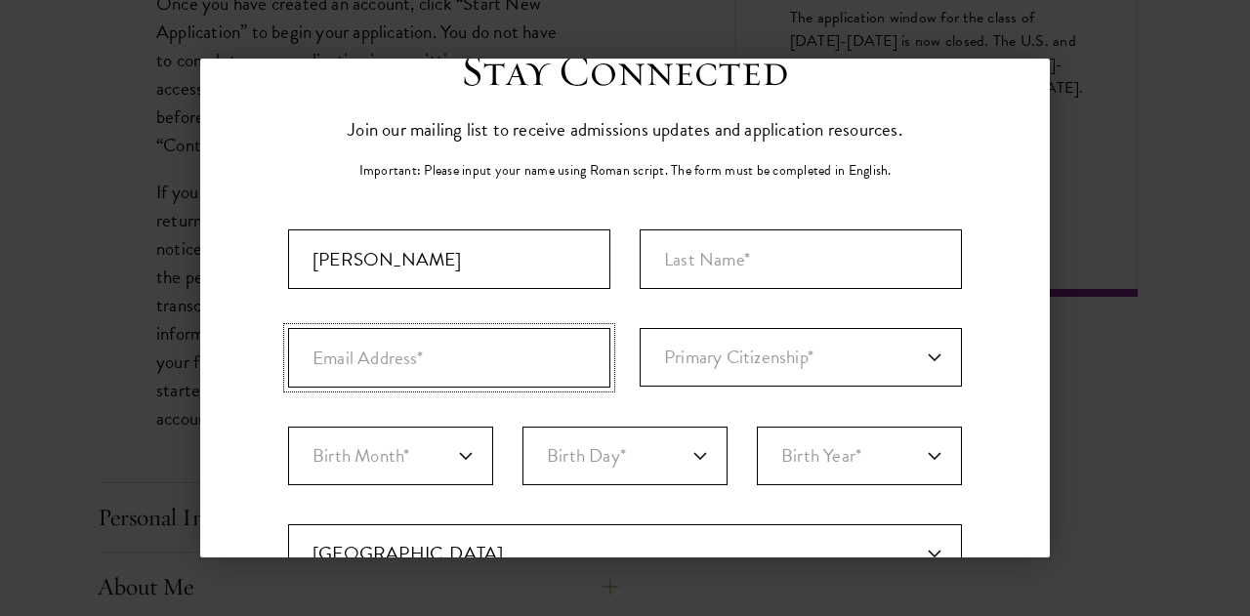
click at [472, 366] on input "Email Address*" at bounding box center [449, 358] width 322 height 60
type input "[EMAIL_ADDRESS][DOMAIN_NAME]"
select select "[GEOGRAPHIC_DATA]"
click at [801, 358] on select "Primary Citizenship* [GEOGRAPHIC_DATA] [DEMOGRAPHIC_DATA] [DEMOGRAPHIC_DATA] [D…" at bounding box center [801, 357] width 322 height 59
select select "ID"
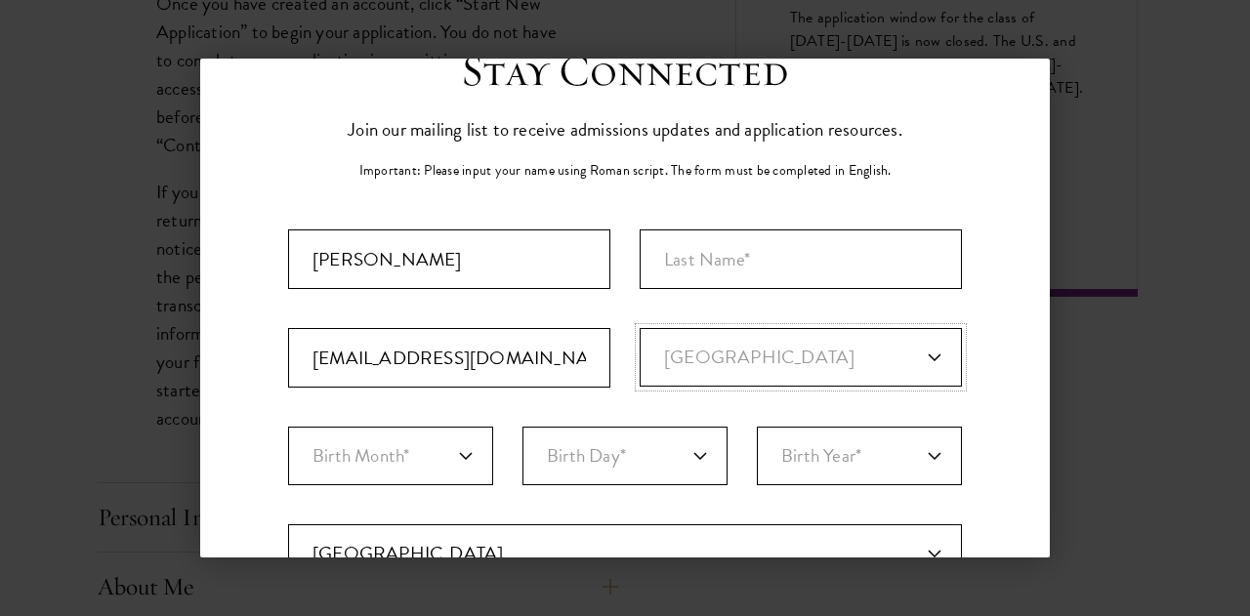
click at [640, 328] on select "Primary Citizenship* [GEOGRAPHIC_DATA] [DEMOGRAPHIC_DATA] [DEMOGRAPHIC_DATA] [D…" at bounding box center [801, 357] width 322 height 59
click at [717, 262] on input "Last Name (Family Name)*" at bounding box center [801, 260] width 322 height 60
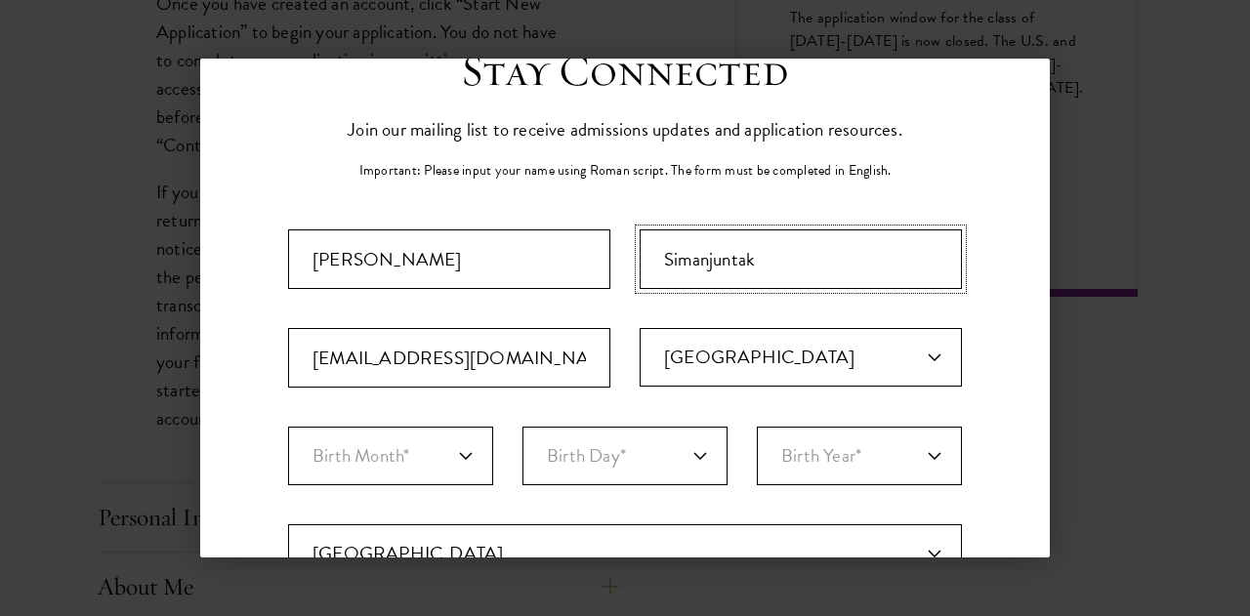
type input "Simanjuntak"
click at [469, 460] on select "Birth Month* January February March April May June July August September Octobe…" at bounding box center [390, 456] width 205 height 59
select select "02"
click at [288, 427] on select "Birth Month* January February March April May June July August September Octobe…" at bounding box center [390, 456] width 205 height 59
click at [697, 458] on select "Birth Day* 1 2 3 4 5 6 7 8 9 10 11 12 13 14 15 16 17 18 19 20 21 22 23 24 25 26…" at bounding box center [625, 456] width 205 height 59
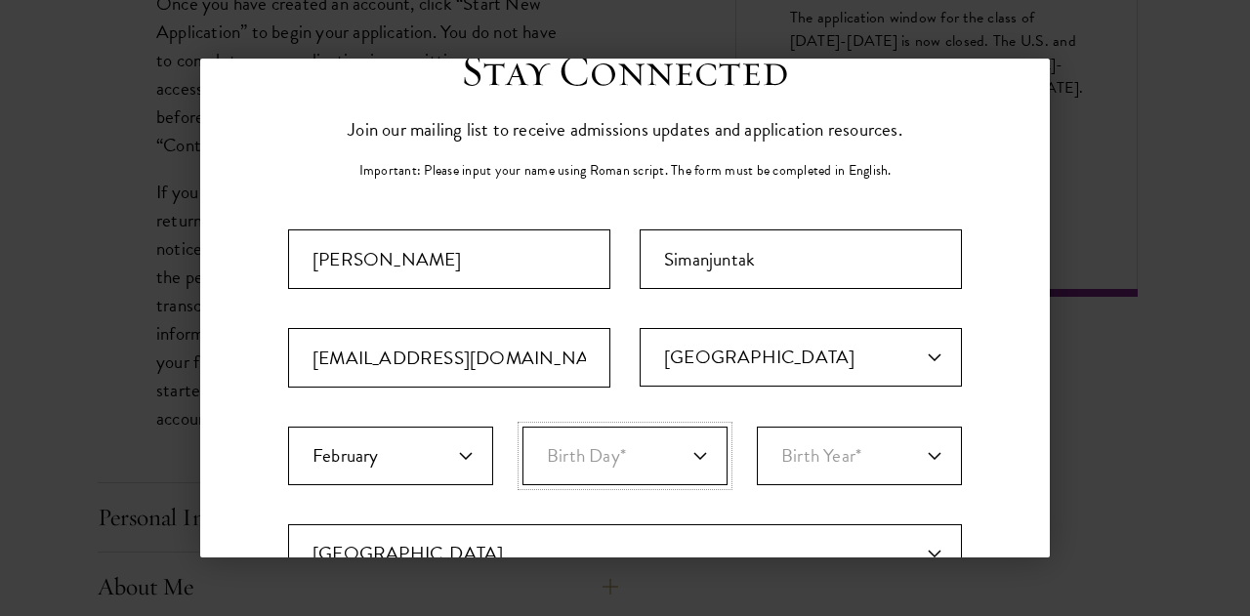
select select "23"
click at [523, 427] on select "Birth Day* 1 2 3 4 5 6 7 8 9 10 11 12 13 14 15 16 17 18 19 20 21 22 23 24 25 26…" at bounding box center [625, 456] width 205 height 59
click at [830, 450] on select "Birth Year* [DEMOGRAPHIC_DATA] [DEMOGRAPHIC_DATA] [DEMOGRAPHIC_DATA] [DEMOGRAPH…" at bounding box center [859, 456] width 205 height 59
select select "2001"
click at [757, 427] on select "Birth Year* [DEMOGRAPHIC_DATA] [DEMOGRAPHIC_DATA] [DEMOGRAPHIC_DATA] [DEMOGRAPH…" at bounding box center [859, 456] width 205 height 59
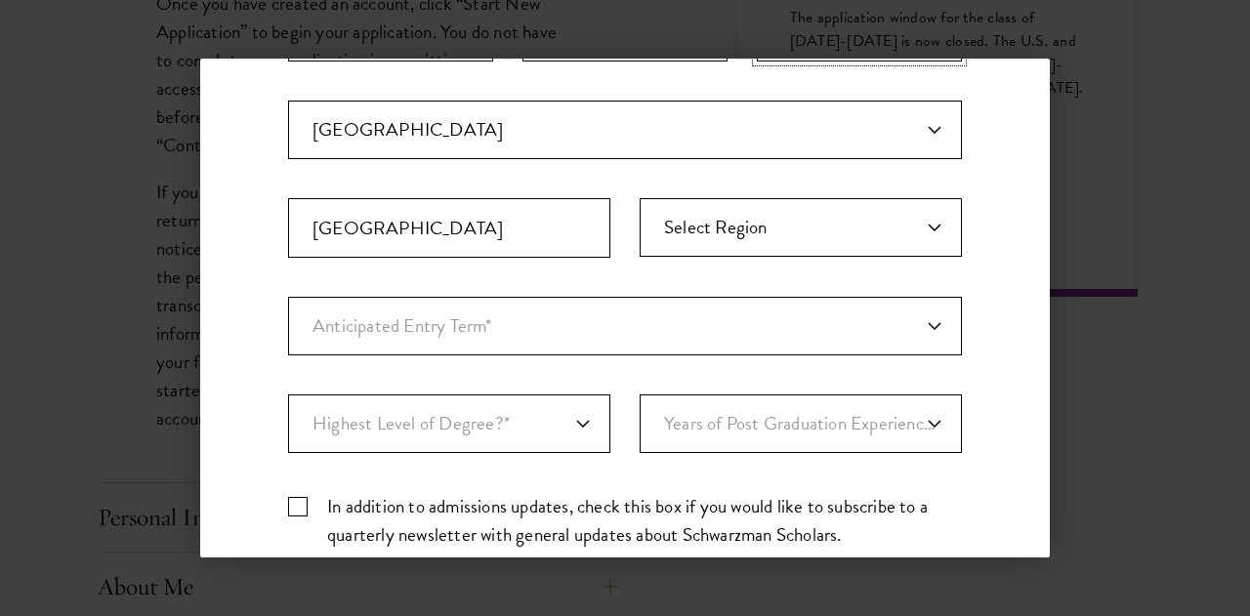
scroll to position [499, 0]
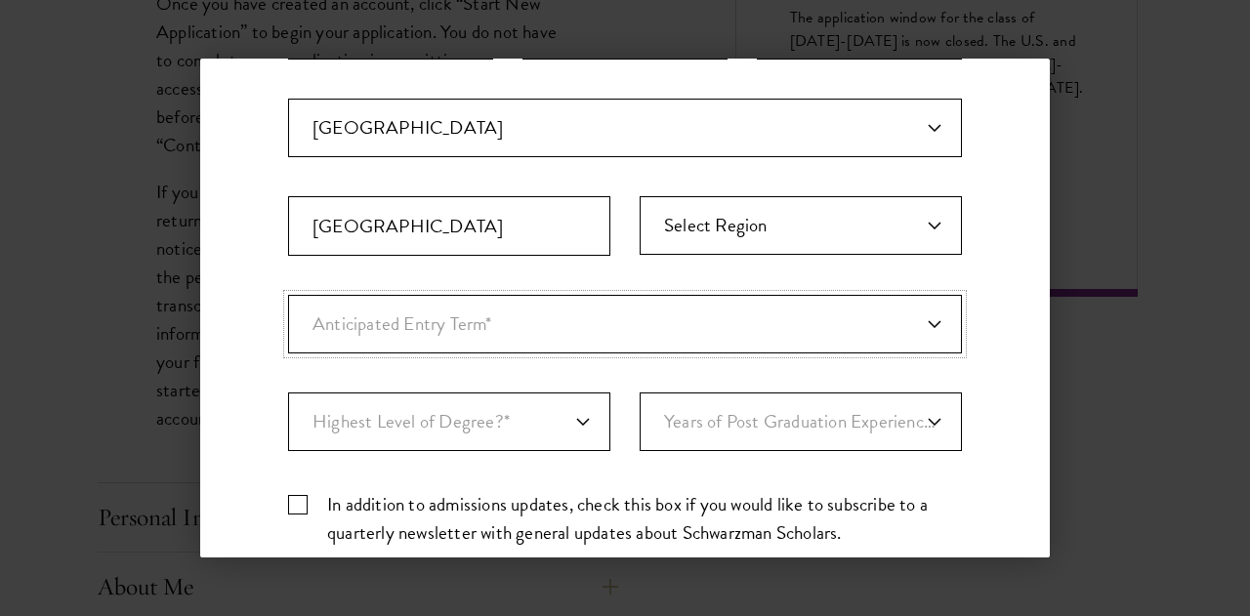
click at [615, 301] on select "Anticipated Entry Term* [DATE] (Application opens [DATE]) Just Exploring" at bounding box center [625, 324] width 674 height 59
select select "e64b8ab3-eabb-4867-96d5-7e6b4840665f"
click at [288, 295] on select "Anticipated Entry Term* [DATE] (Application opens [DATE]) Just Exploring" at bounding box center [625, 324] width 674 height 59
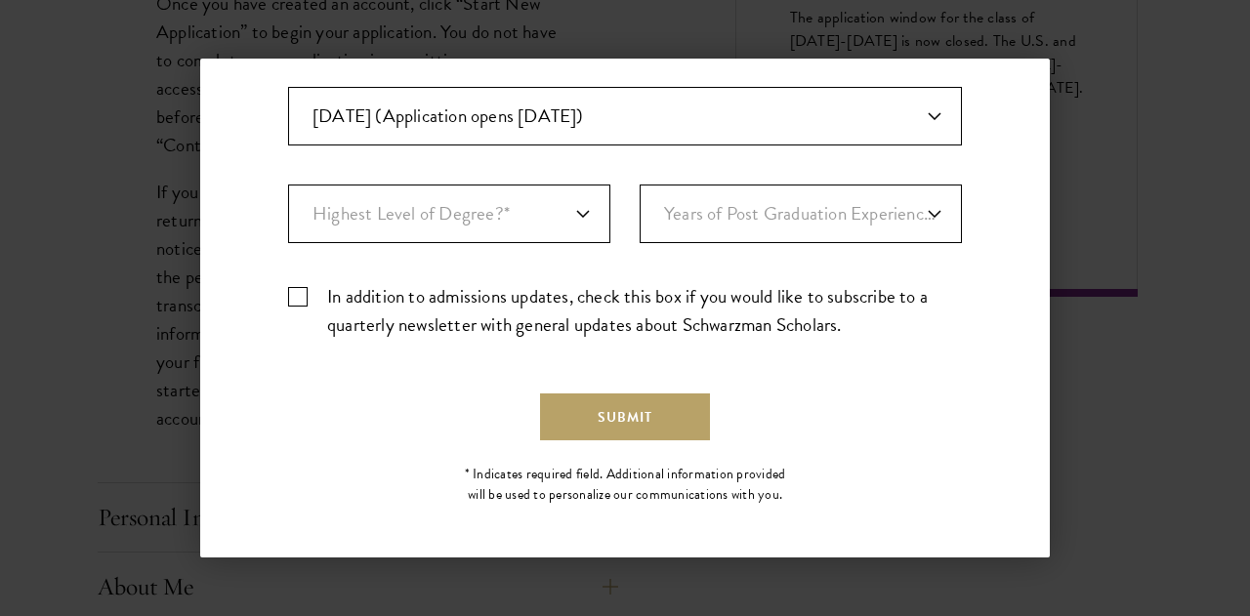
click at [309, 285] on label "In addition to admissions updates, check this box if you would like to subscrib…" at bounding box center [625, 310] width 674 height 57
click at [309, 285] on input "In addition to admissions updates, check this box if you would like to subscrib…" at bounding box center [625, 288] width 674 height 13
checkbox input "true"
click at [576, 209] on select "Highest Level of Degree?* PHD Bachelor's Master's Current Undergraduate Student" at bounding box center [449, 214] width 322 height 59
select select "baef124f-e103-44b1-8ca6-5d0669438e44"
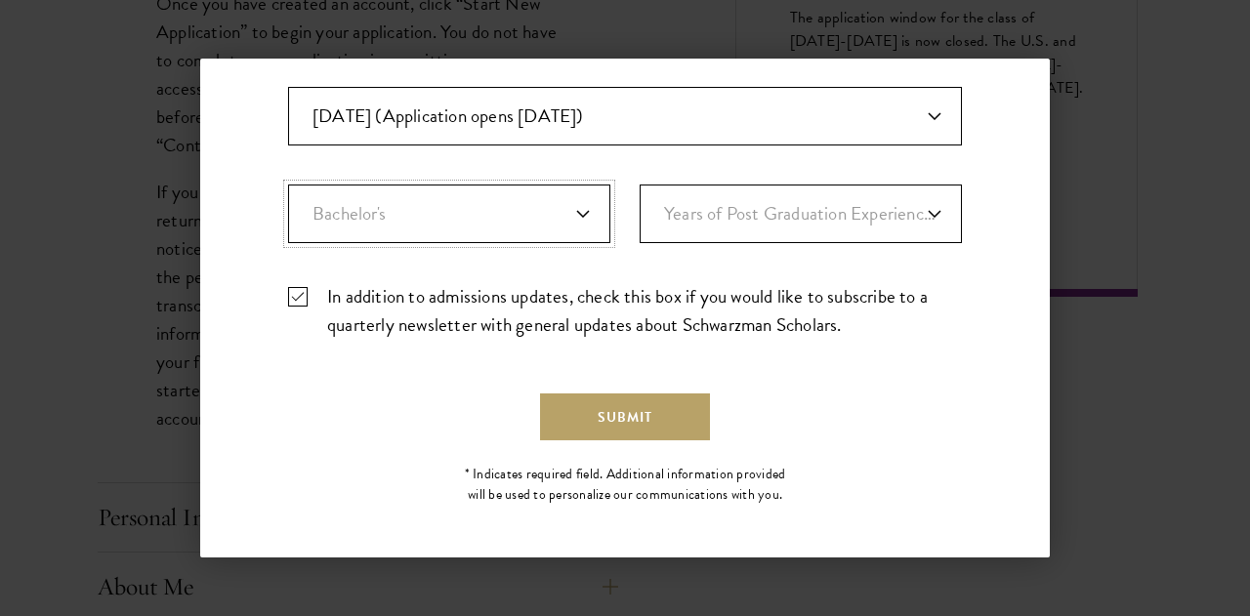
click at [288, 185] on select "Highest Level of Degree?* PHD Bachelor's Master's Current Undergraduate Student" at bounding box center [449, 214] width 322 height 59
click at [810, 208] on select "Years of Post Graduation Experience?* 1 2 3 4 5 6 7 8 9 10" at bounding box center [801, 214] width 322 height 59
click at [640, 185] on select "Years of Post Graduation Experience?* 1 2 3 4 5 6 7 8 9 10" at bounding box center [801, 214] width 322 height 59
click at [930, 205] on select "Years of Post Graduation Experience?* 1 2 3 4 5 6 7 8 9 10" at bounding box center [801, 214] width 322 height 59
select select "2"
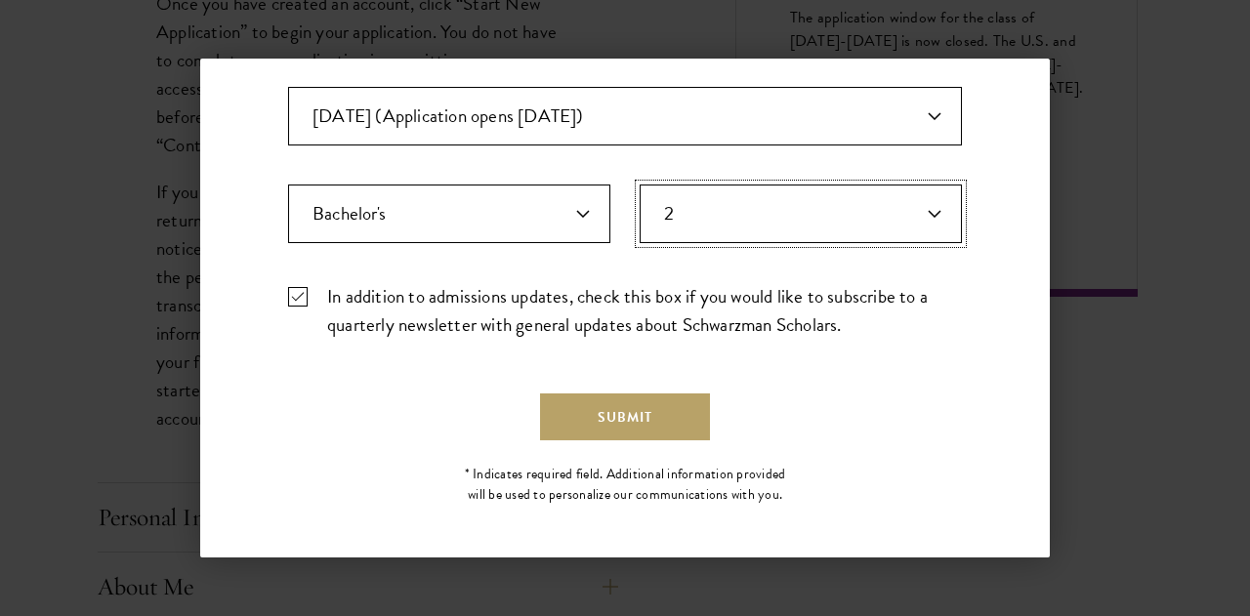
click at [640, 185] on select "Years of Post Graduation Experience?* 1 2 3 4 5 6 7 8 9 10" at bounding box center [801, 214] width 322 height 59
click at [662, 406] on button "Submit" at bounding box center [625, 417] width 170 height 47
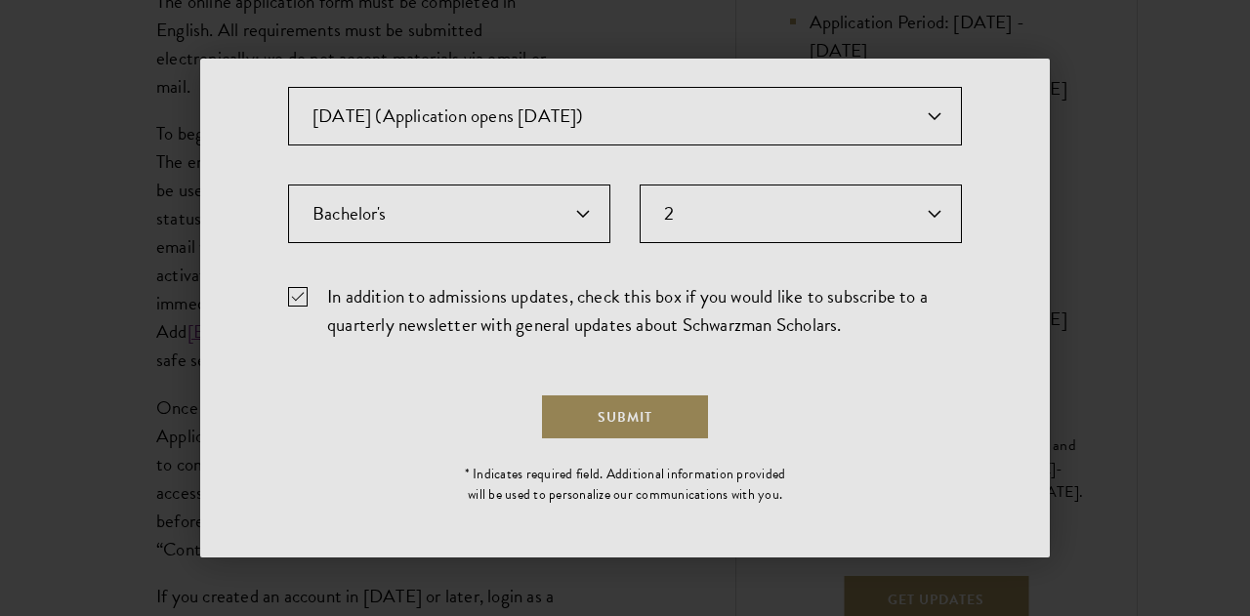
scroll to position [0, 0]
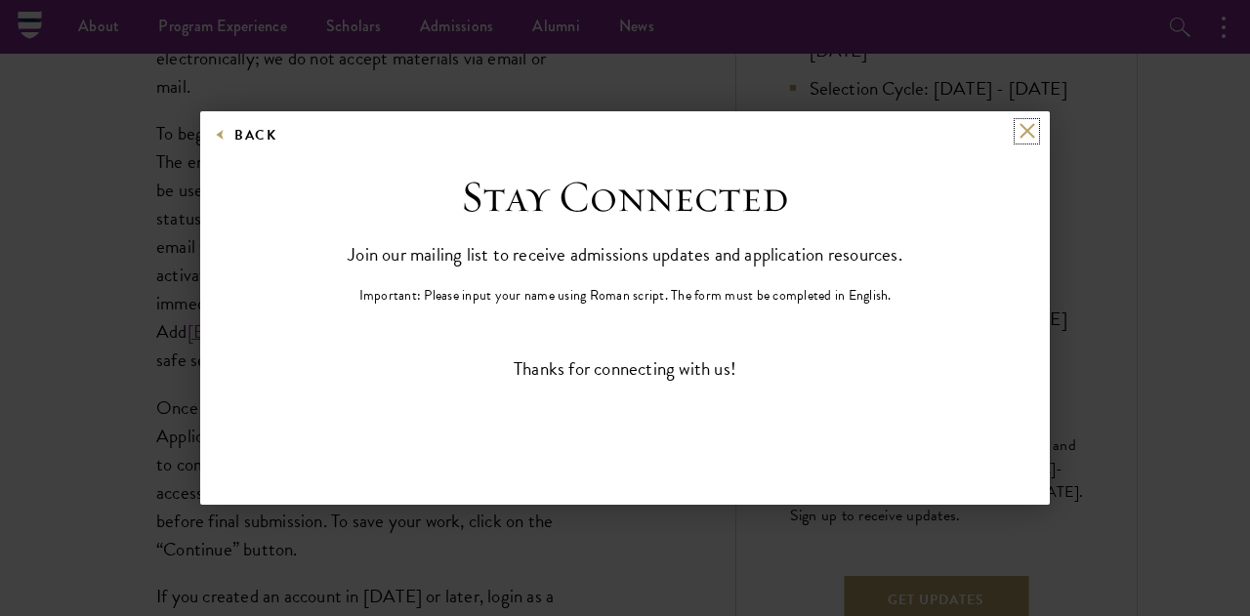
click at [1032, 124] on button at bounding box center [1027, 131] width 17 height 17
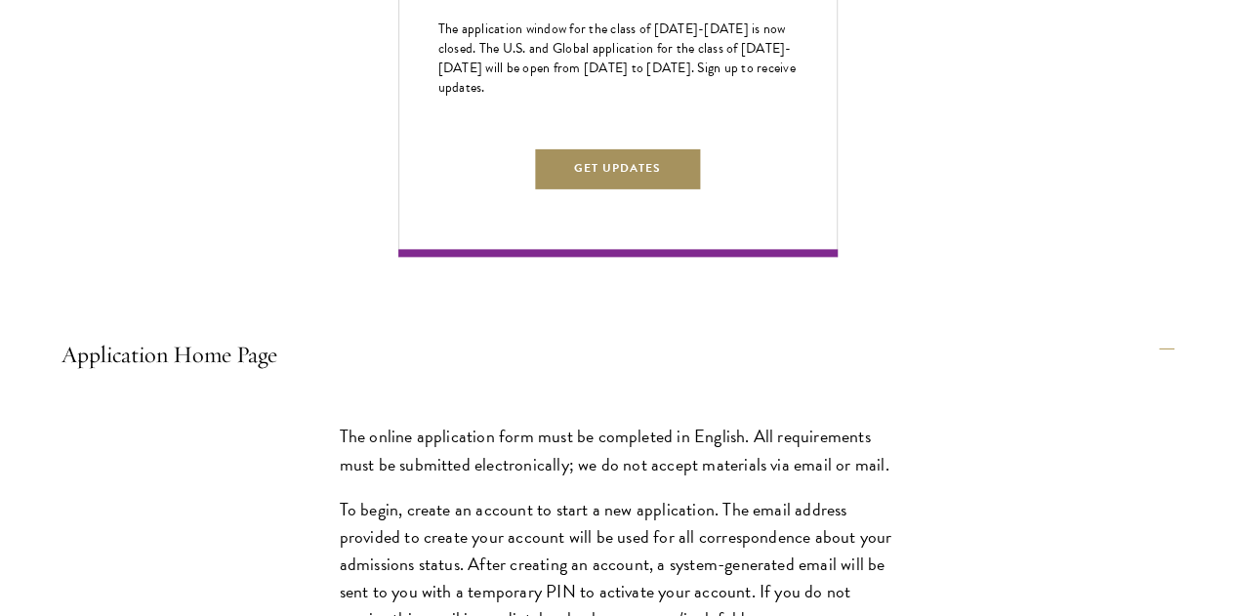
scroll to position [1174, 0]
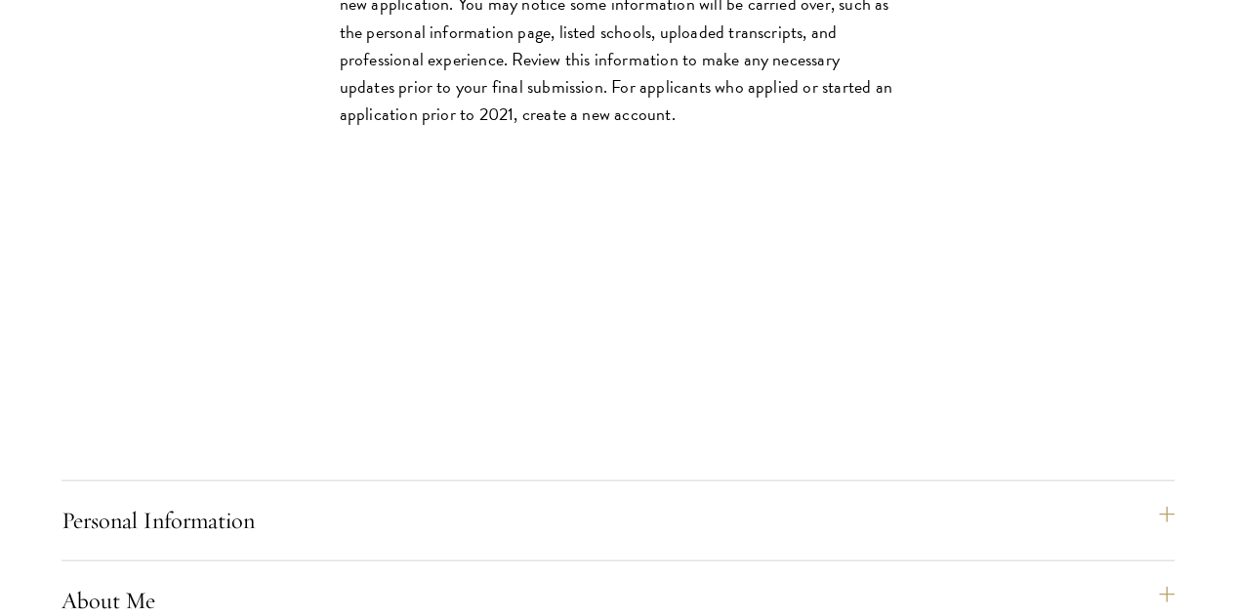
scroll to position [2016, 0]
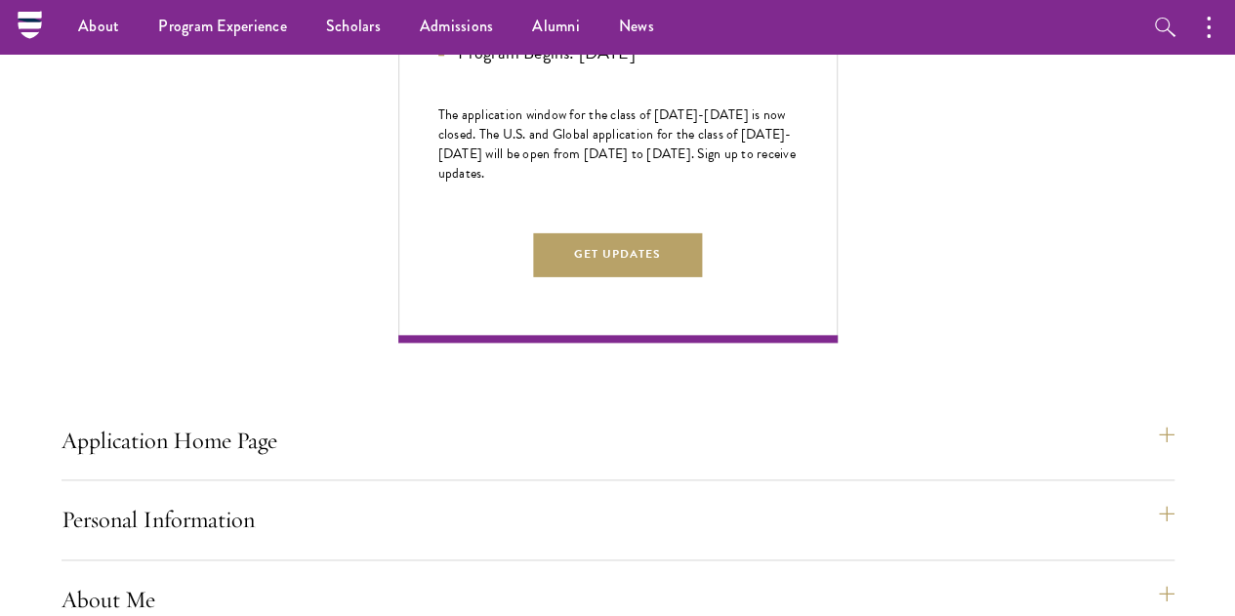
scroll to position [1086, 0]
